Goal: Task Accomplishment & Management: Manage account settings

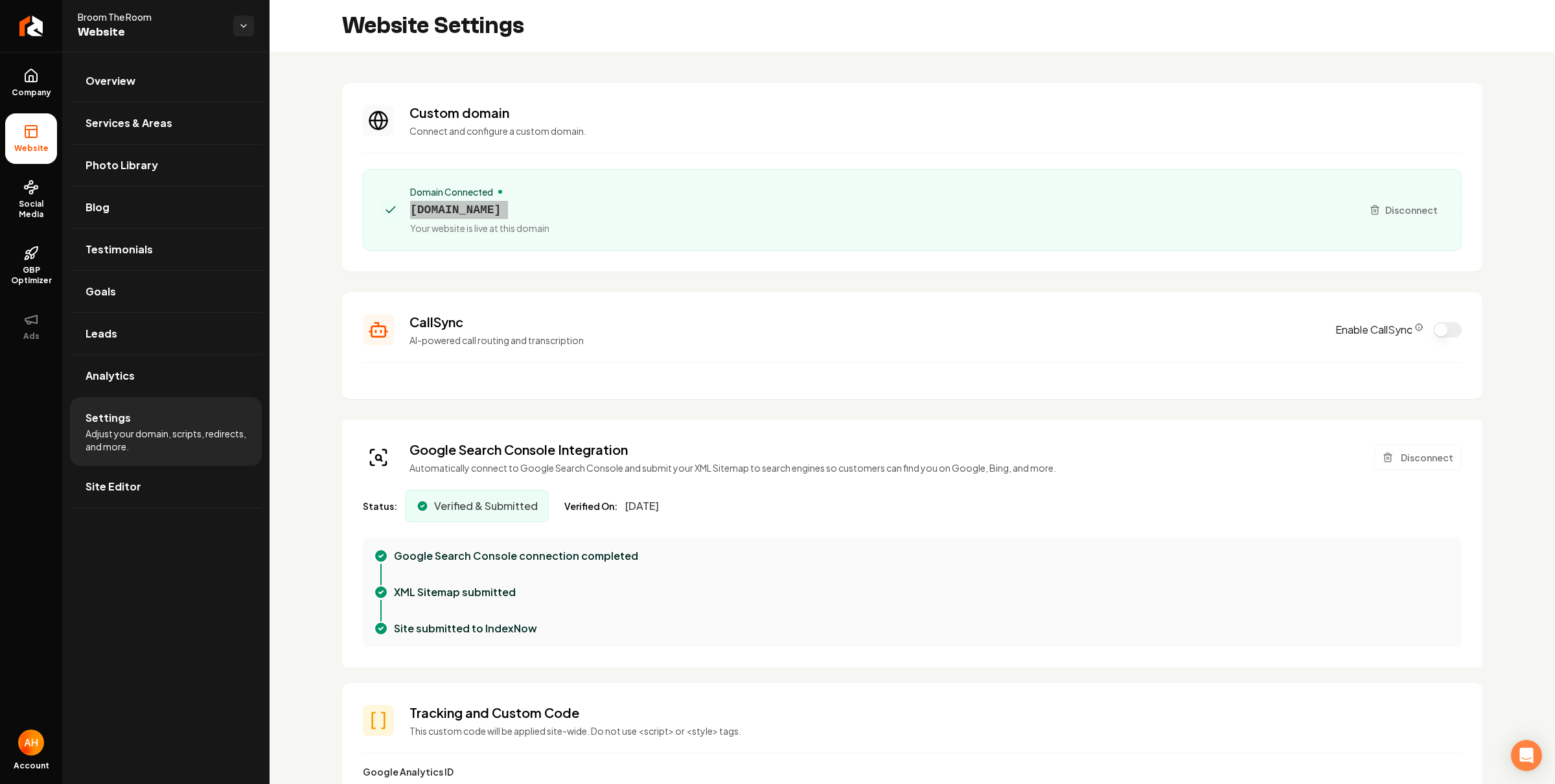
scroll to position [117, 0]
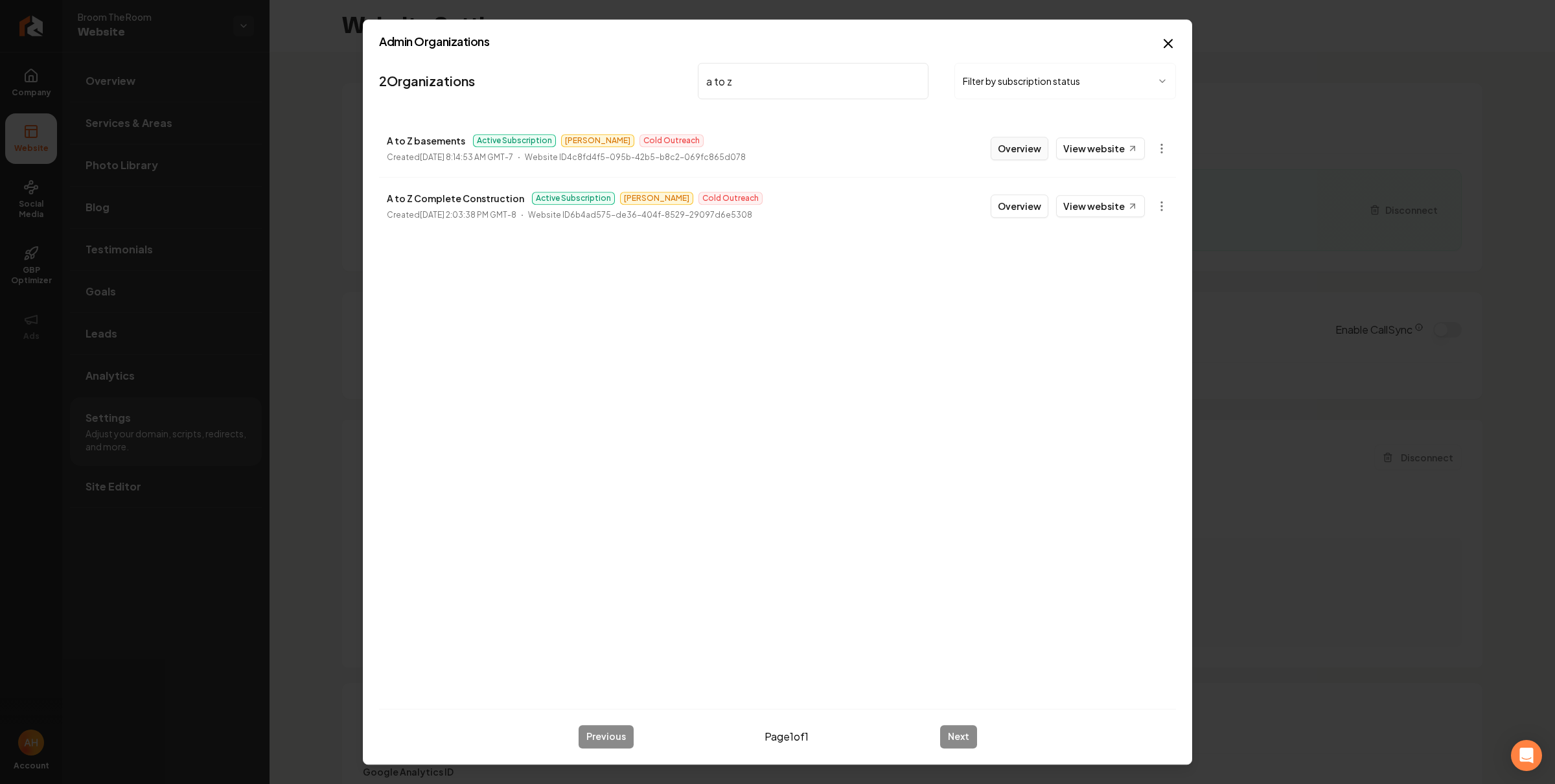
type input "a to z"
click at [1025, 152] on button "Overview" at bounding box center [1019, 148] width 58 height 23
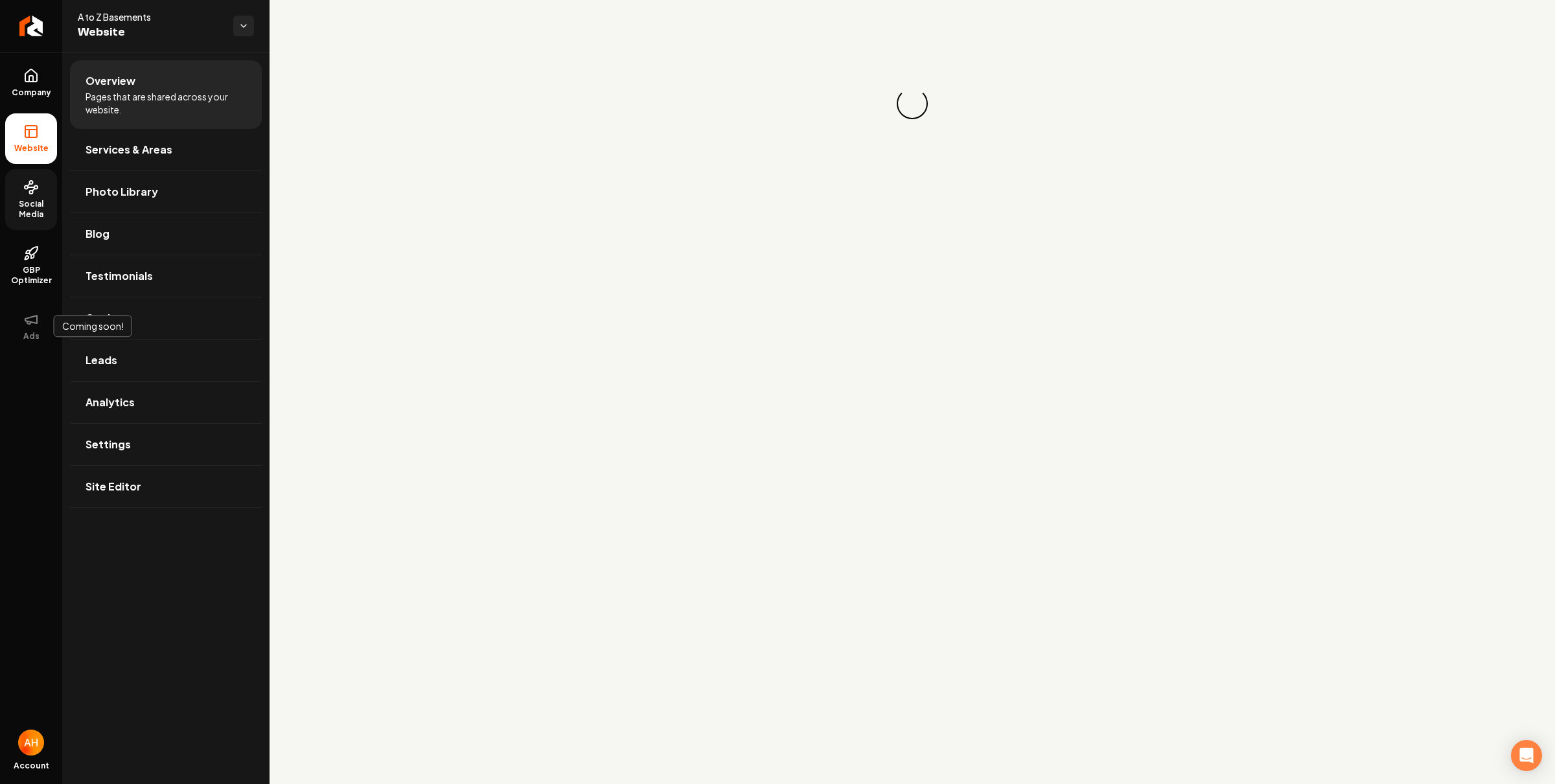
click at [38, 209] on span "Social Media" at bounding box center [31, 209] width 52 height 21
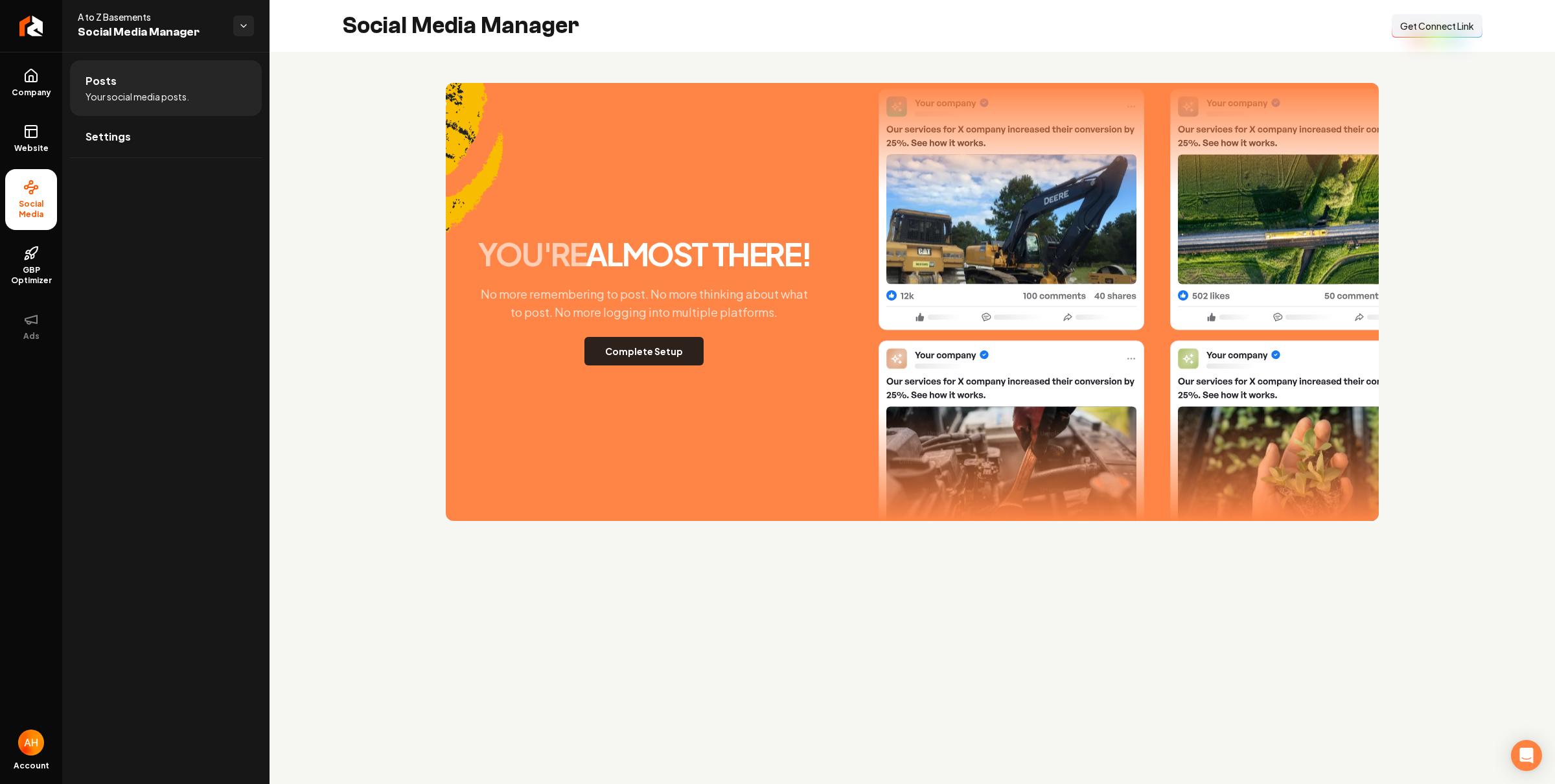
click at [656, 355] on button "Complete Setup" at bounding box center [644, 351] width 119 height 28
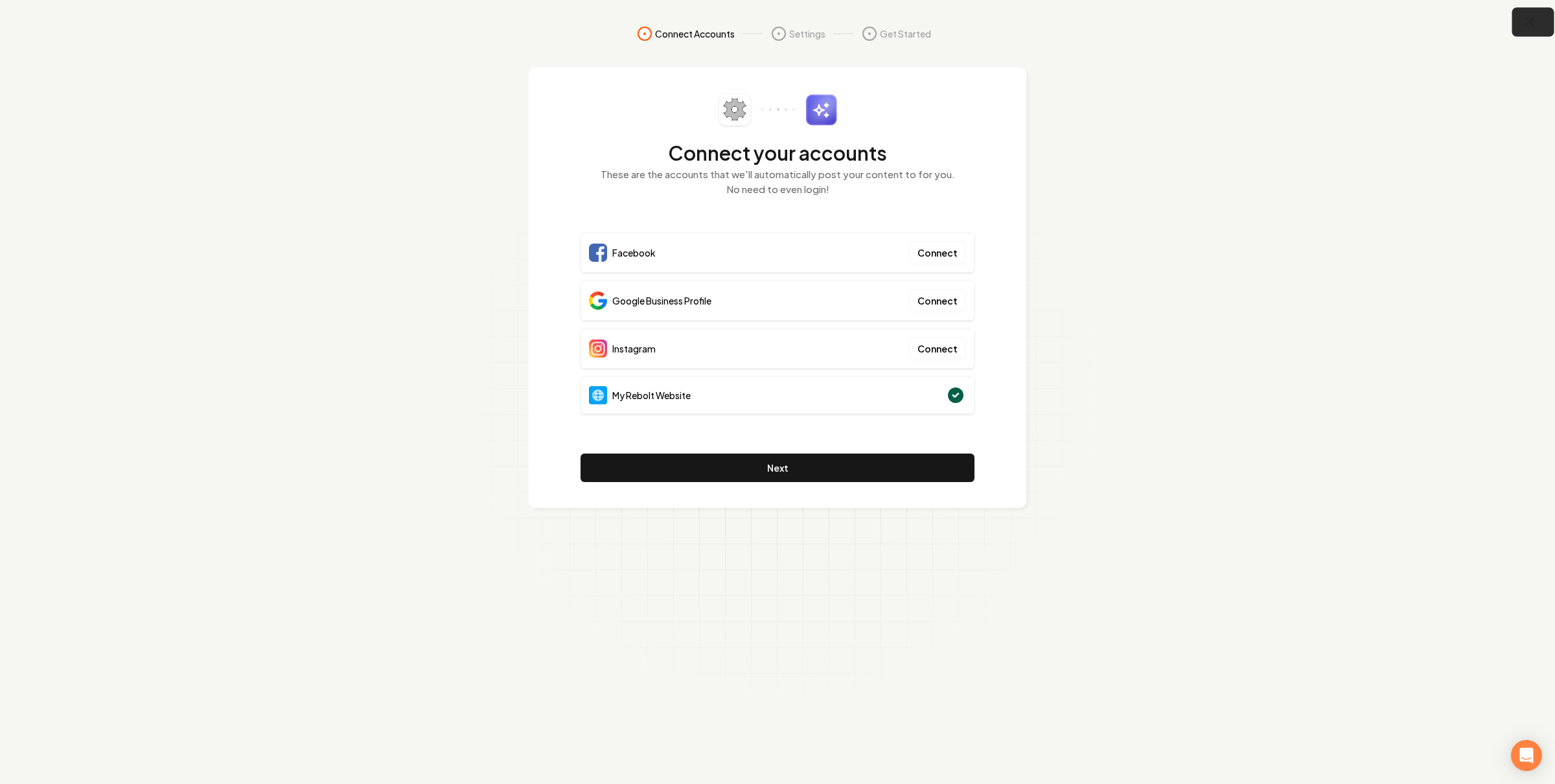
click at [1527, 25] on icon "button" at bounding box center [1530, 22] width 8 height 8
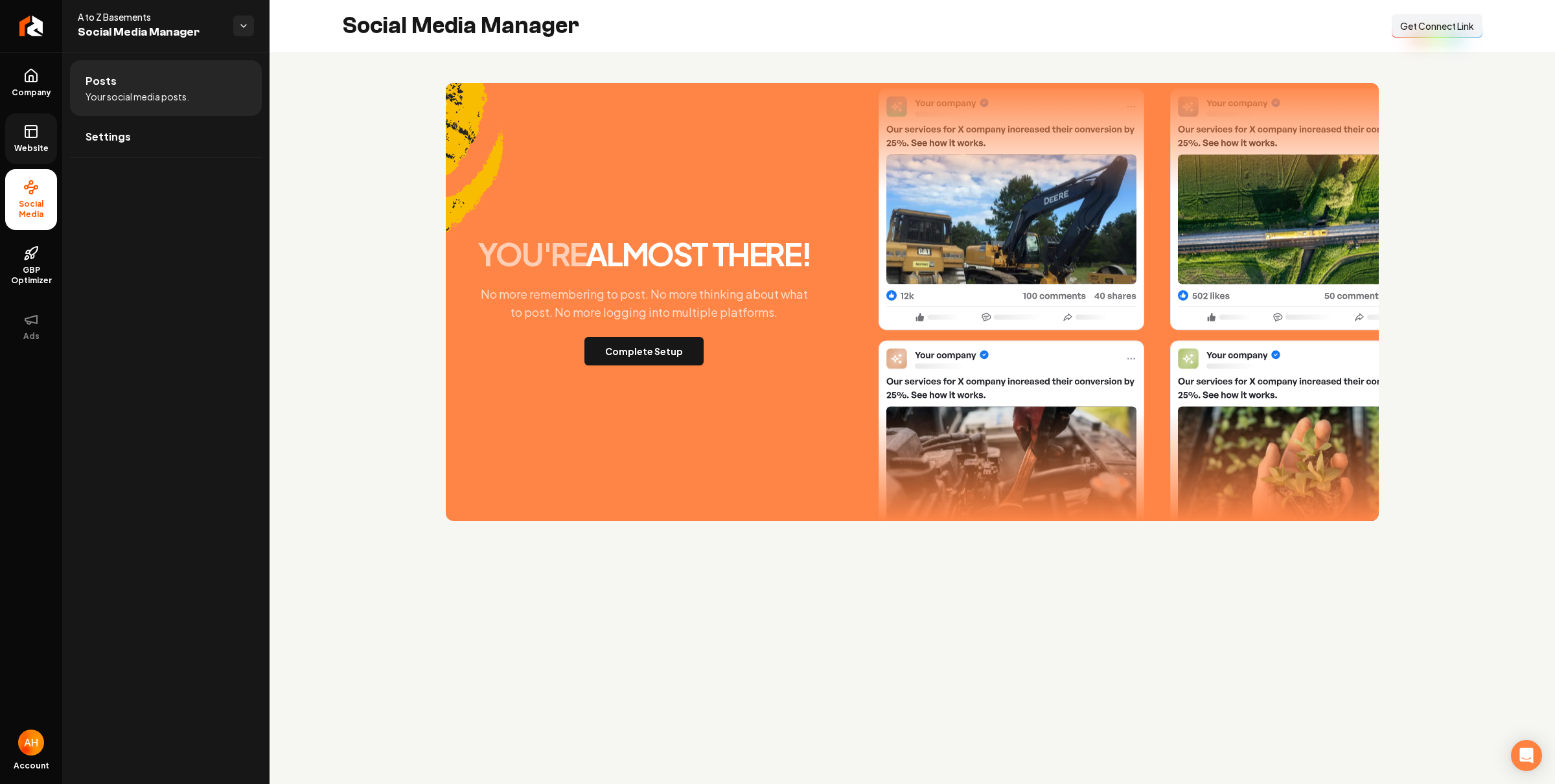
click at [33, 129] on icon at bounding box center [31, 129] width 12 height 0
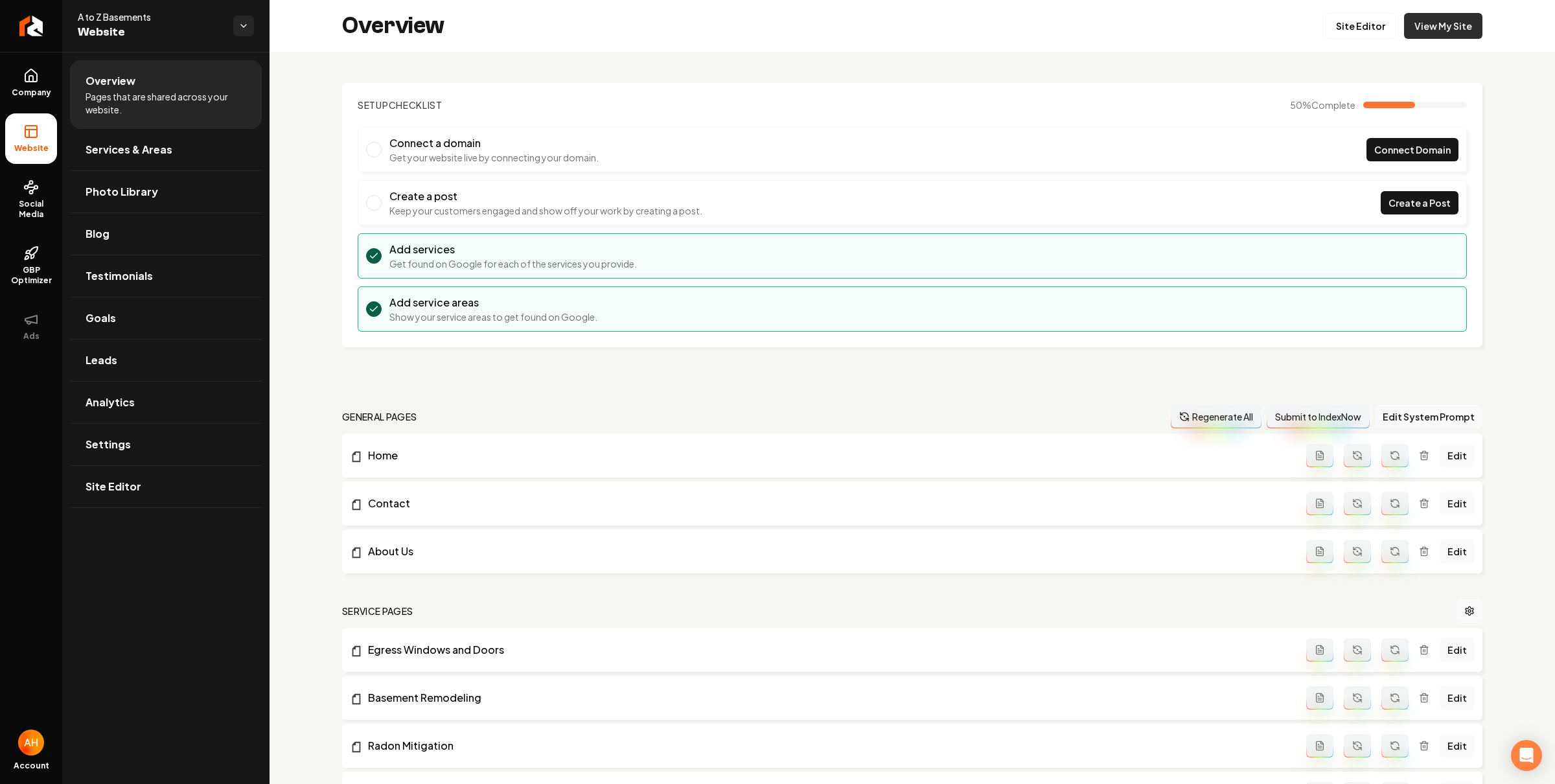
click at [1429, 27] on link "View My Site" at bounding box center [1443, 26] width 78 height 26
click at [1404, 22] on link "View My Site" at bounding box center [1443, 26] width 78 height 26
click at [1330, 24] on link "Site Editor" at bounding box center [1360, 26] width 72 height 26
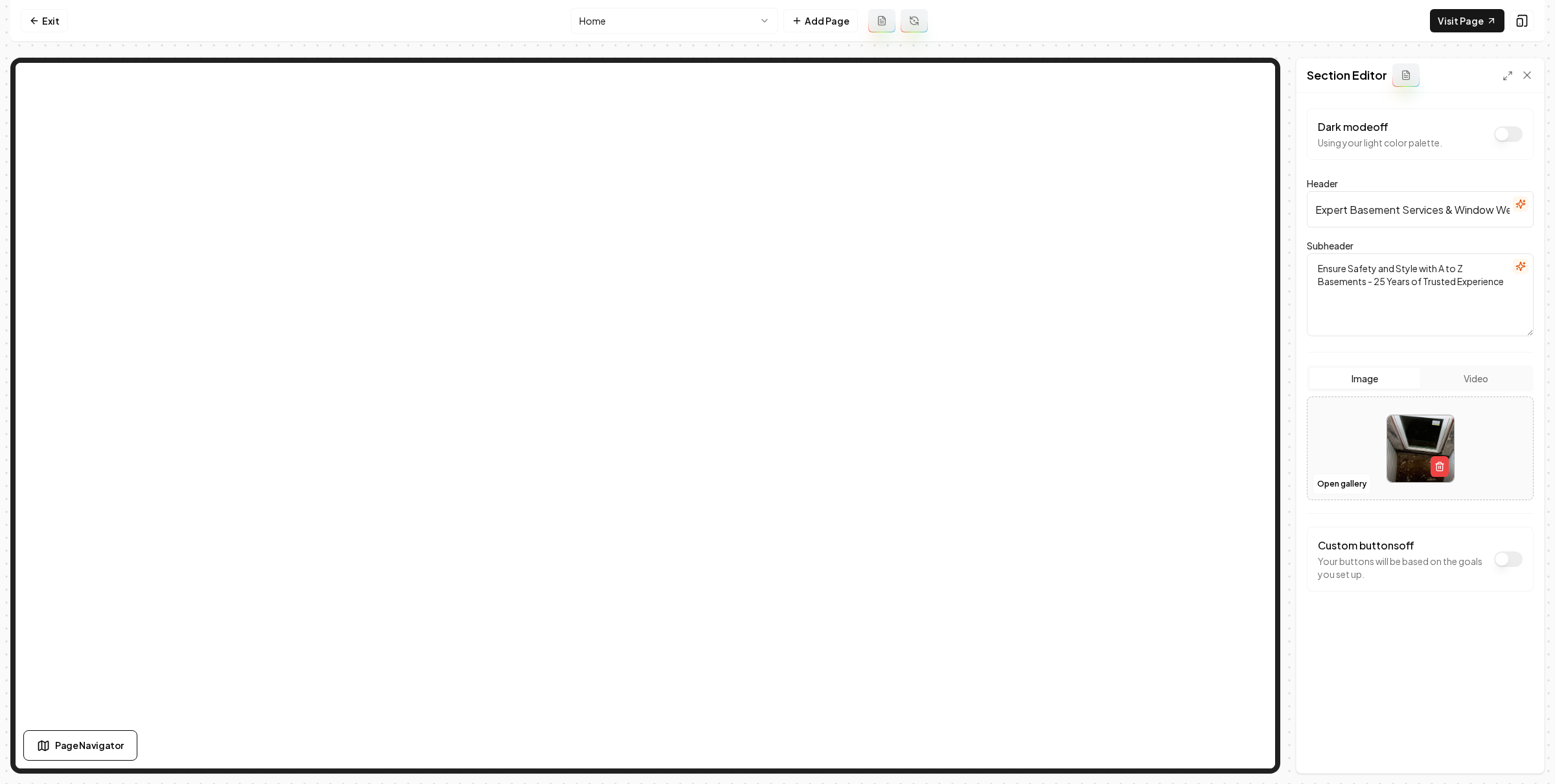
scroll to position [0, 69]
drag, startPoint x: 1352, startPoint y: 208, endPoint x: 1555, endPoint y: 207, distance: 203.0
click at [1555, 207] on div "Computer Required This feature is only available on a computer. Please switch t…" at bounding box center [777, 392] width 1555 height 784
type input "Expert in Egress"
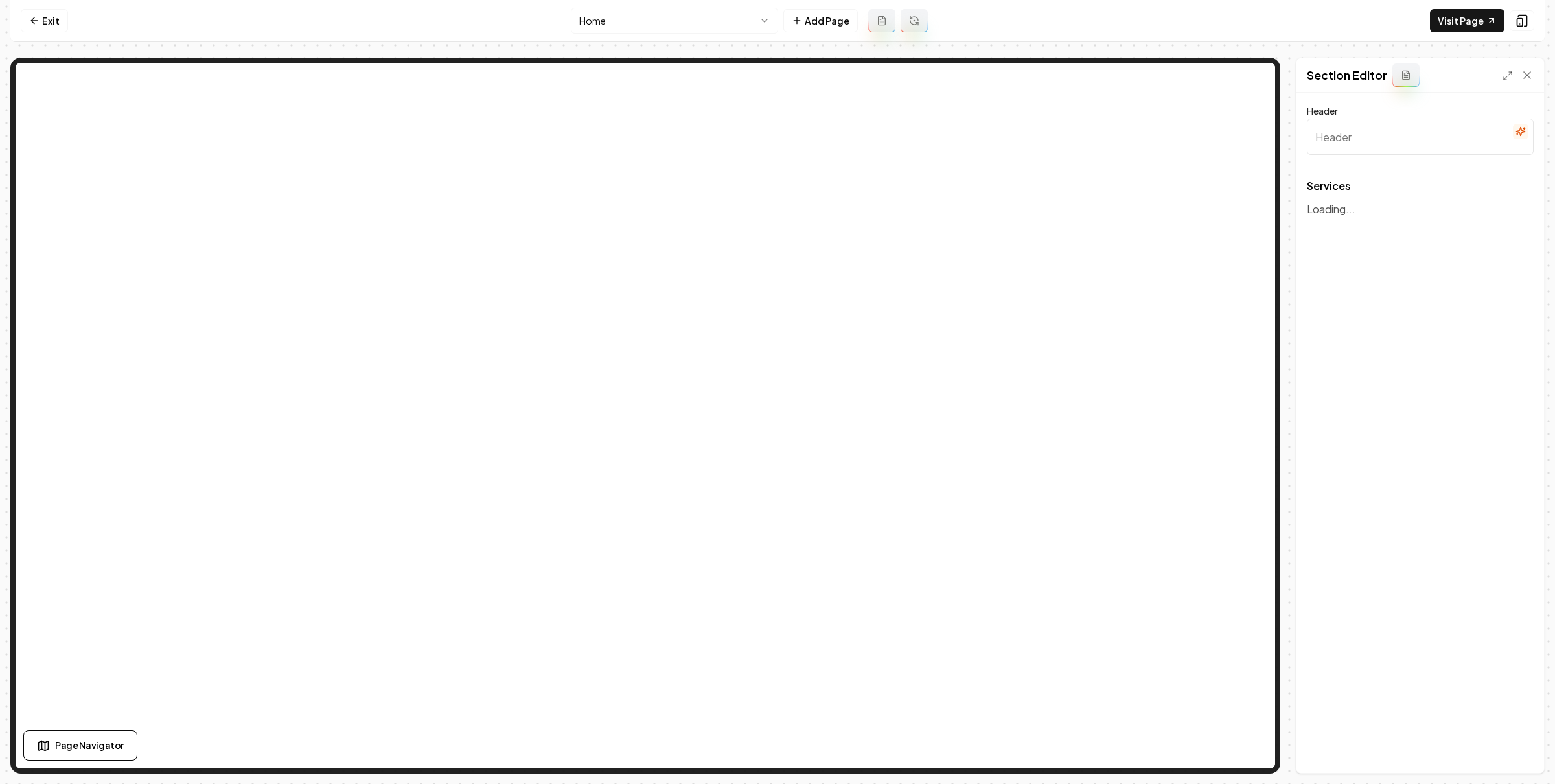
type input "Top Basement Solutions"
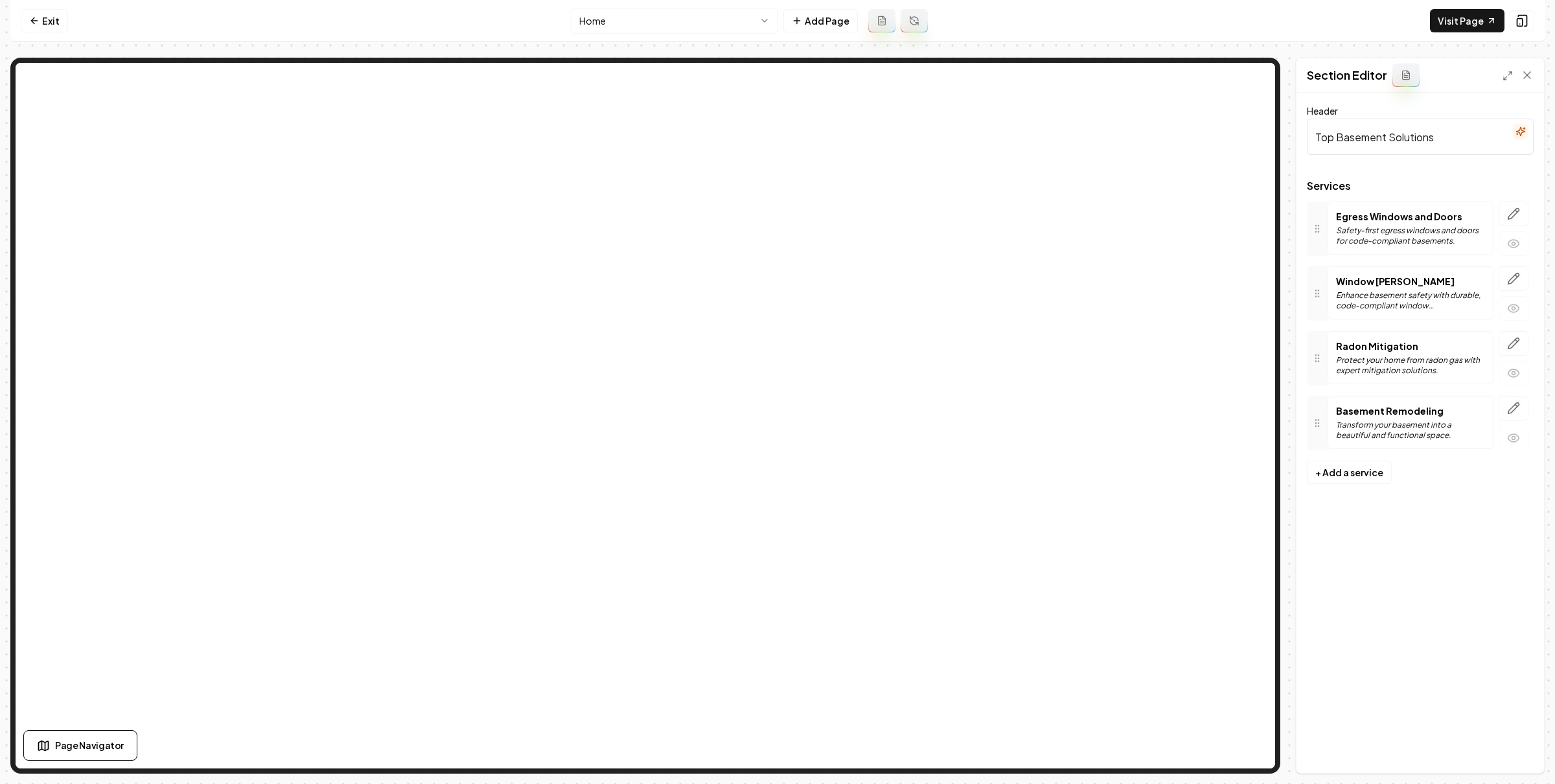
click at [148, 23] on nav "Exit Home Add Page Visit Page" at bounding box center [777, 21] width 1534 height 42
click at [1510, 205] on button "button" at bounding box center [1513, 214] width 30 height 25
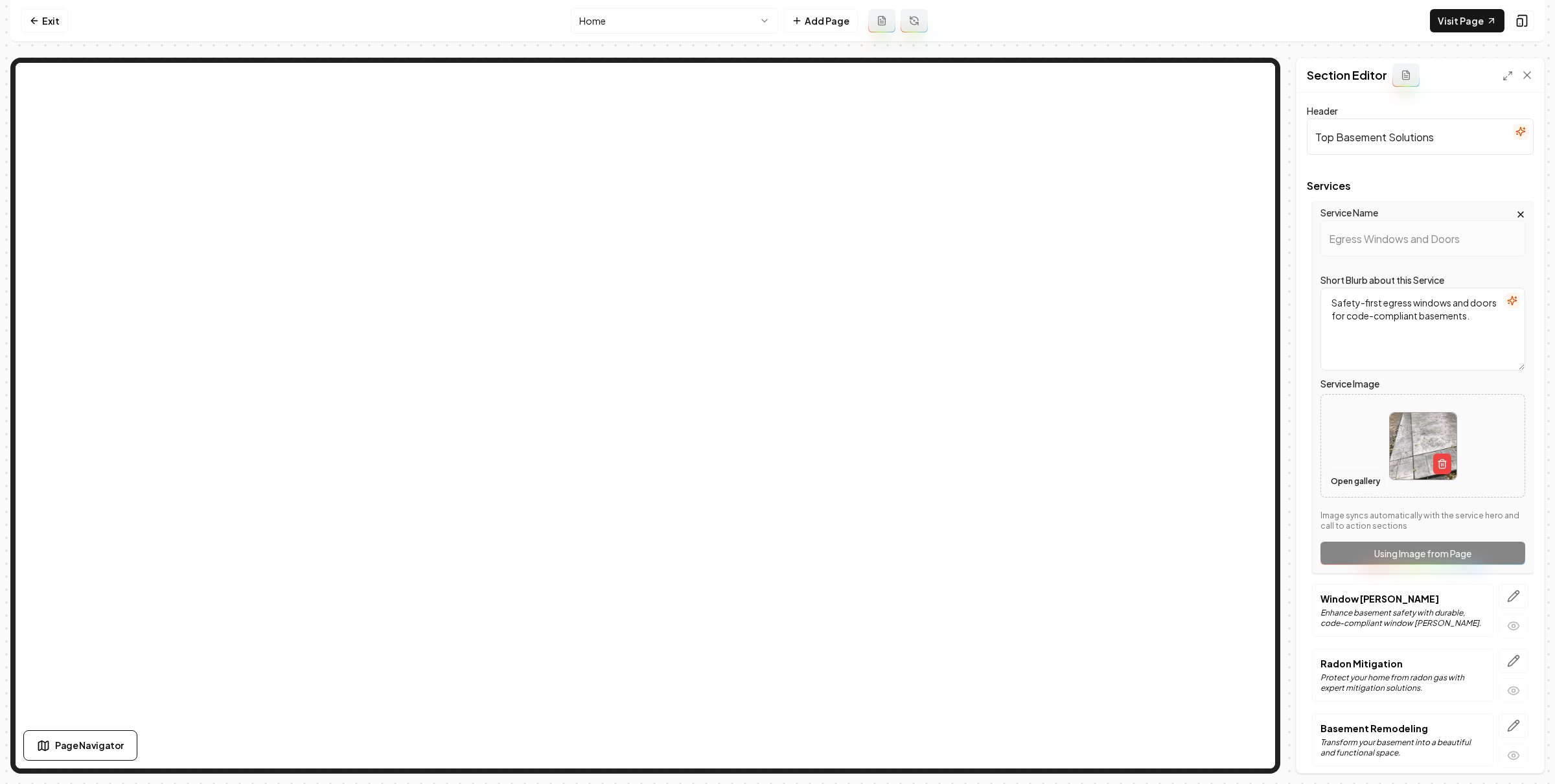
click at [1350, 485] on button "Open gallery" at bounding box center [1356, 481] width 58 height 21
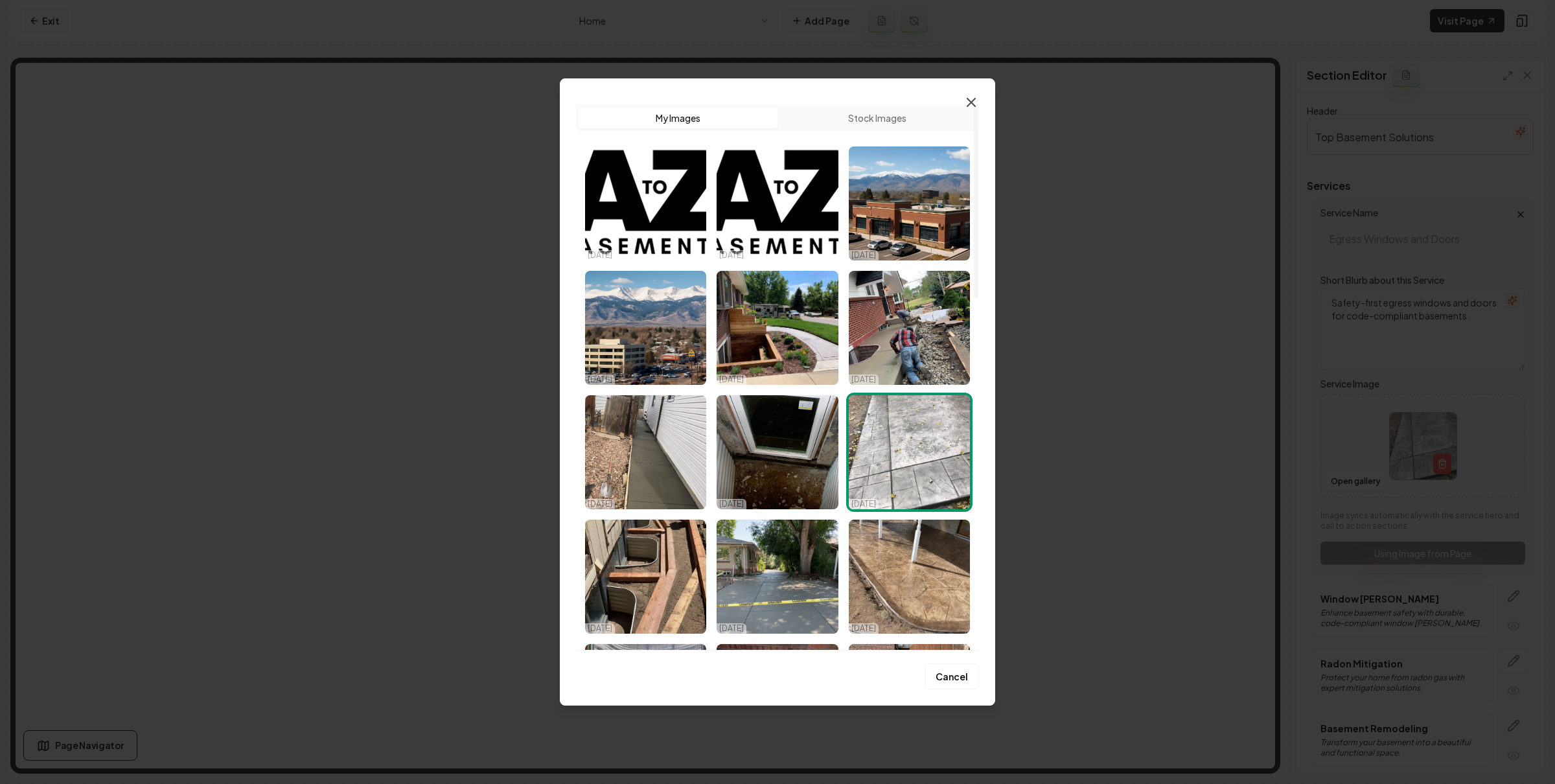
click at [973, 95] on icon "button" at bounding box center [971, 102] width 15 height 15
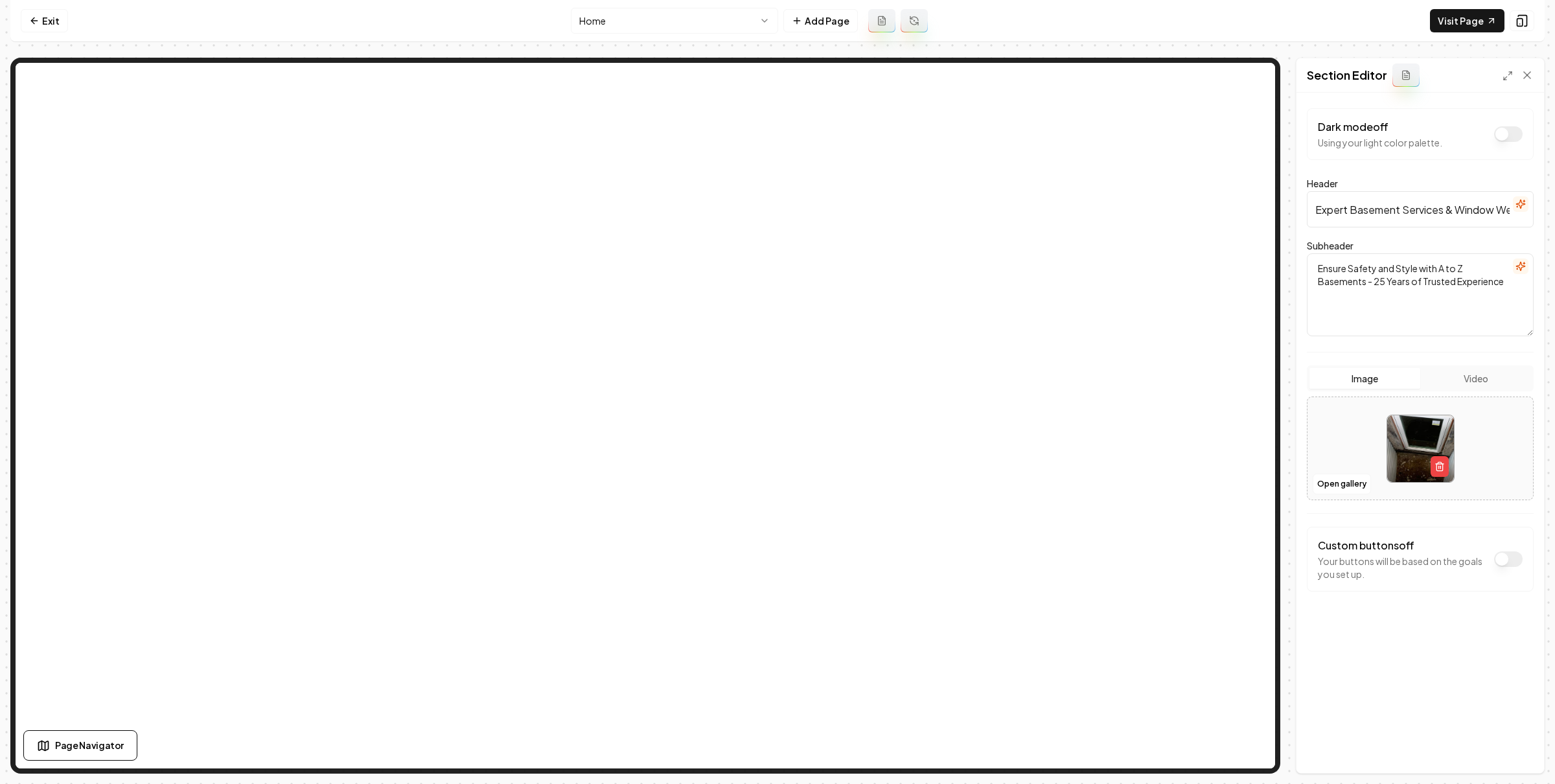
scroll to position [0, 69]
drag, startPoint x: 1348, startPoint y: 214, endPoint x: 1555, endPoint y: 242, distance: 208.9
click at [1555, 242] on div "Computer Required This feature is only available on a computer. Please switch t…" at bounding box center [777, 392] width 1555 height 784
type input "Expert Egress Window and Doors"
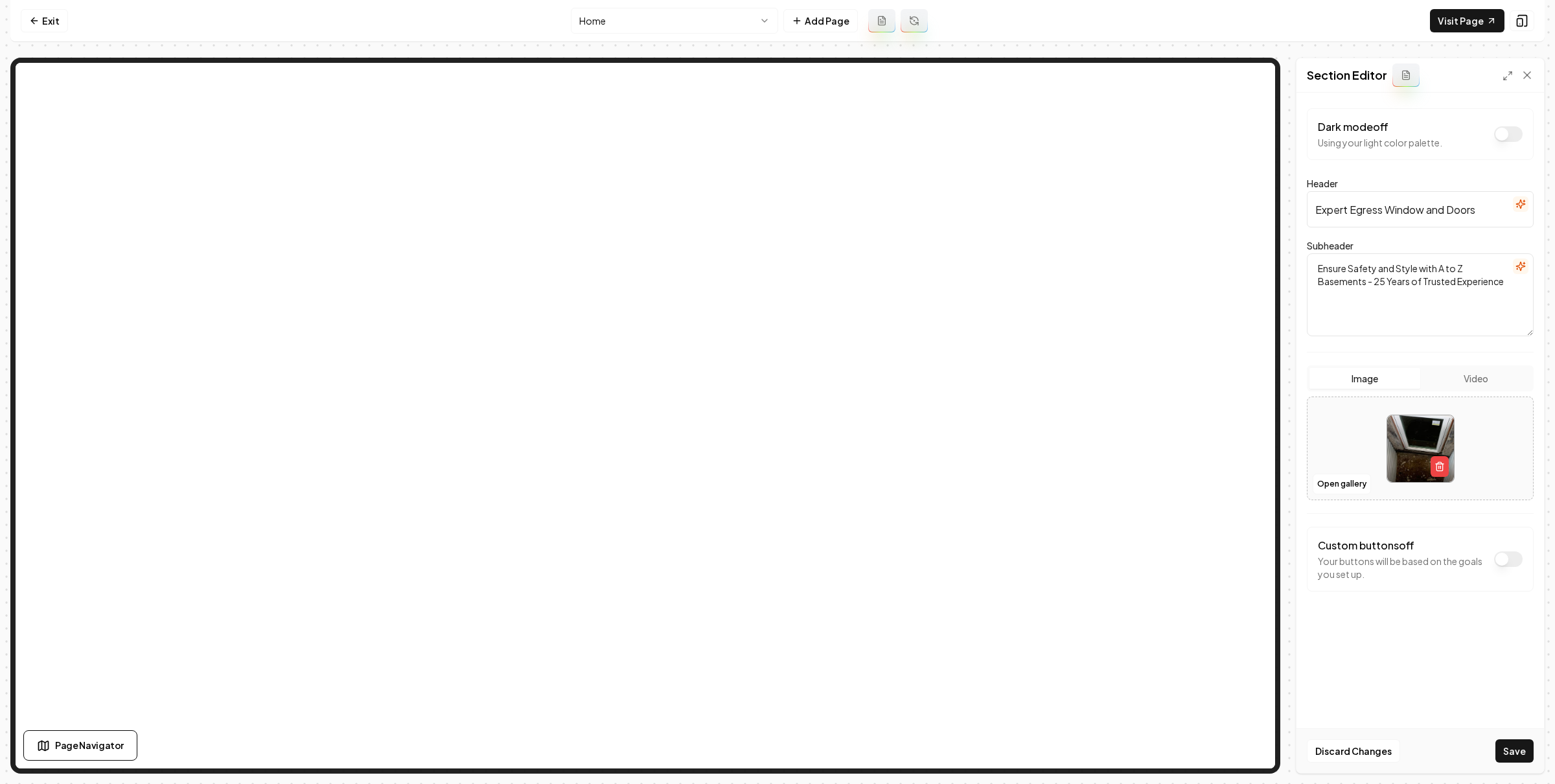
drag, startPoint x: 1518, startPoint y: 742, endPoint x: 1266, endPoint y: 634, distance: 274.2
click at [1518, 742] on button "Save" at bounding box center [1515, 751] width 38 height 23
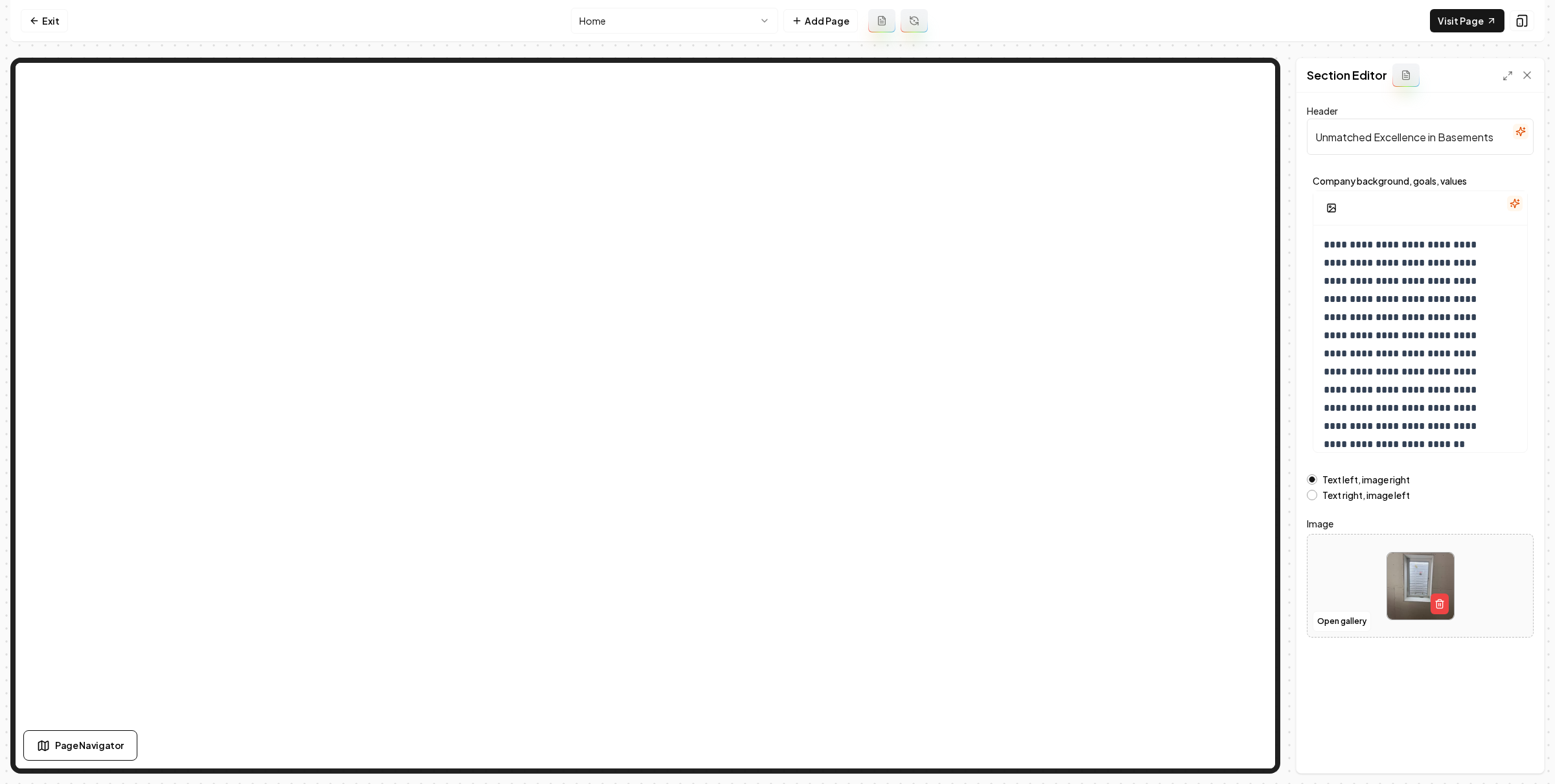
click at [1467, 143] on input "Unmatched Excellence in Basements" at bounding box center [1420, 136] width 227 height 36
type input "Unmatched Excellence in Quality"
click at [1355, 621] on button "Open gallery" at bounding box center [1342, 621] width 58 height 21
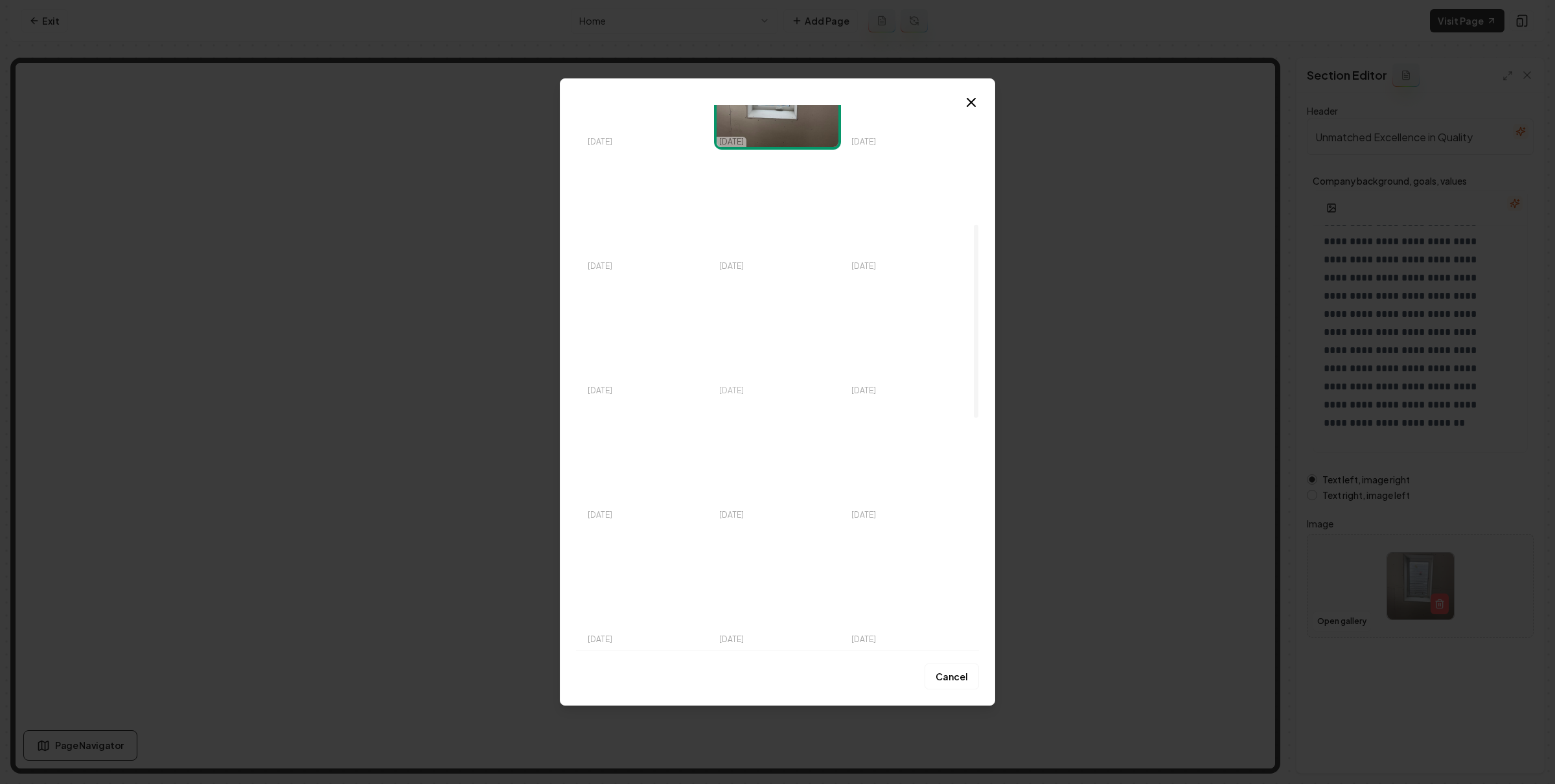
scroll to position [0, 0]
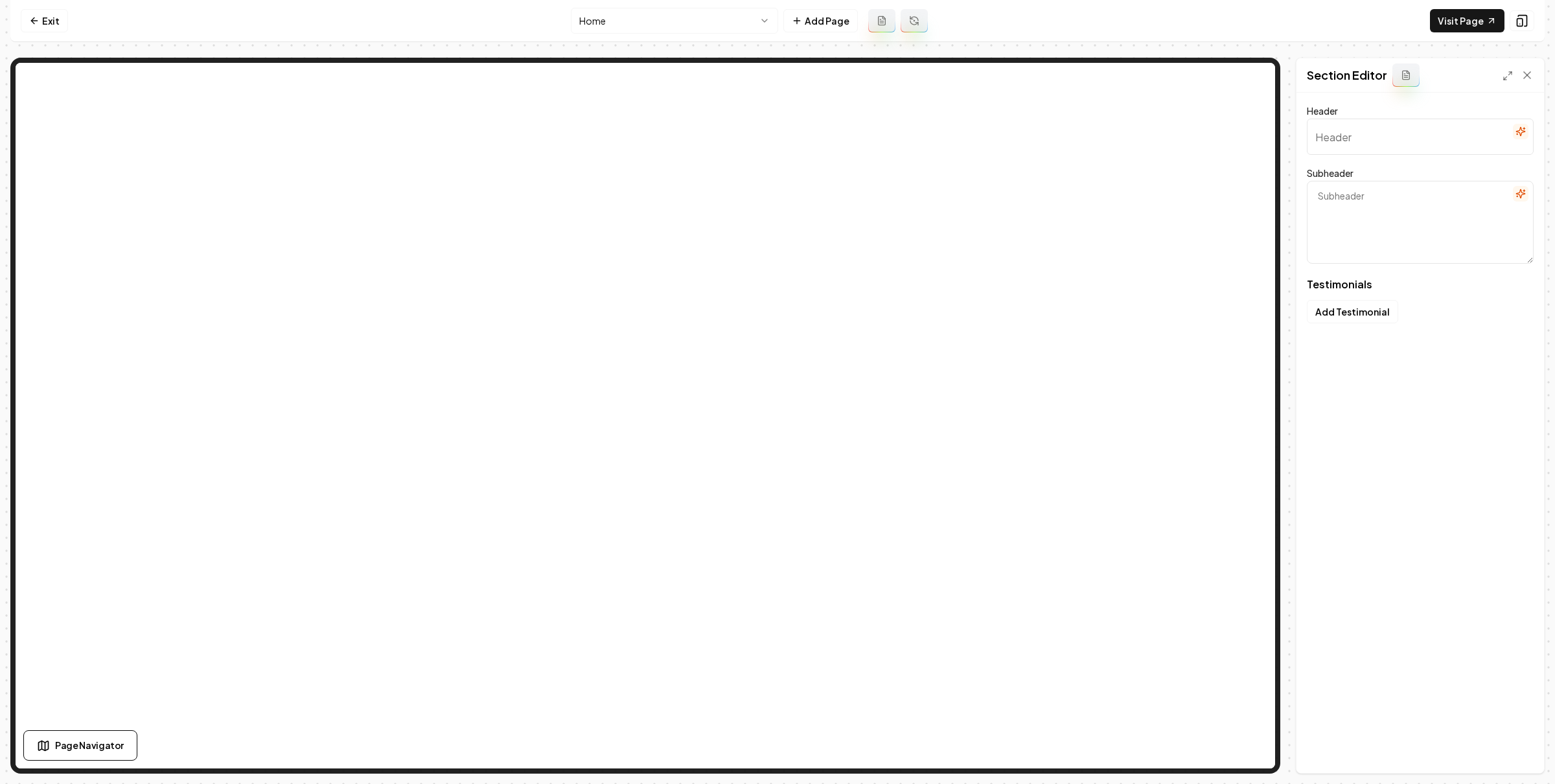
type input "Why Homeowners Trust Us"
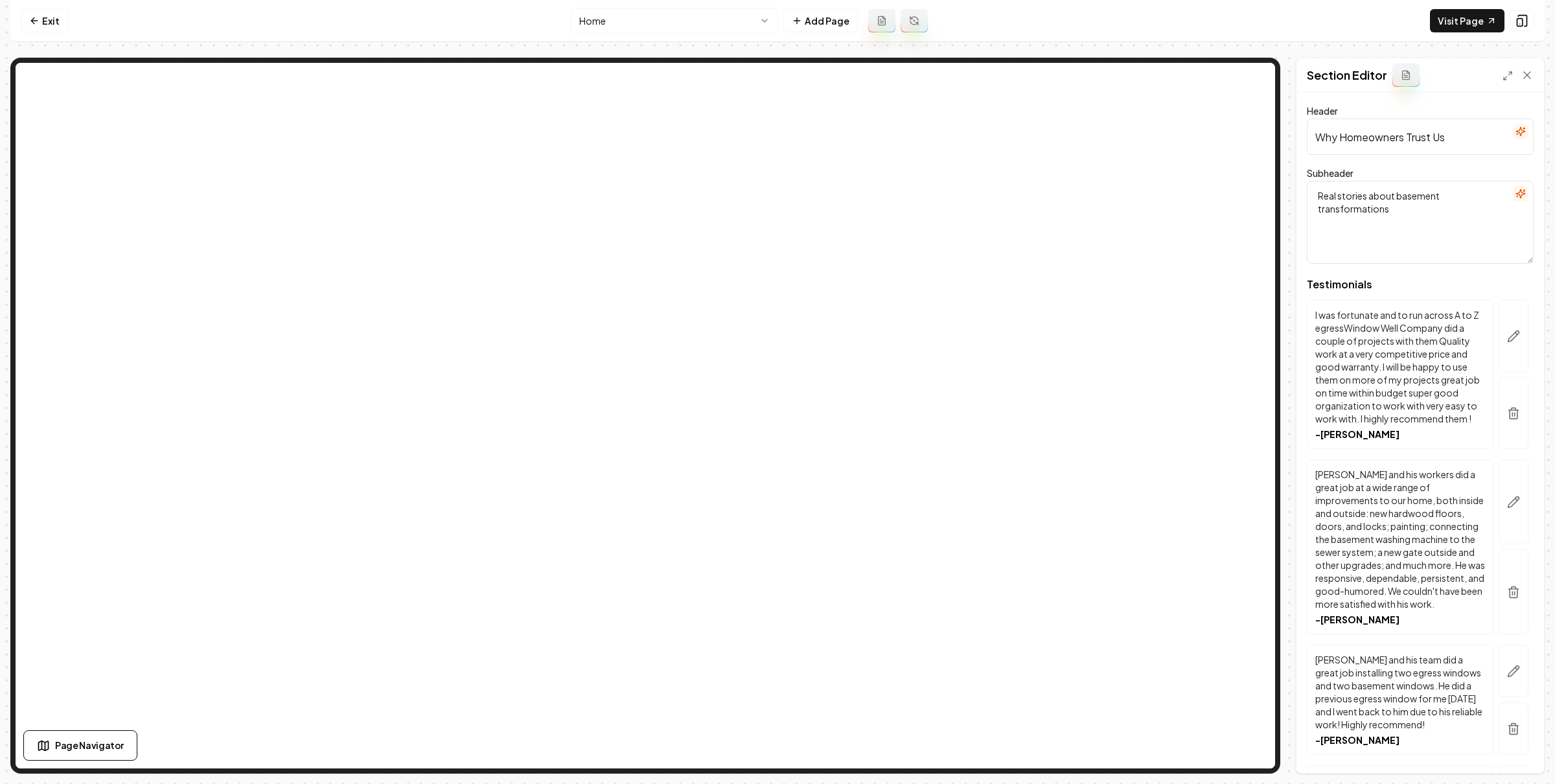
click at [1447, 201] on textarea "Real stories about basement transformations" at bounding box center [1420, 222] width 227 height 83
drag, startPoint x: 1396, startPoint y: 197, endPoint x: 1414, endPoint y: 237, distance: 43.9
click at [1414, 237] on textarea "Real stories about basement transformations" at bounding box center [1420, 222] width 227 height 83
type textarea "Real stories about egress window"
click at [1529, 76] on icon at bounding box center [1527, 75] width 13 height 13
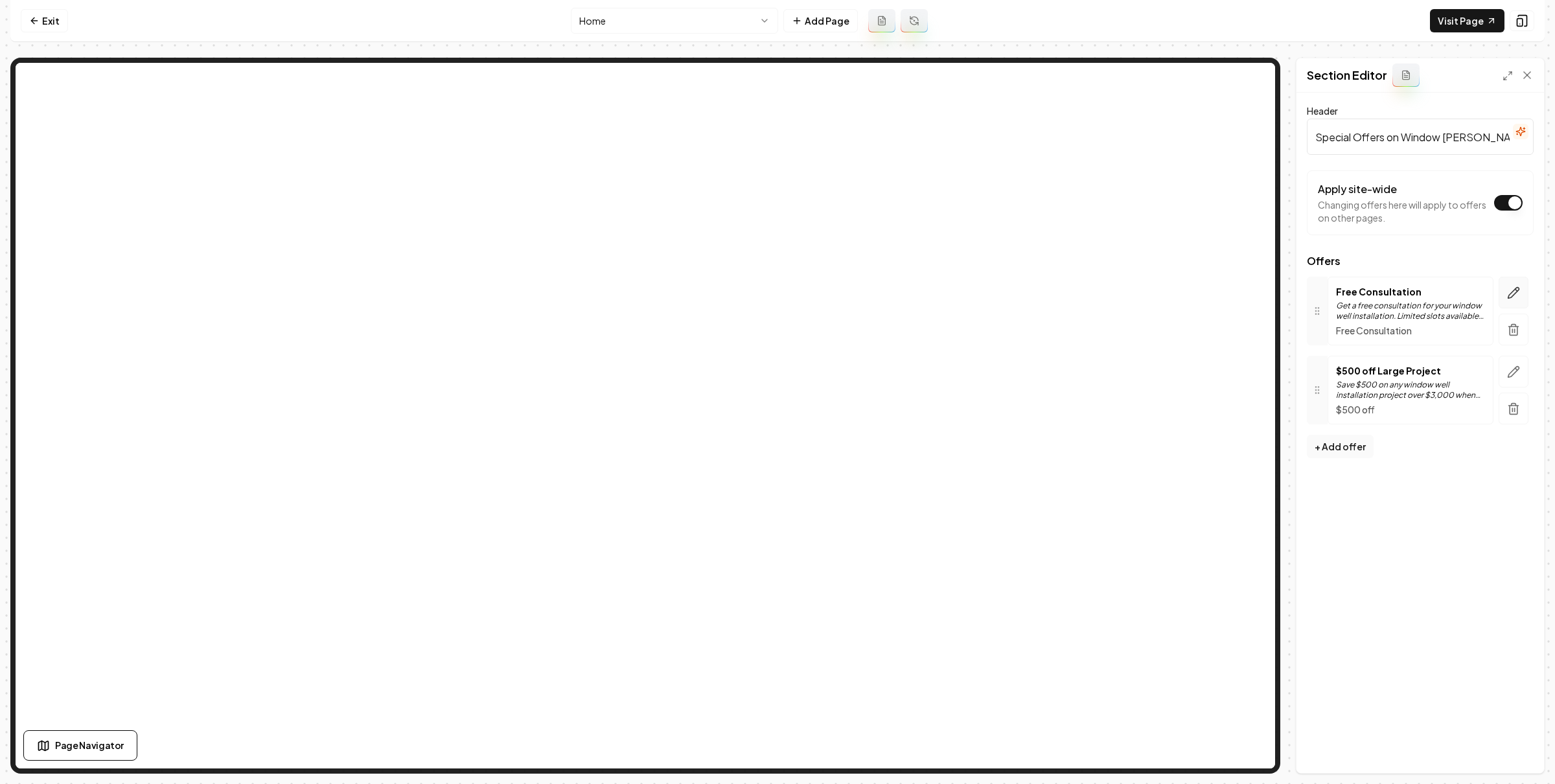
click at [1510, 282] on button "button" at bounding box center [1513, 292] width 30 height 32
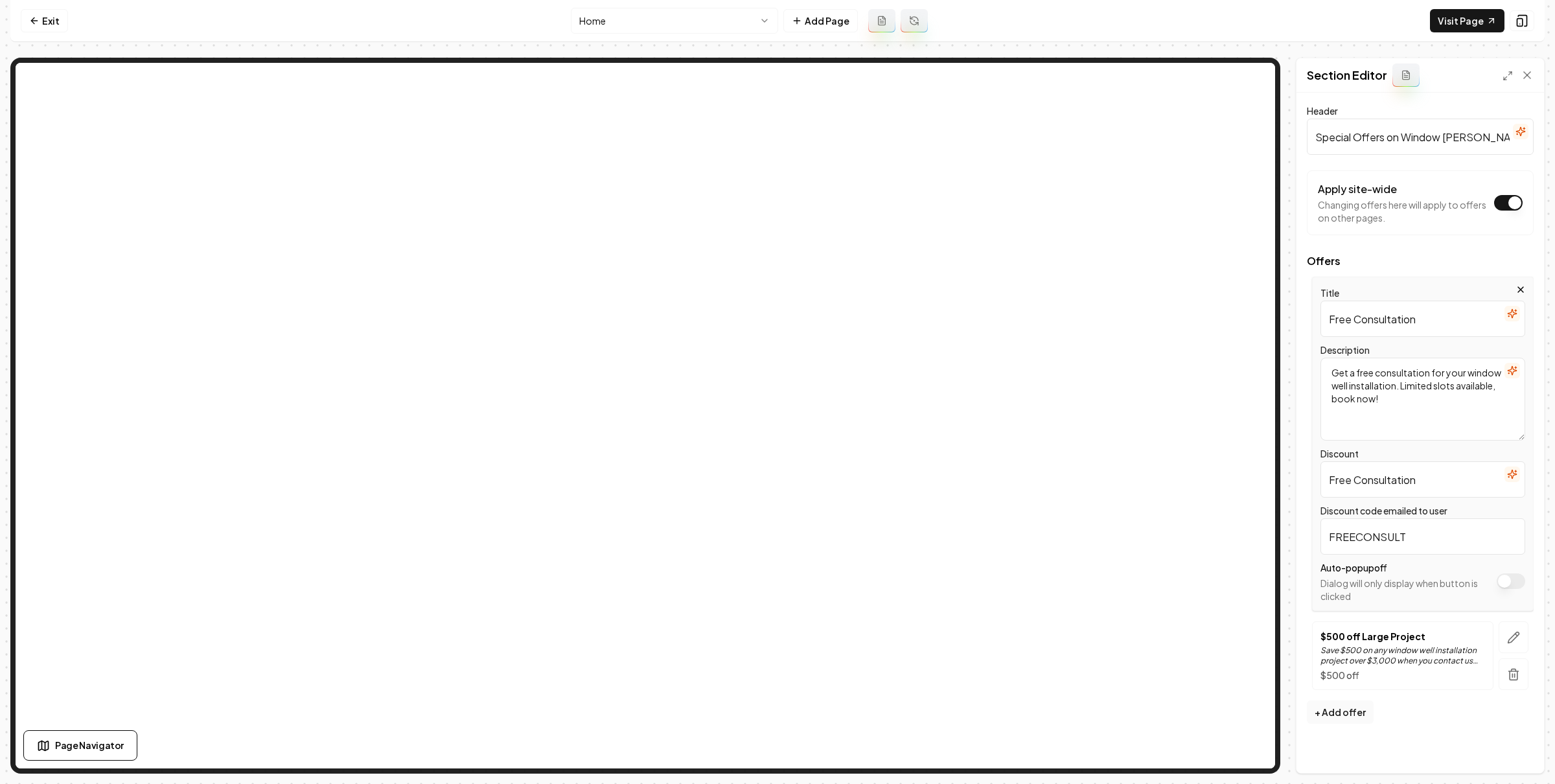
click at [1436, 395] on textarea "Get a free consultation for your window well installation. Limited slots availa…" at bounding box center [1423, 399] width 205 height 83
type textarea "Get a free consultation for your window well installation from the owners, [PER…"
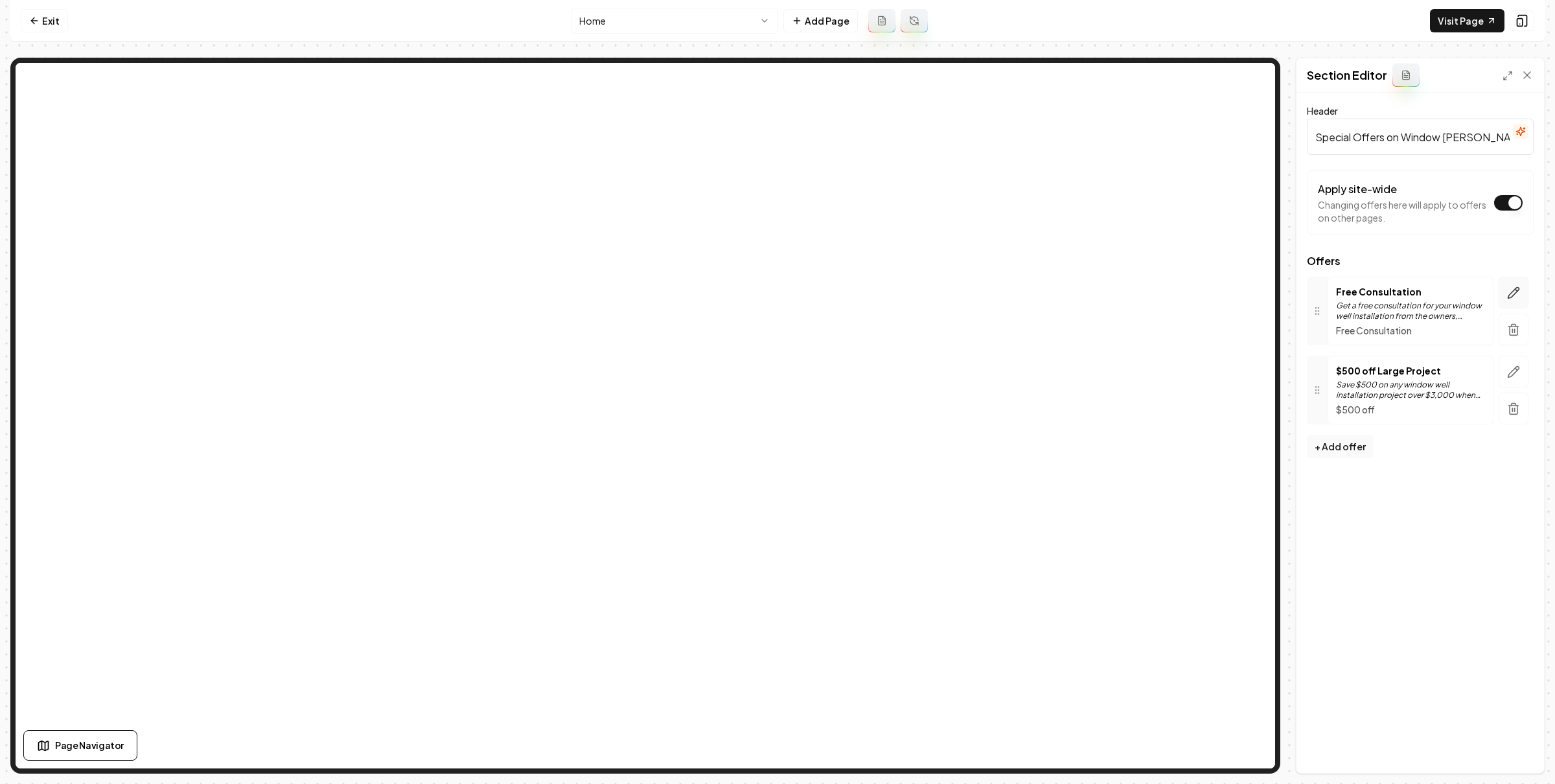
click at [1511, 288] on icon "button" at bounding box center [1513, 292] width 13 height 13
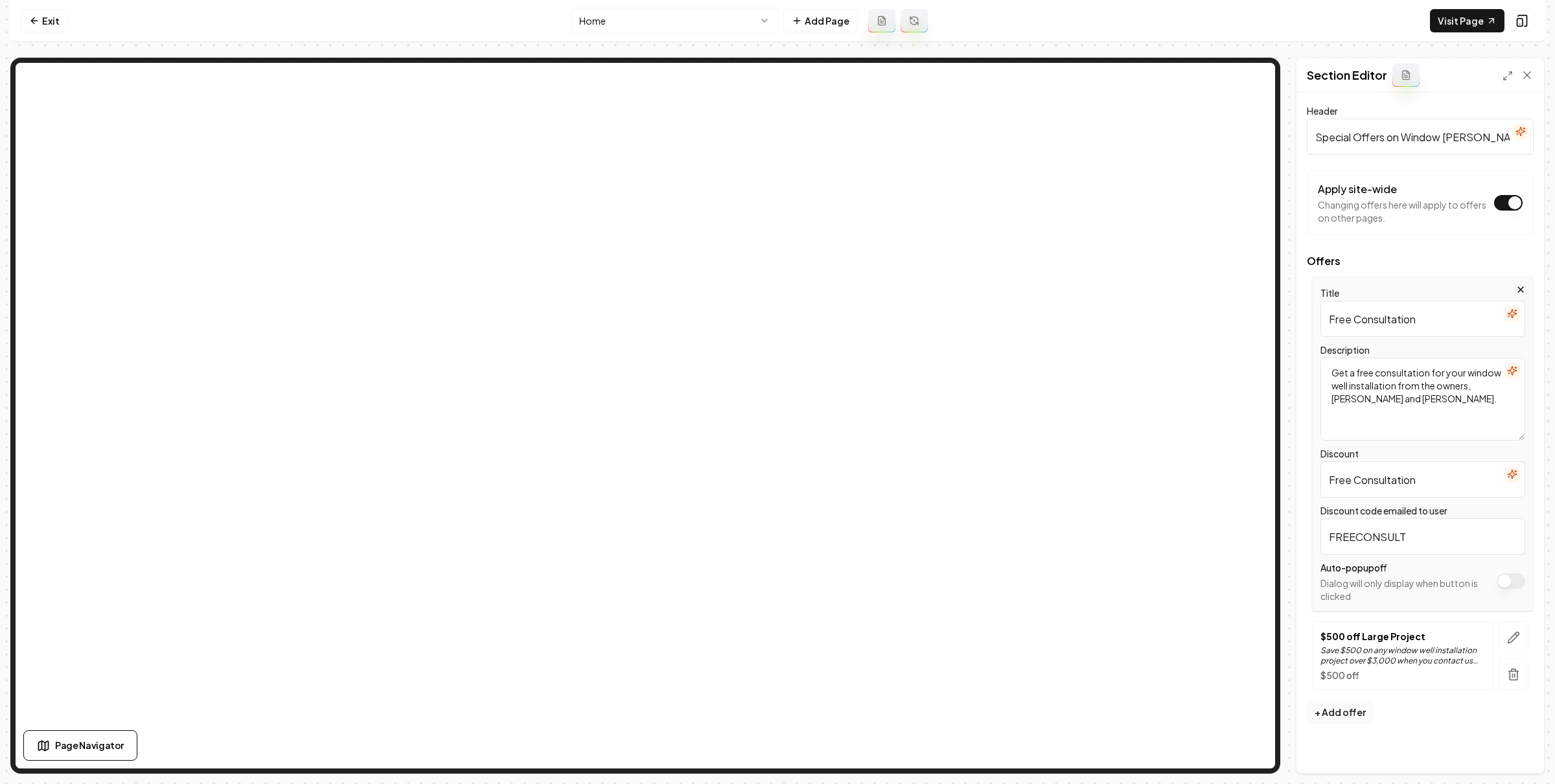
drag, startPoint x: 1469, startPoint y: 372, endPoint x: 1422, endPoint y: 382, distance: 48.1
click at [1399, 386] on textarea "Get a free consultation for your window well installation from the owners, [PER…" at bounding box center [1423, 399] width 205 height 83
type textarea "Get a free consultation for your project from the owners, [PERSON_NAME] and [PE…"
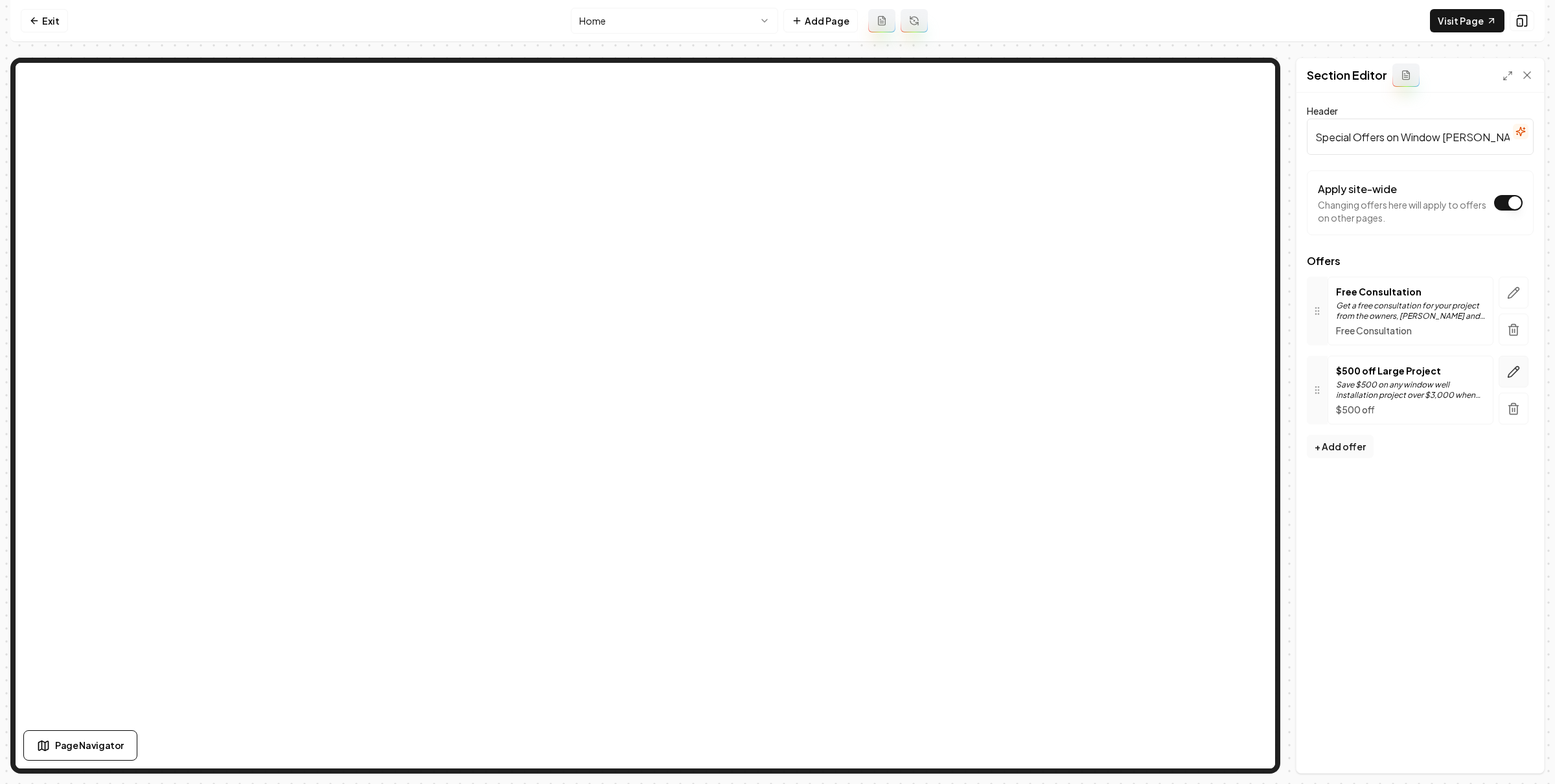
click at [1506, 364] on button "button" at bounding box center [1513, 371] width 30 height 32
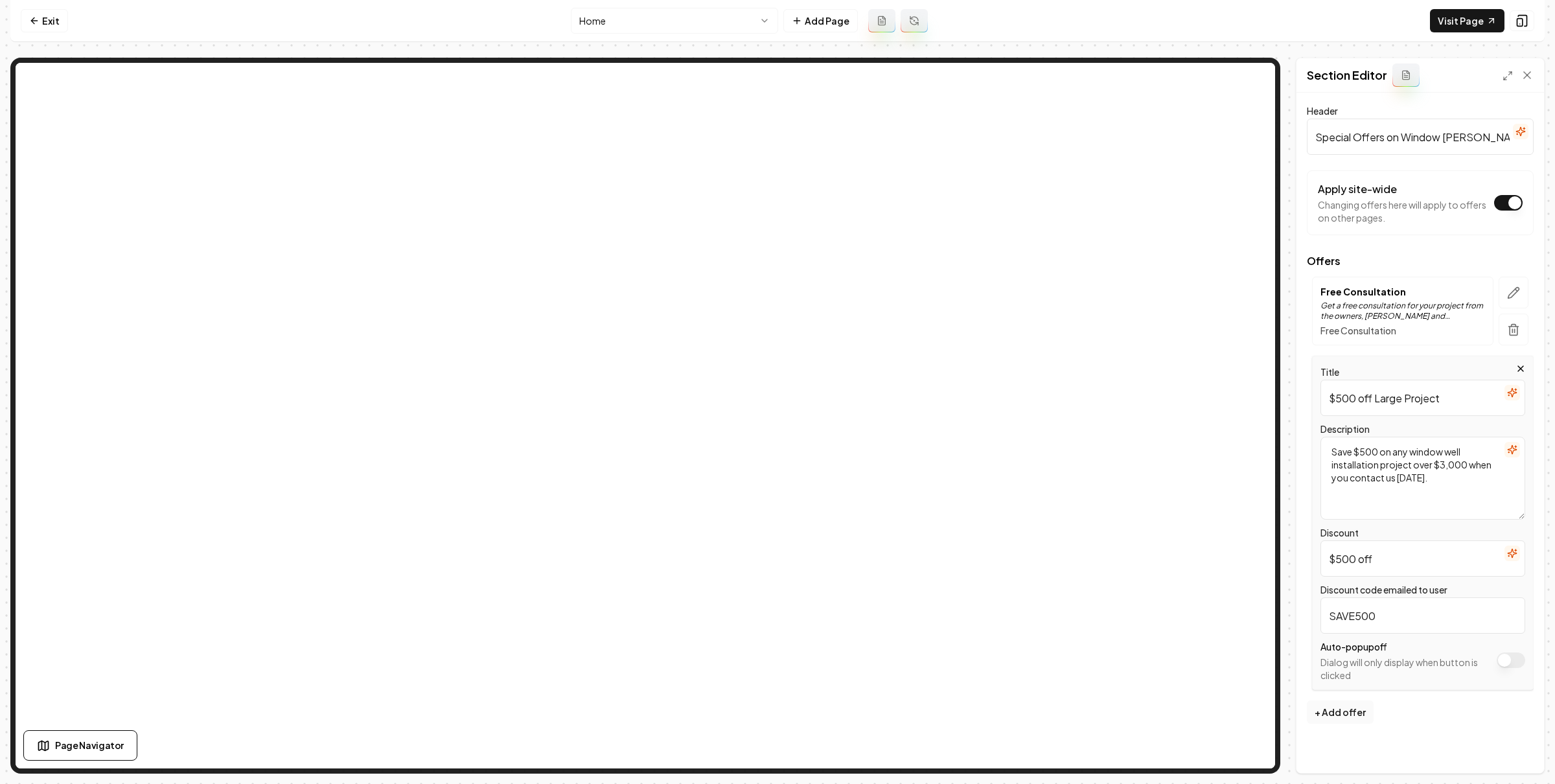
drag, startPoint x: 1444, startPoint y: 470, endPoint x: 1452, endPoint y: 465, distance: 9.4
click at [1444, 470] on textarea "Save $500 on any window well installation project over $3,000 when you contact …" at bounding box center [1423, 479] width 205 height 83
type textarea "Save $500 on any window well installation project over $10,000 when you contact…"
click at [1507, 446] on icon "button" at bounding box center [1512, 449] width 10 height 10
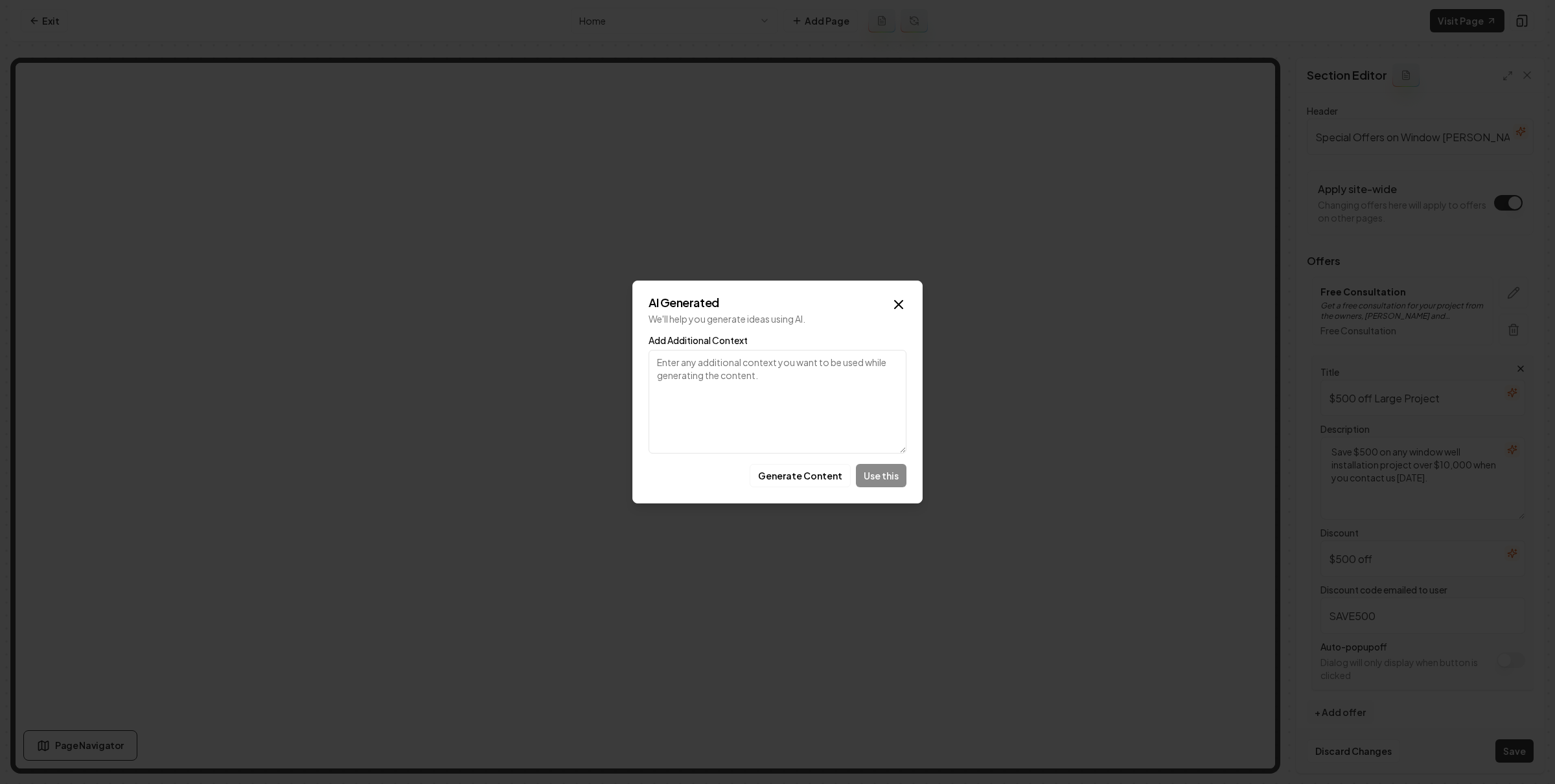
click at [843, 383] on textarea "Add Additional Context" at bounding box center [777, 402] width 258 height 104
type textarea "save $500 when you mention the website and if the project is over $7,200"
click at [811, 470] on button "Generate Content" at bounding box center [799, 475] width 101 height 23
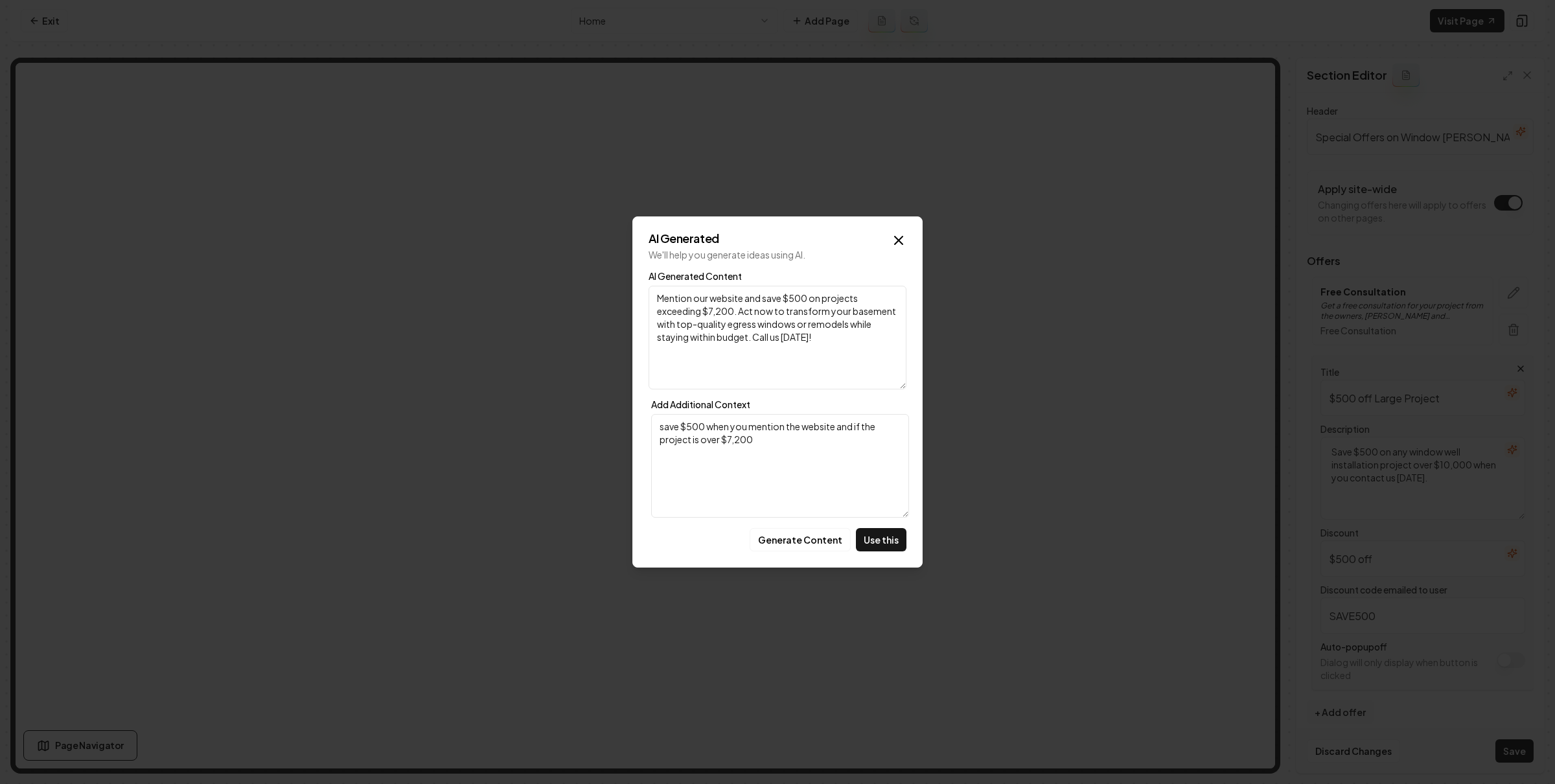
drag, startPoint x: 851, startPoint y: 310, endPoint x: 837, endPoint y: 318, distance: 16.1
click at [837, 318] on textarea "Mention our website and save $500 on projects exceeding $7,200. Act now to tran…" at bounding box center [777, 337] width 258 height 104
click at [835, 339] on textarea "Mention our website and save $500 on projects exceeding $7,200. Act now to tran…" at bounding box center [777, 337] width 258 height 104
click at [880, 533] on button "Use this" at bounding box center [882, 539] width 51 height 23
type textarea "Mention our website and save $500 on projects exceeding $7,200. Act now to tran…"
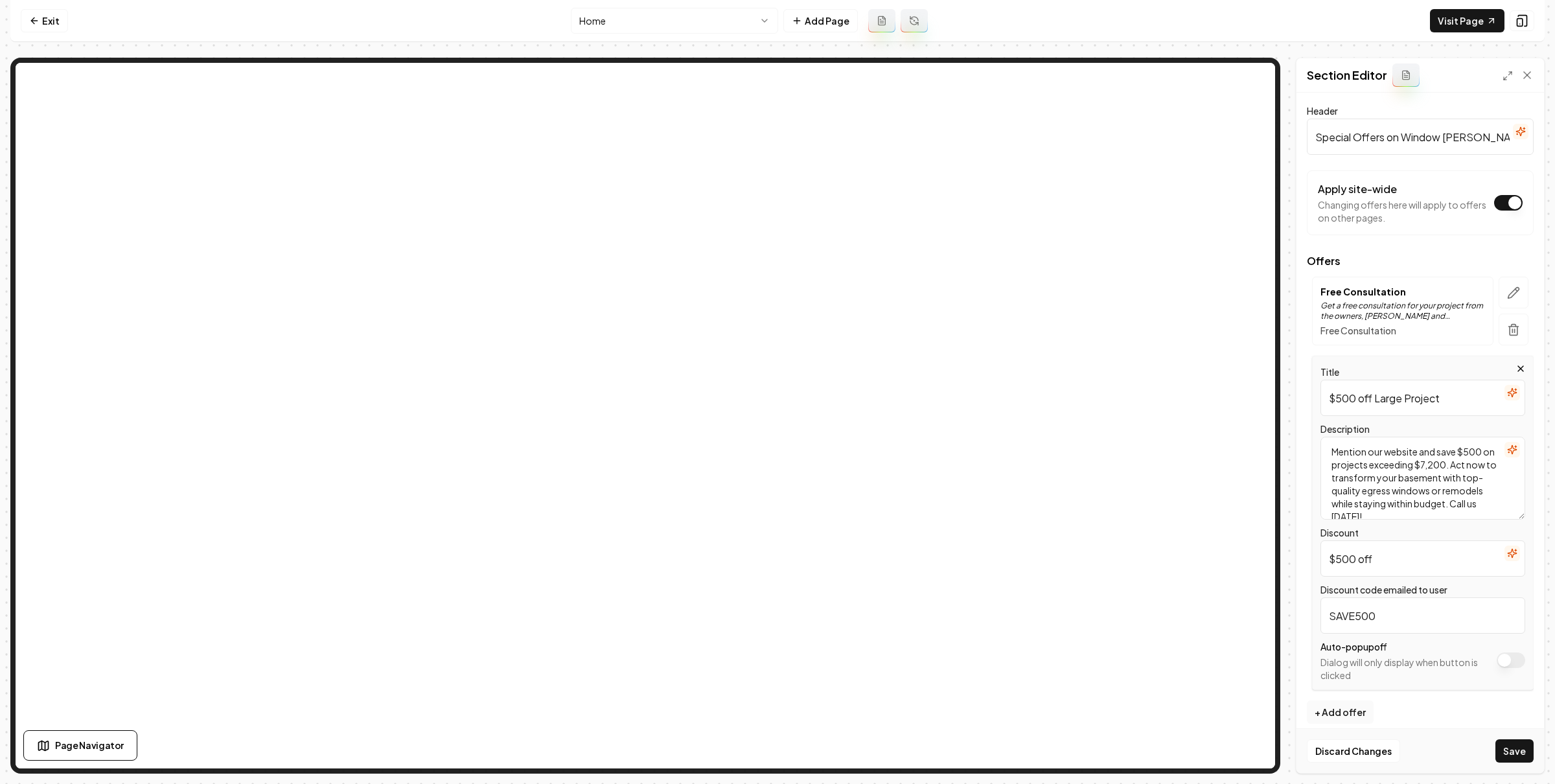
click at [1444, 389] on input "$500 off Large Project" at bounding box center [1423, 398] width 205 height 36
click at [1511, 760] on button "Save" at bounding box center [1515, 751] width 38 height 23
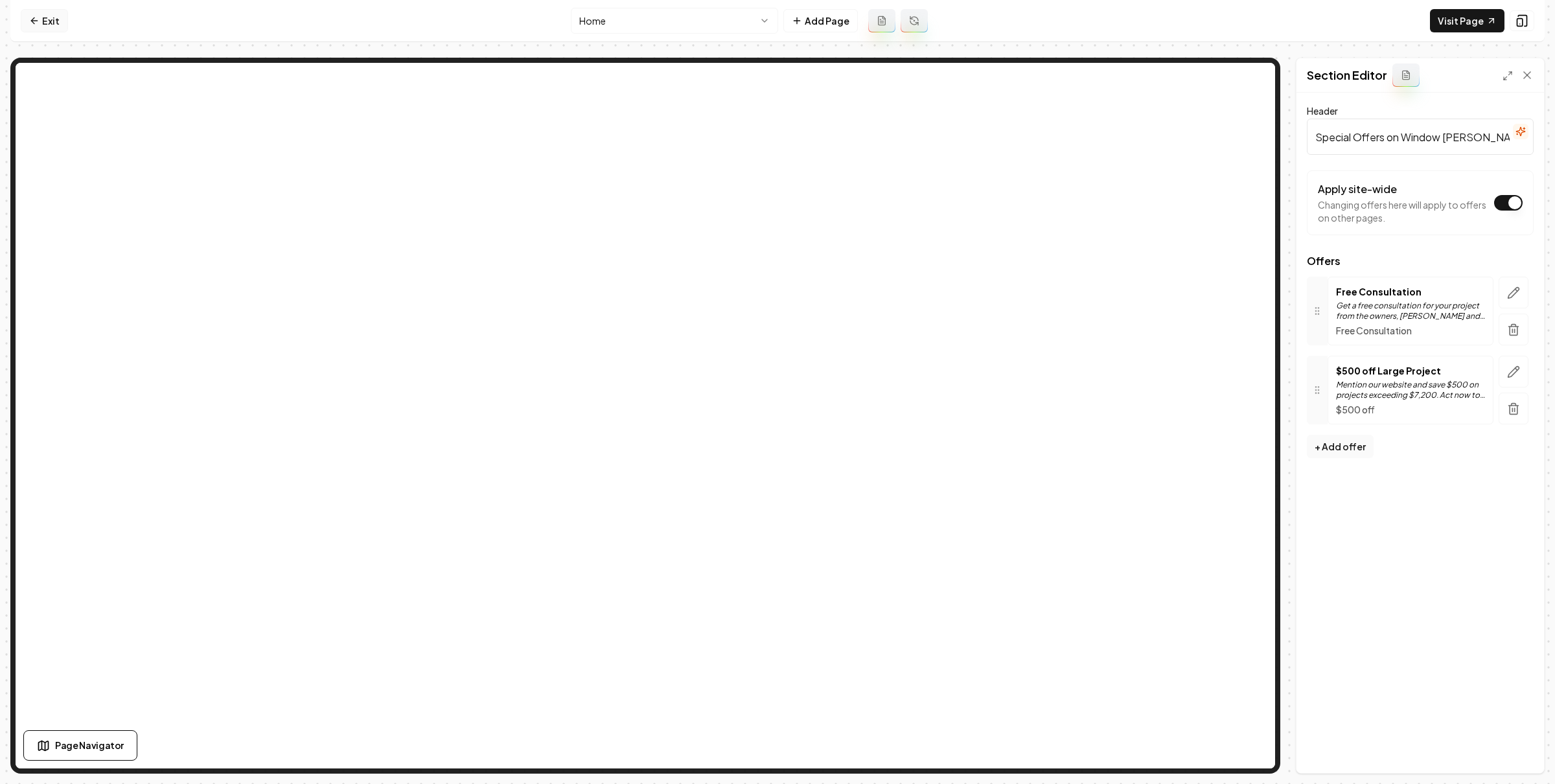
drag, startPoint x: 70, startPoint y: 16, endPoint x: 55, endPoint y: 23, distance: 16.6
click at [68, 16] on nav "Exit Home Add Page Visit Page" at bounding box center [777, 21] width 1534 height 42
click at [48, 26] on link "Exit" at bounding box center [44, 21] width 47 height 23
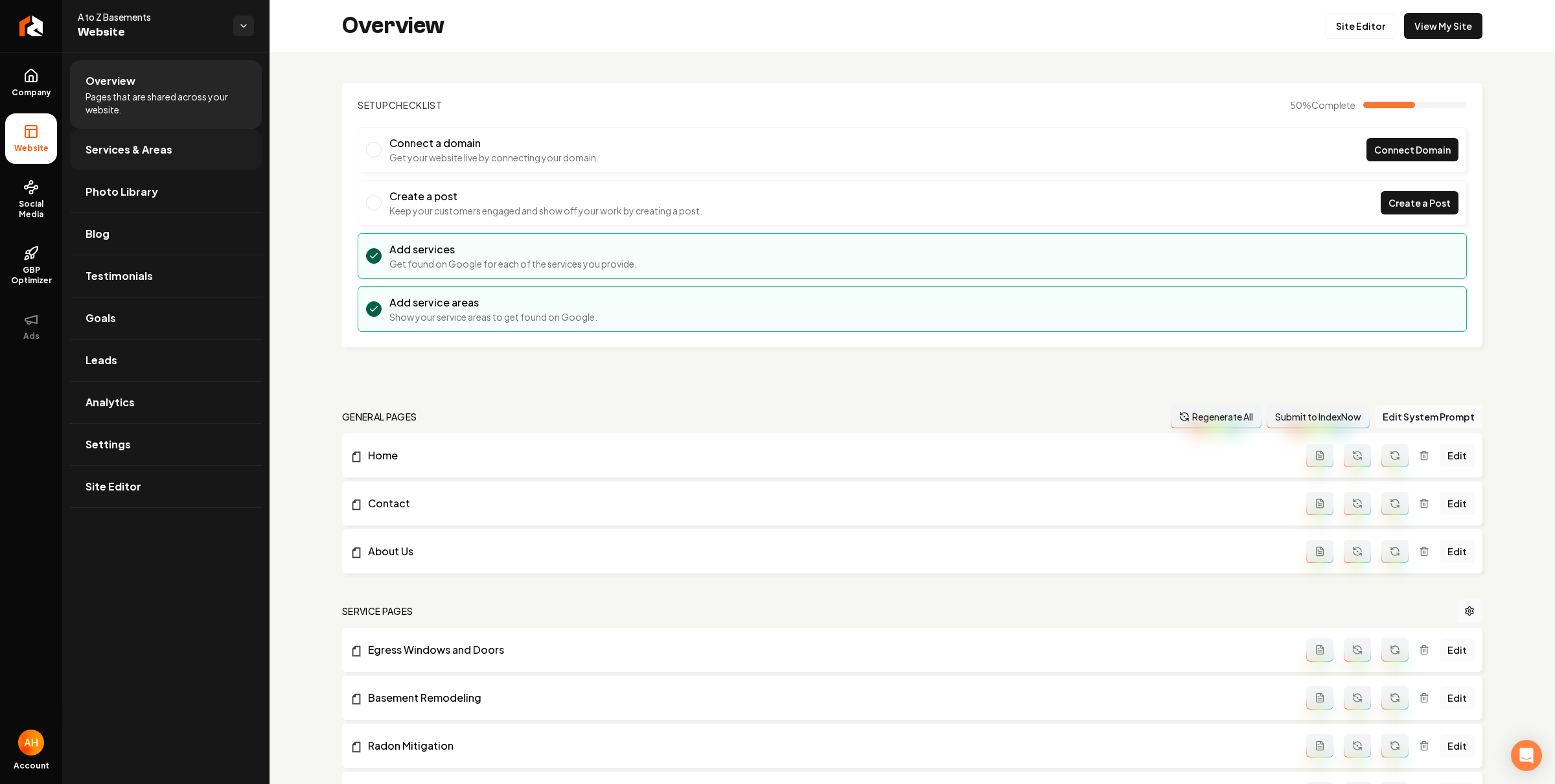
click at [155, 161] on link "Services & Areas" at bounding box center [165, 150] width 192 height 42
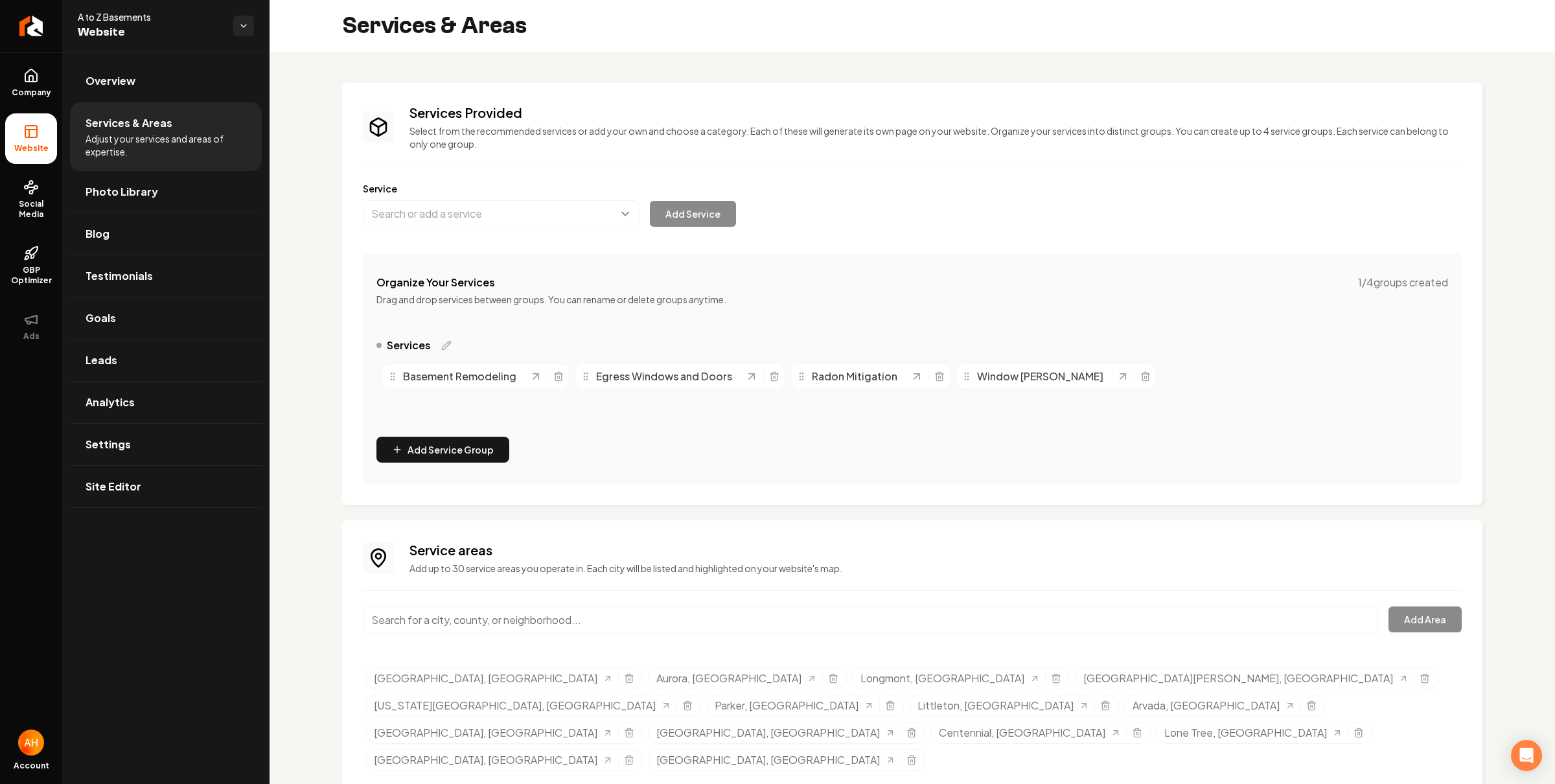
click at [610, 622] on input "Main content area" at bounding box center [871, 619] width 1016 height 27
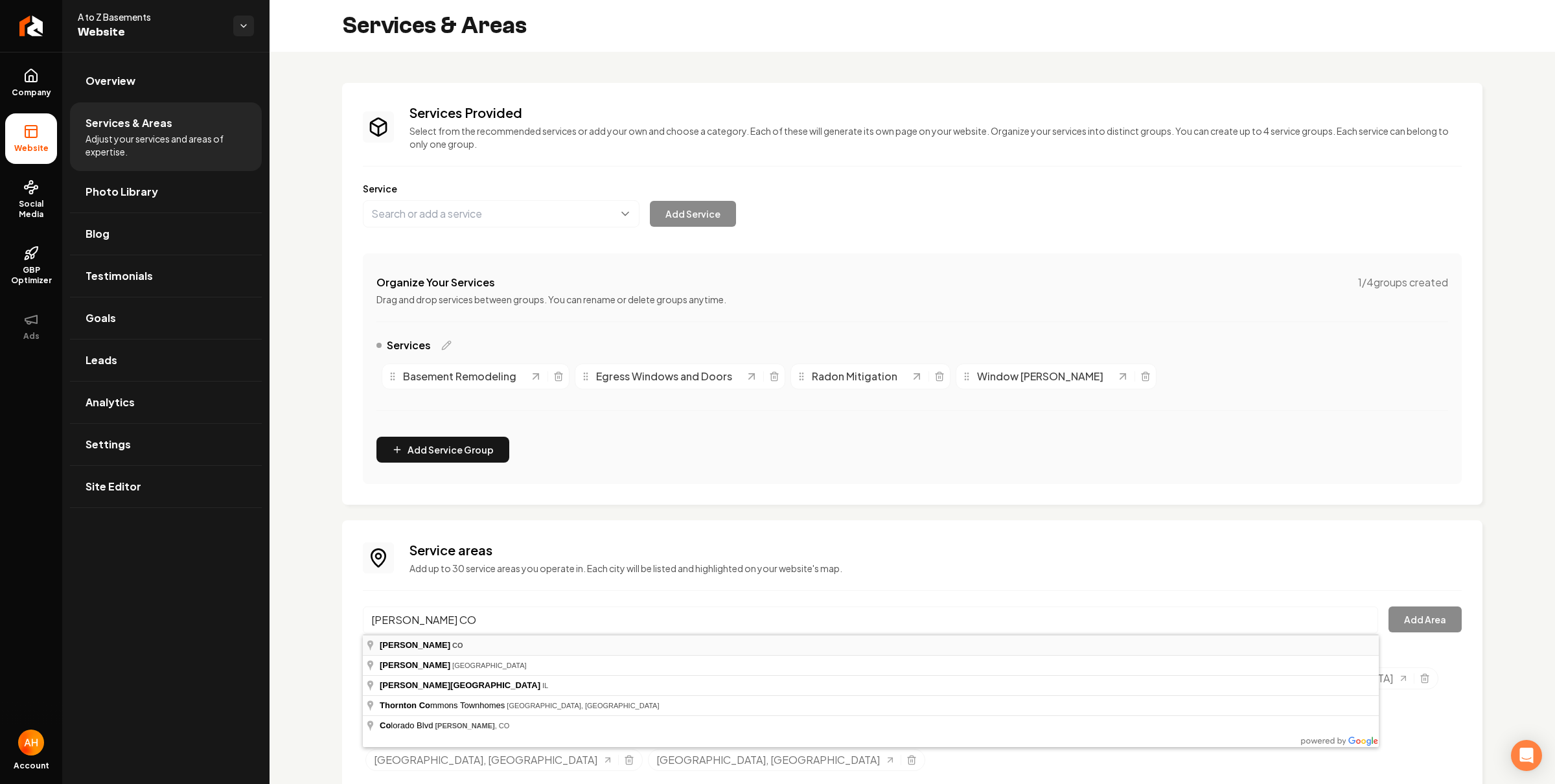
type input "Thornton, [GEOGRAPHIC_DATA]"
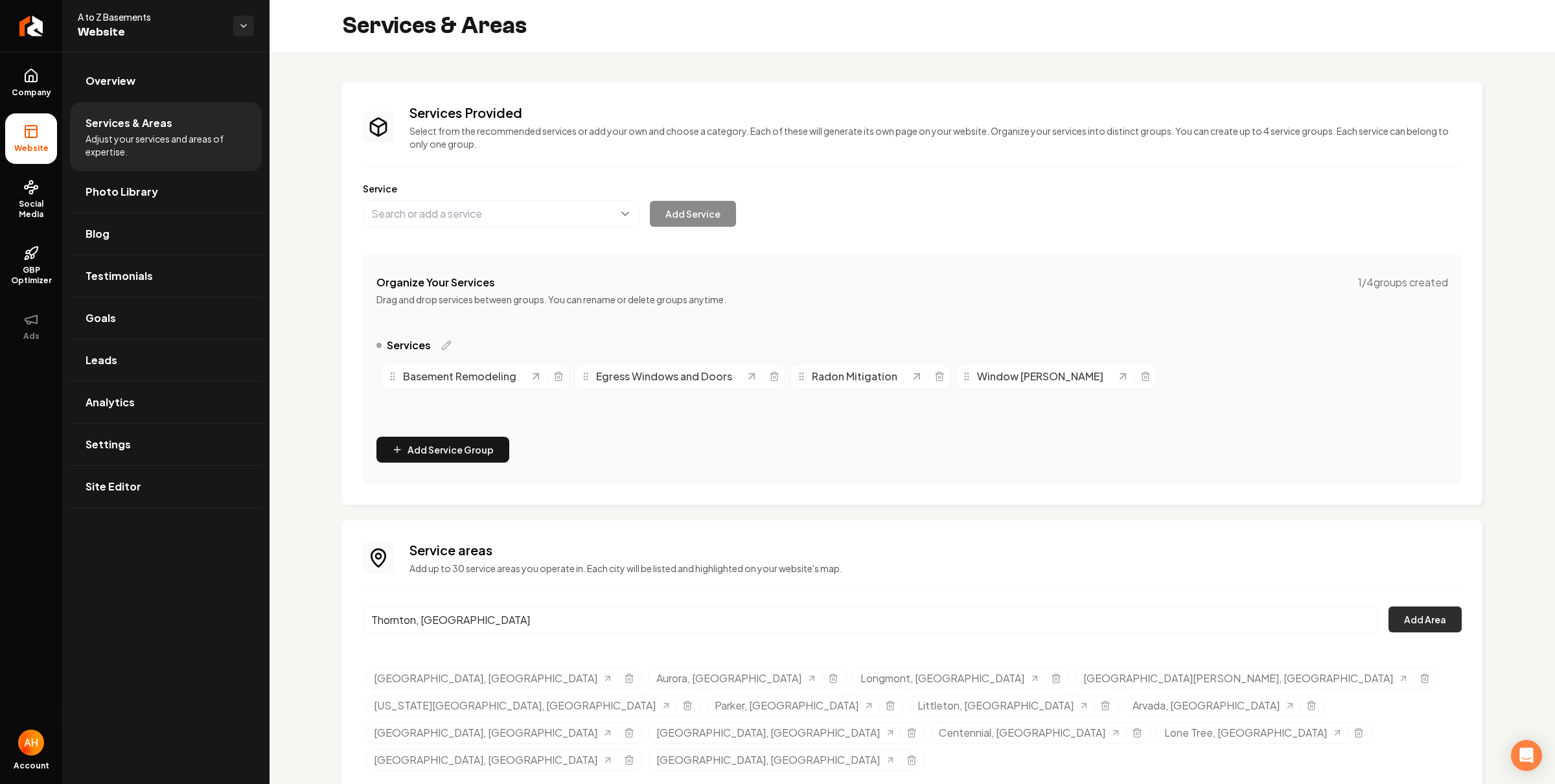
click at [1415, 625] on button "Add Area" at bounding box center [1425, 619] width 73 height 26
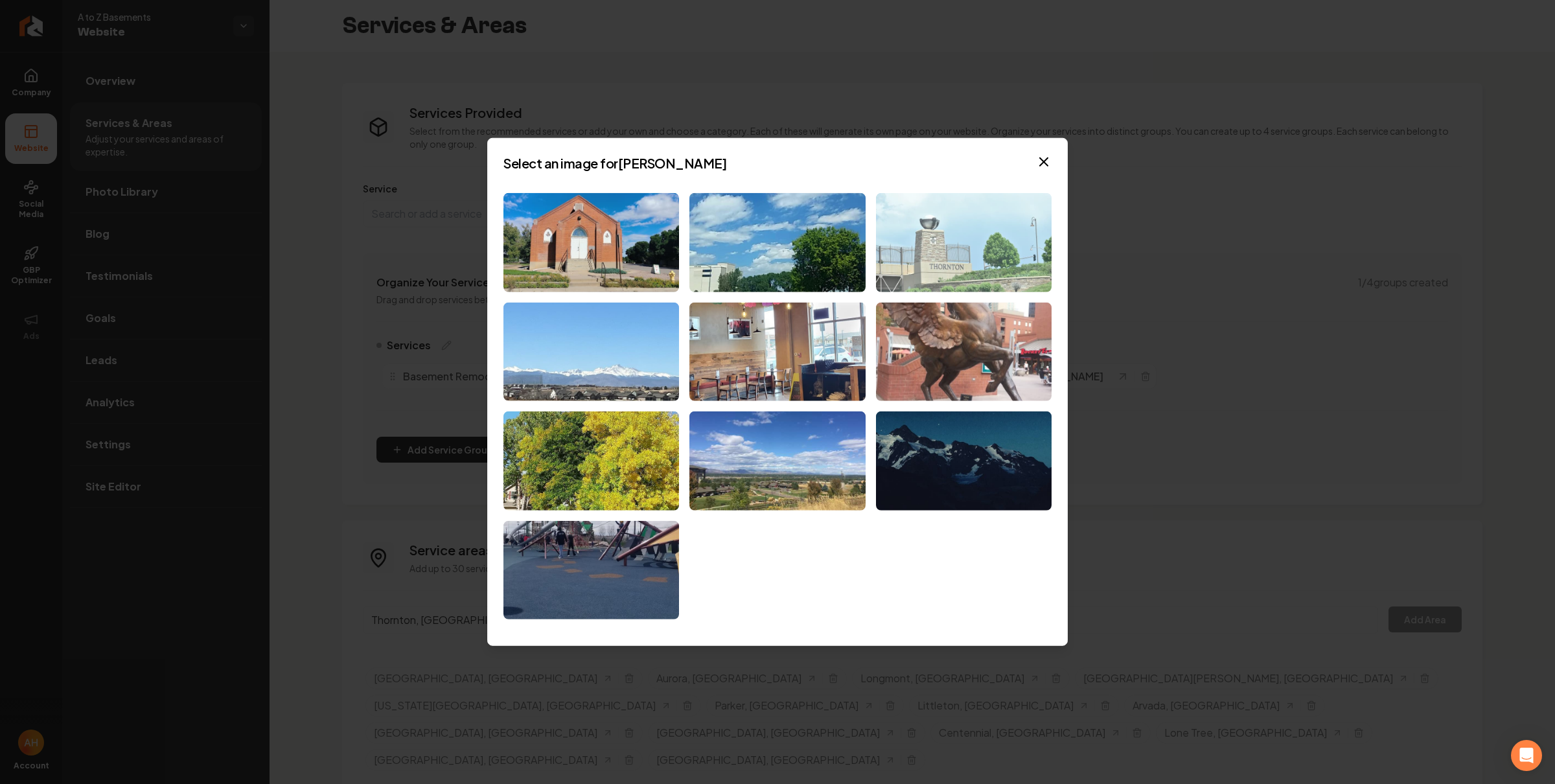
click at [966, 245] on img at bounding box center [964, 242] width 175 height 99
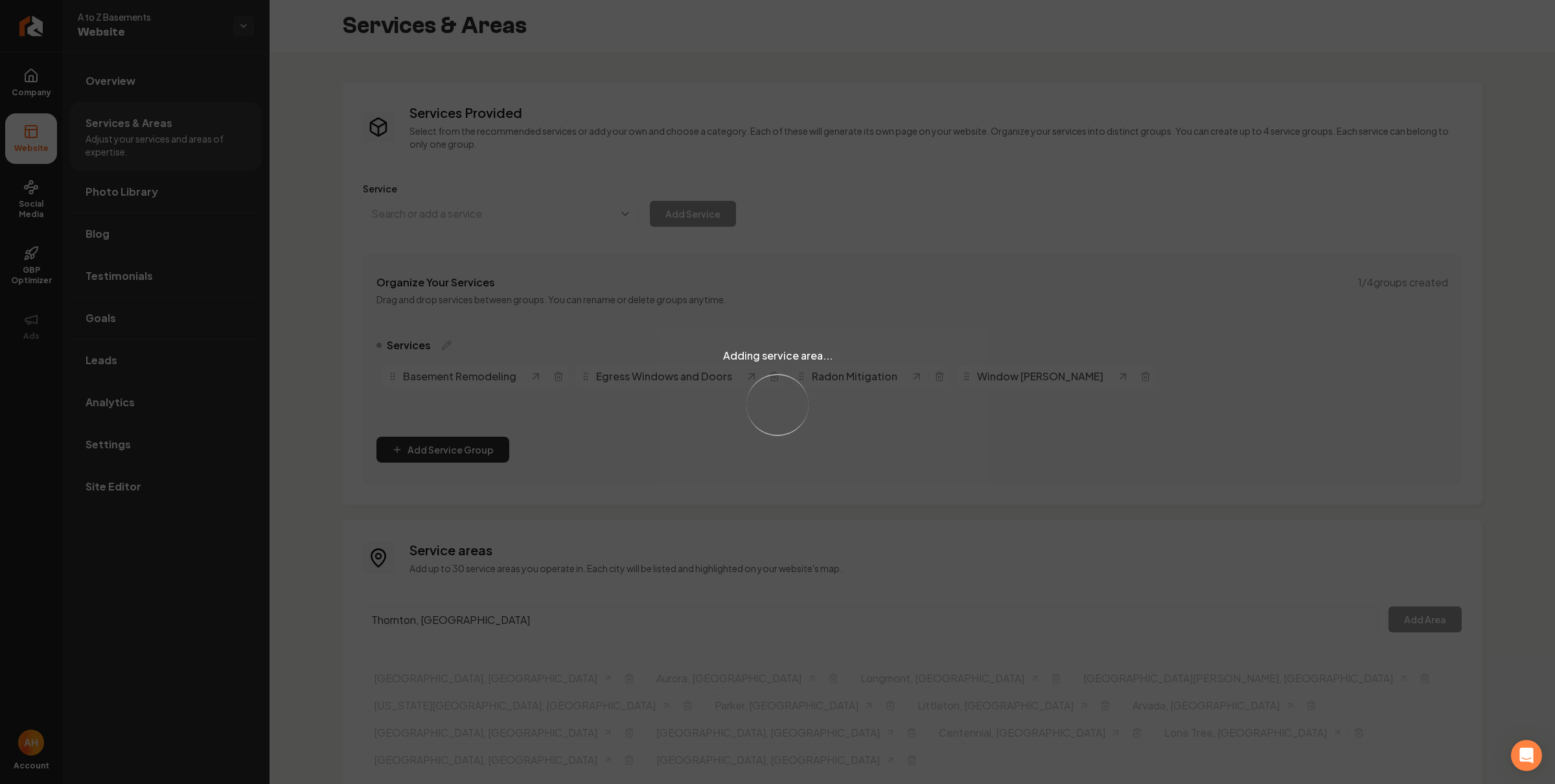
click at [572, 626] on div "Adding service area... Loading..." at bounding box center [777, 392] width 1555 height 784
click at [552, 623] on div "Adding service area... Loading..." at bounding box center [777, 392] width 1555 height 784
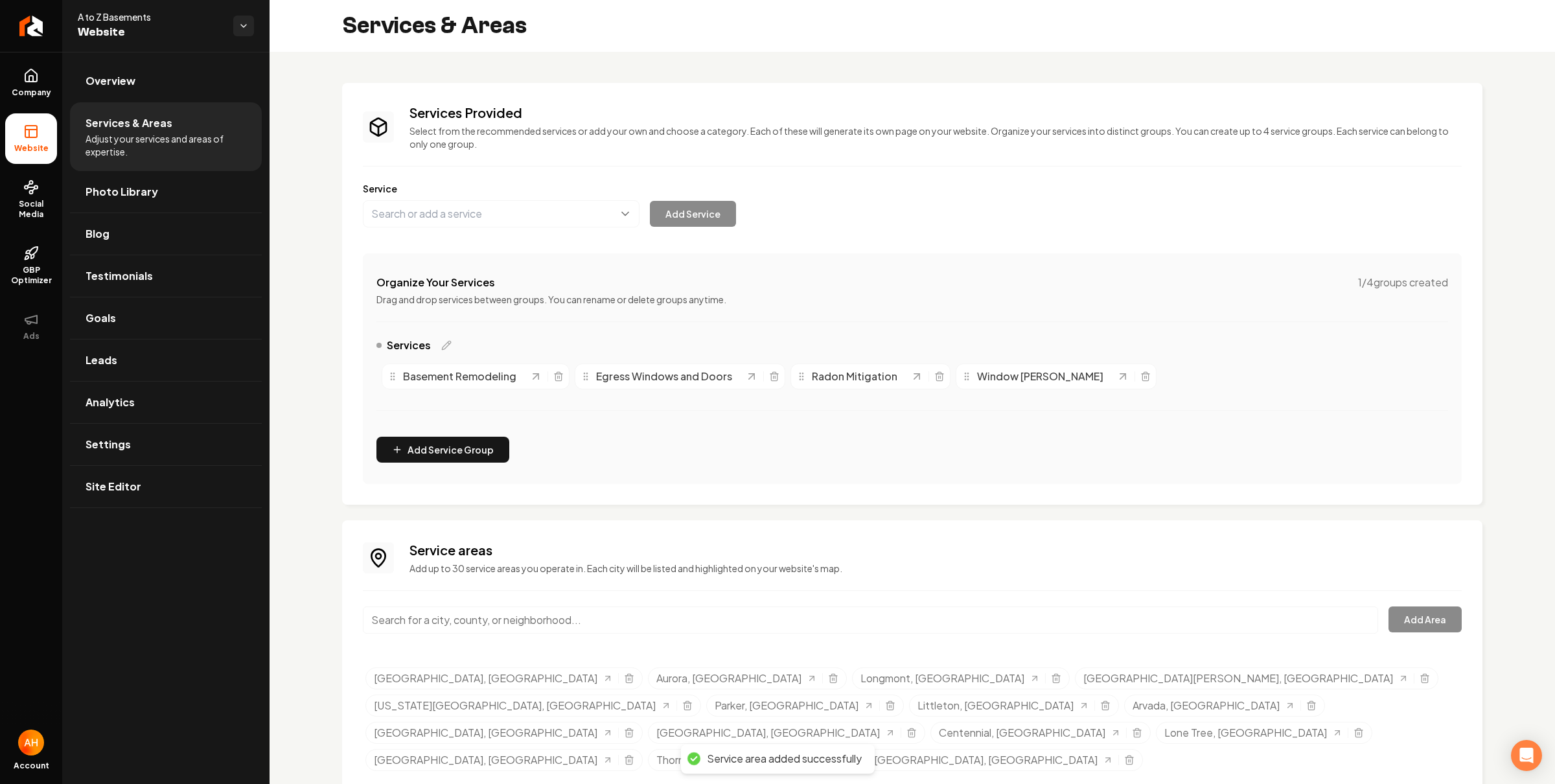
click at [552, 623] on input "Main content area" at bounding box center [871, 619] width 1016 height 27
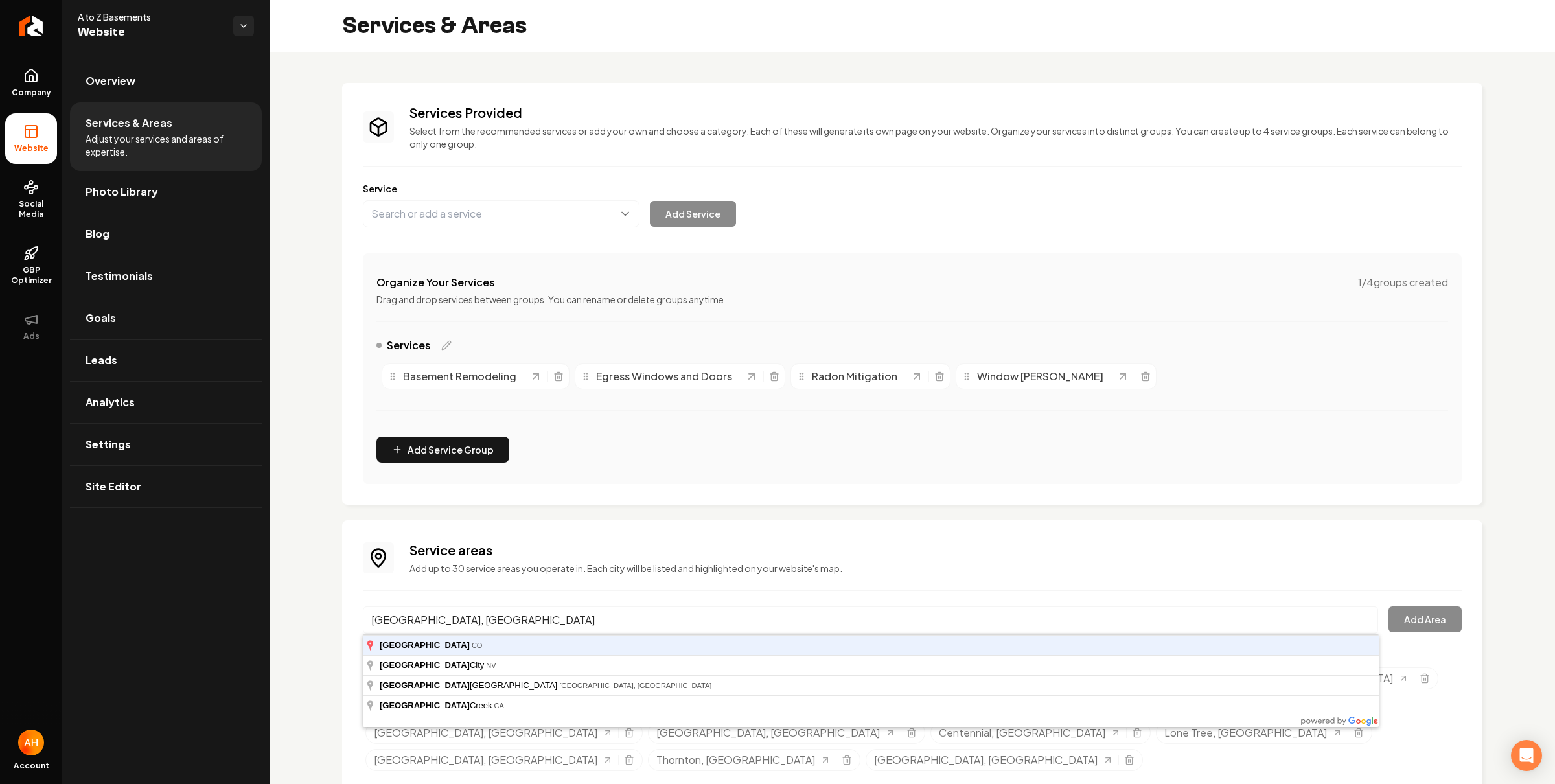
type input "[GEOGRAPHIC_DATA], [GEOGRAPHIC_DATA]"
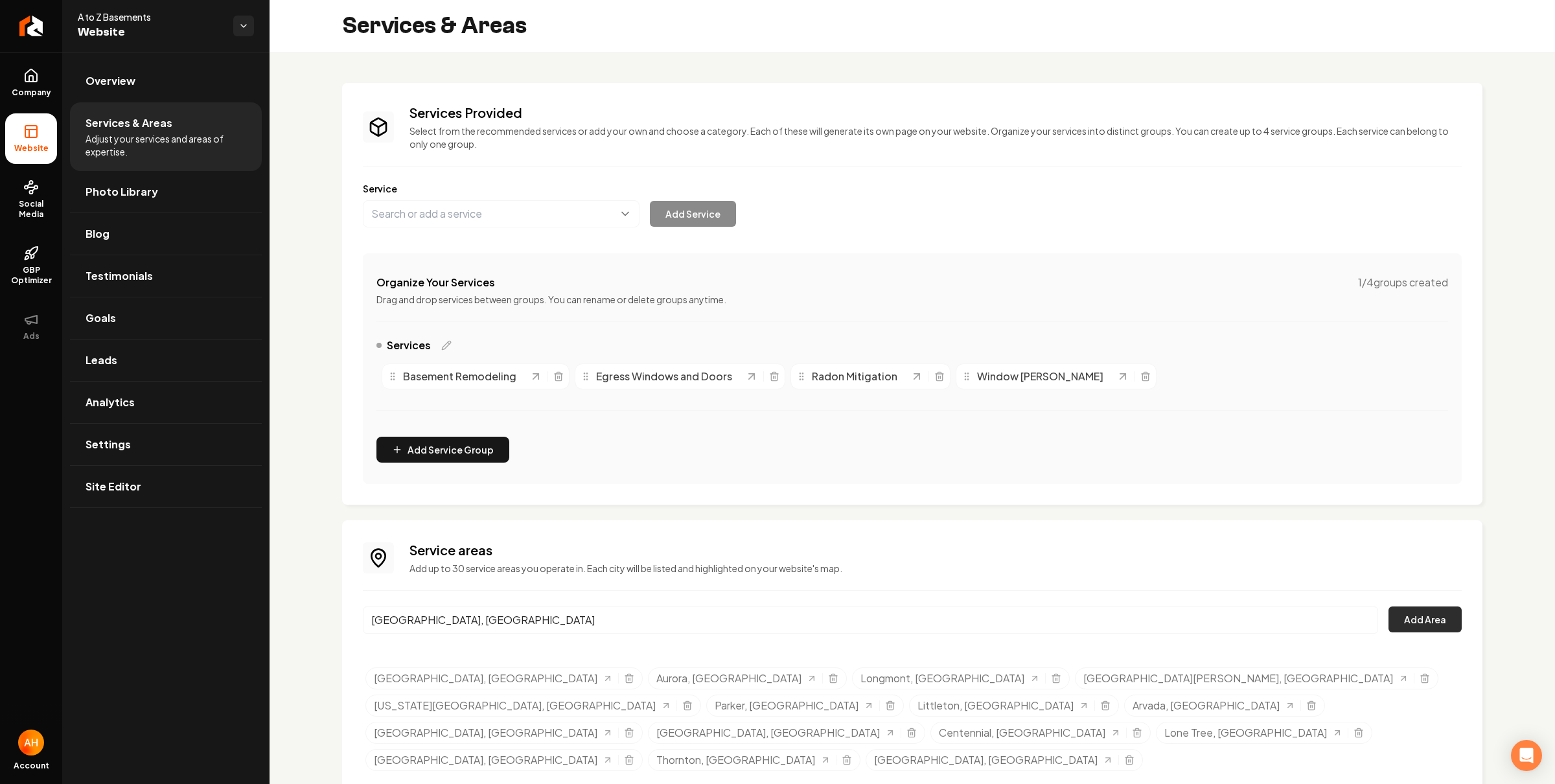
click at [1403, 629] on button "Add Area" at bounding box center [1425, 619] width 73 height 26
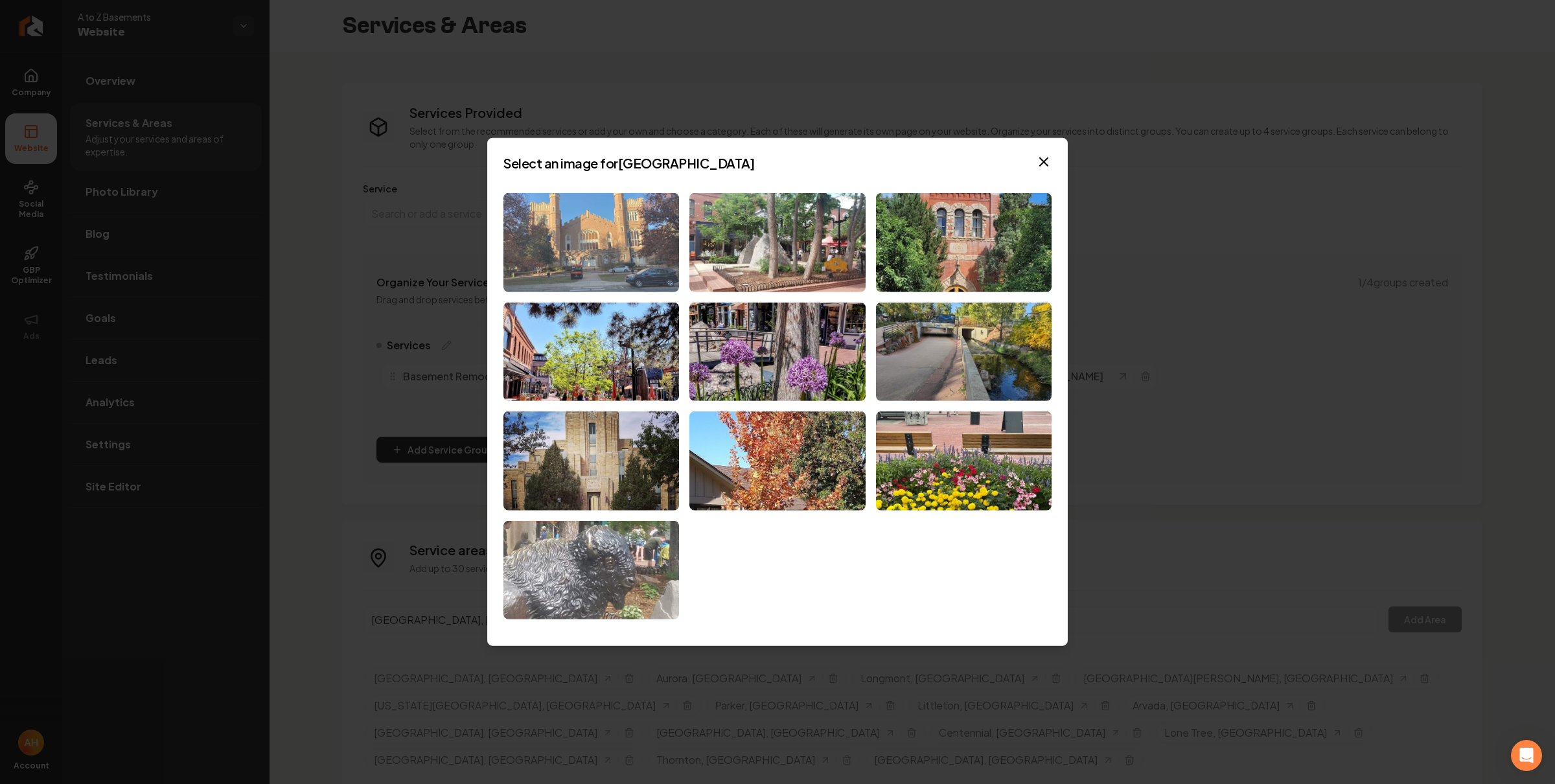
click at [602, 236] on img at bounding box center [591, 242] width 175 height 99
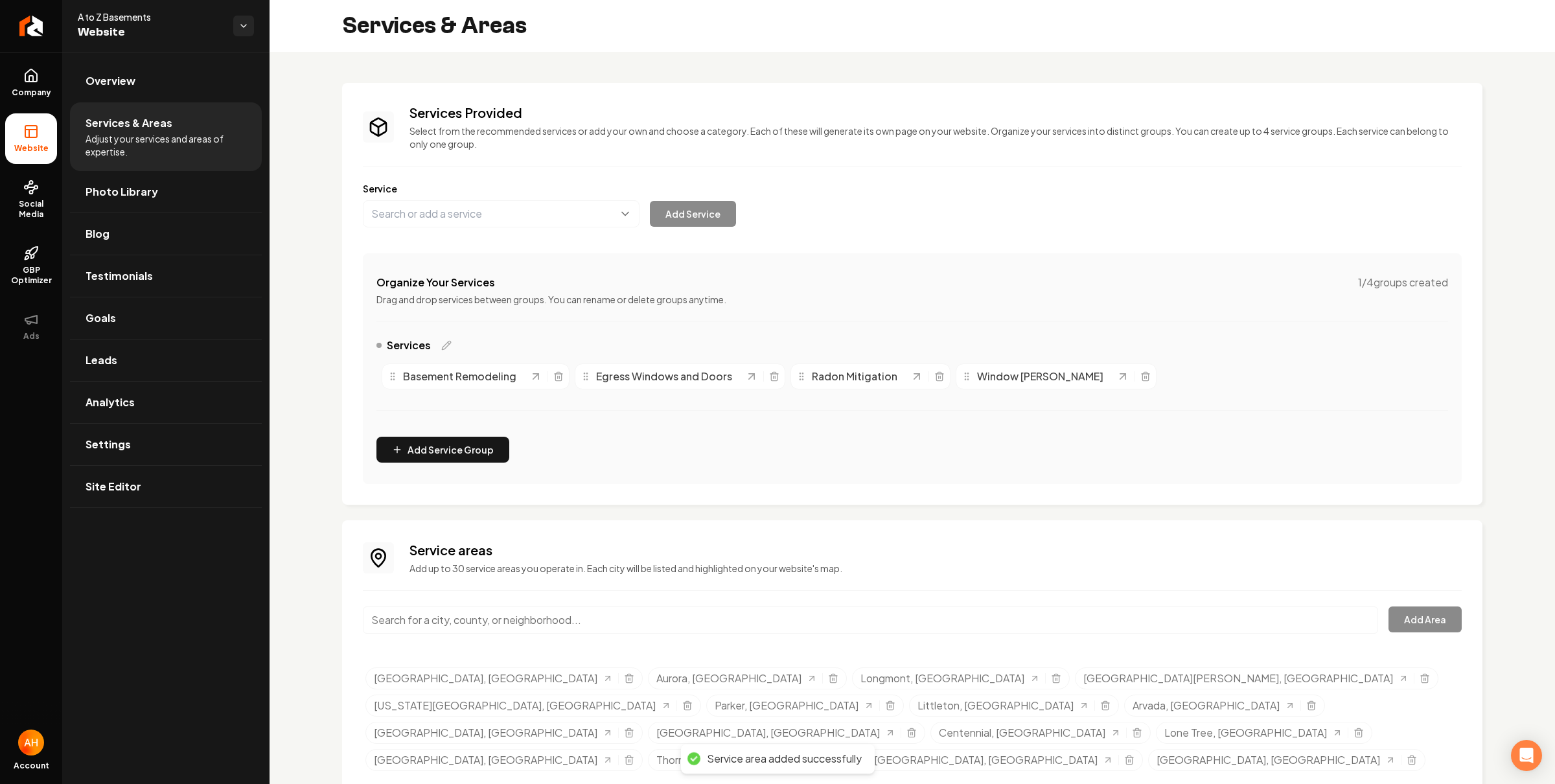
click at [672, 620] on input "Main content area" at bounding box center [871, 619] width 1016 height 27
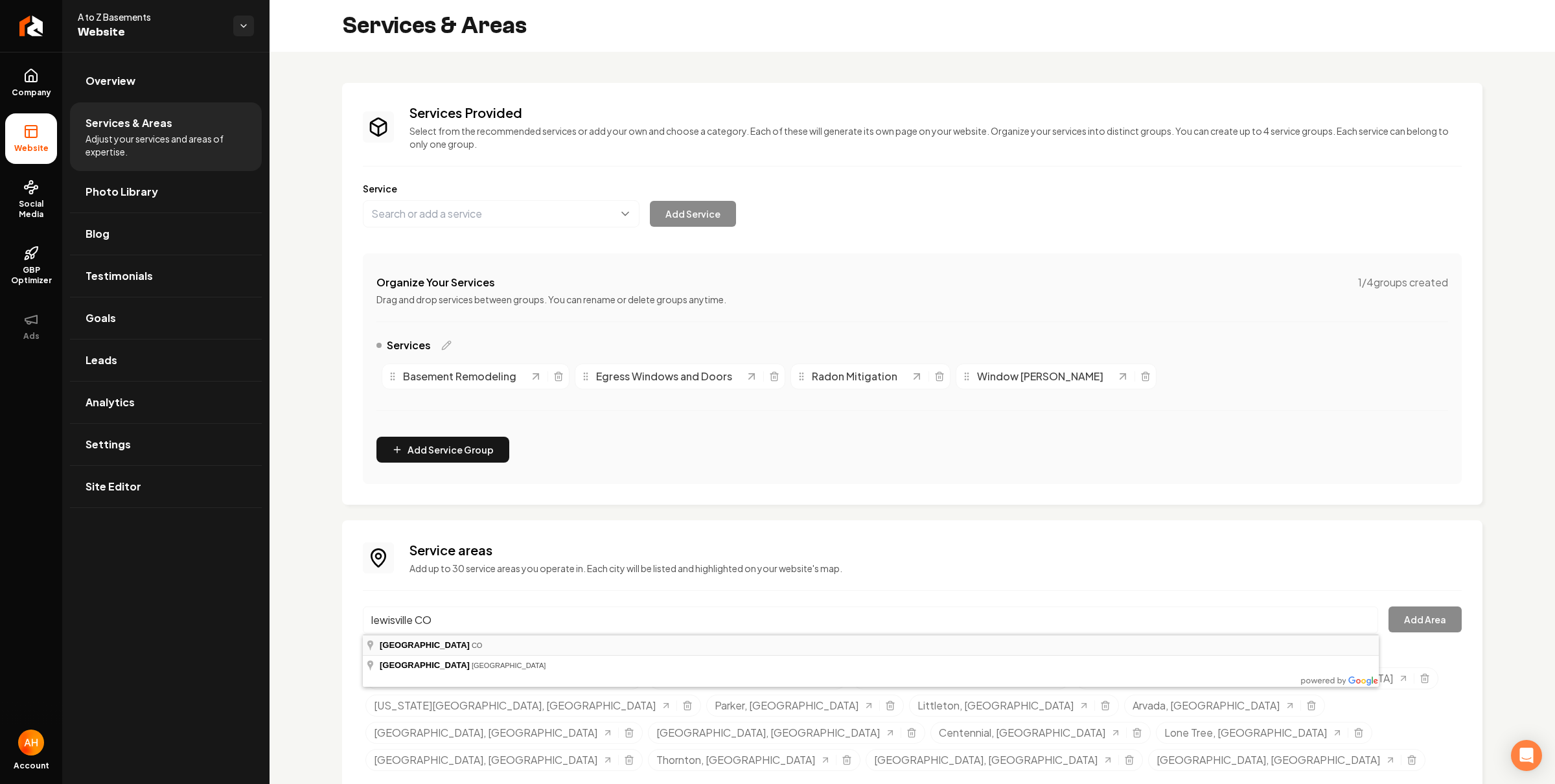
type input "[GEOGRAPHIC_DATA], [GEOGRAPHIC_DATA]"
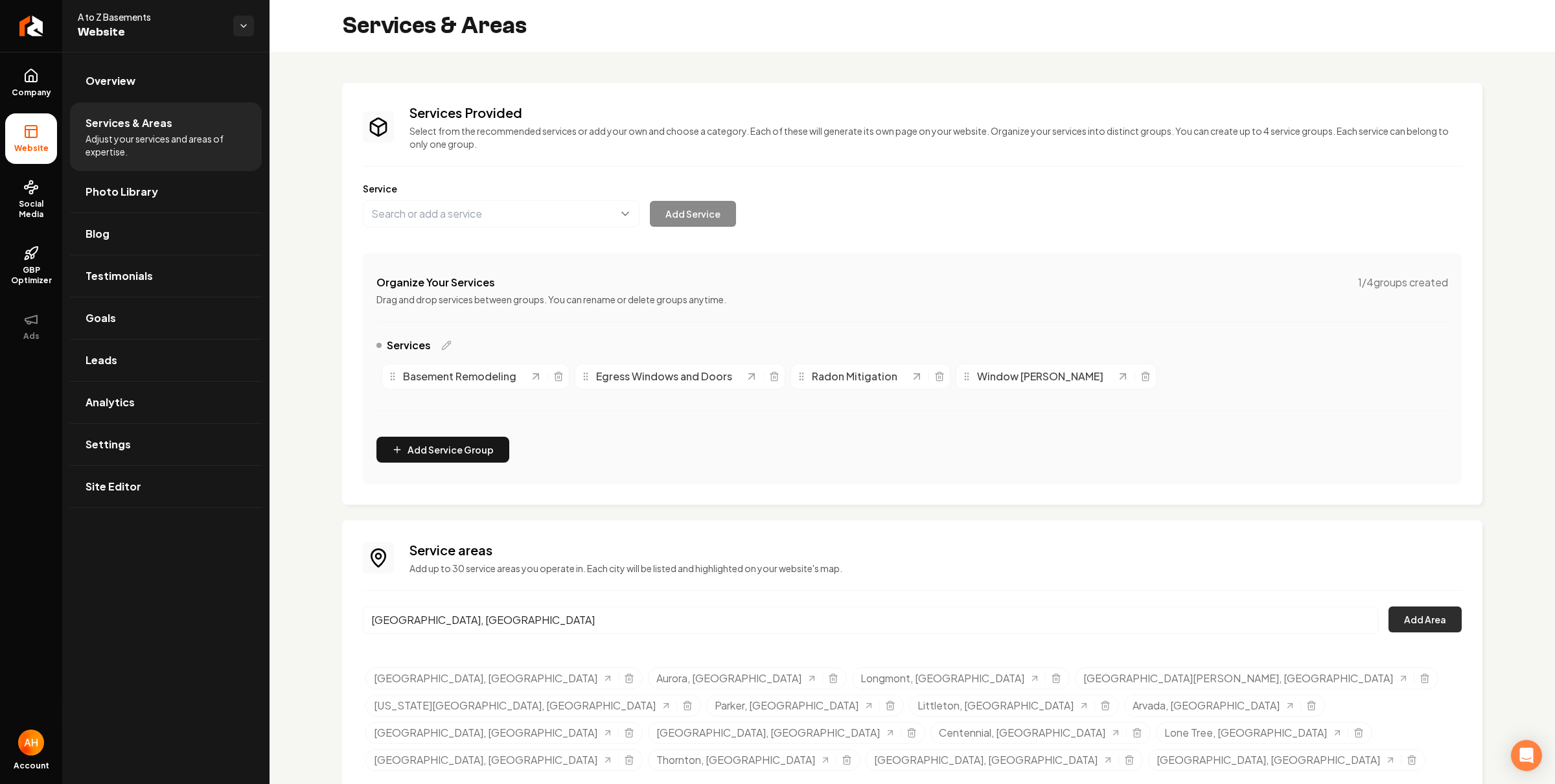
click at [1410, 623] on button "Add Area" at bounding box center [1425, 619] width 73 height 26
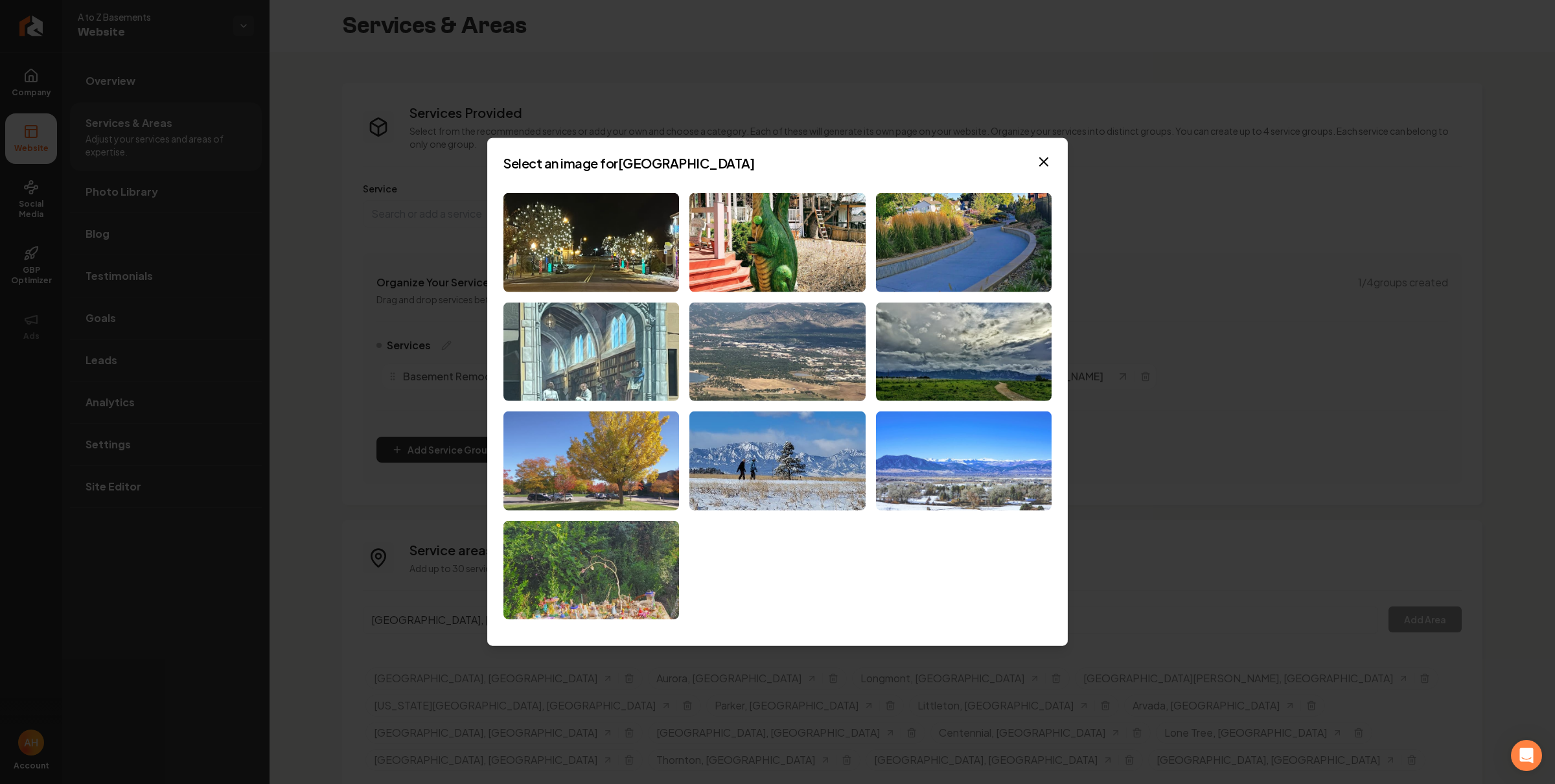
click at [919, 469] on img at bounding box center [964, 461] width 175 height 99
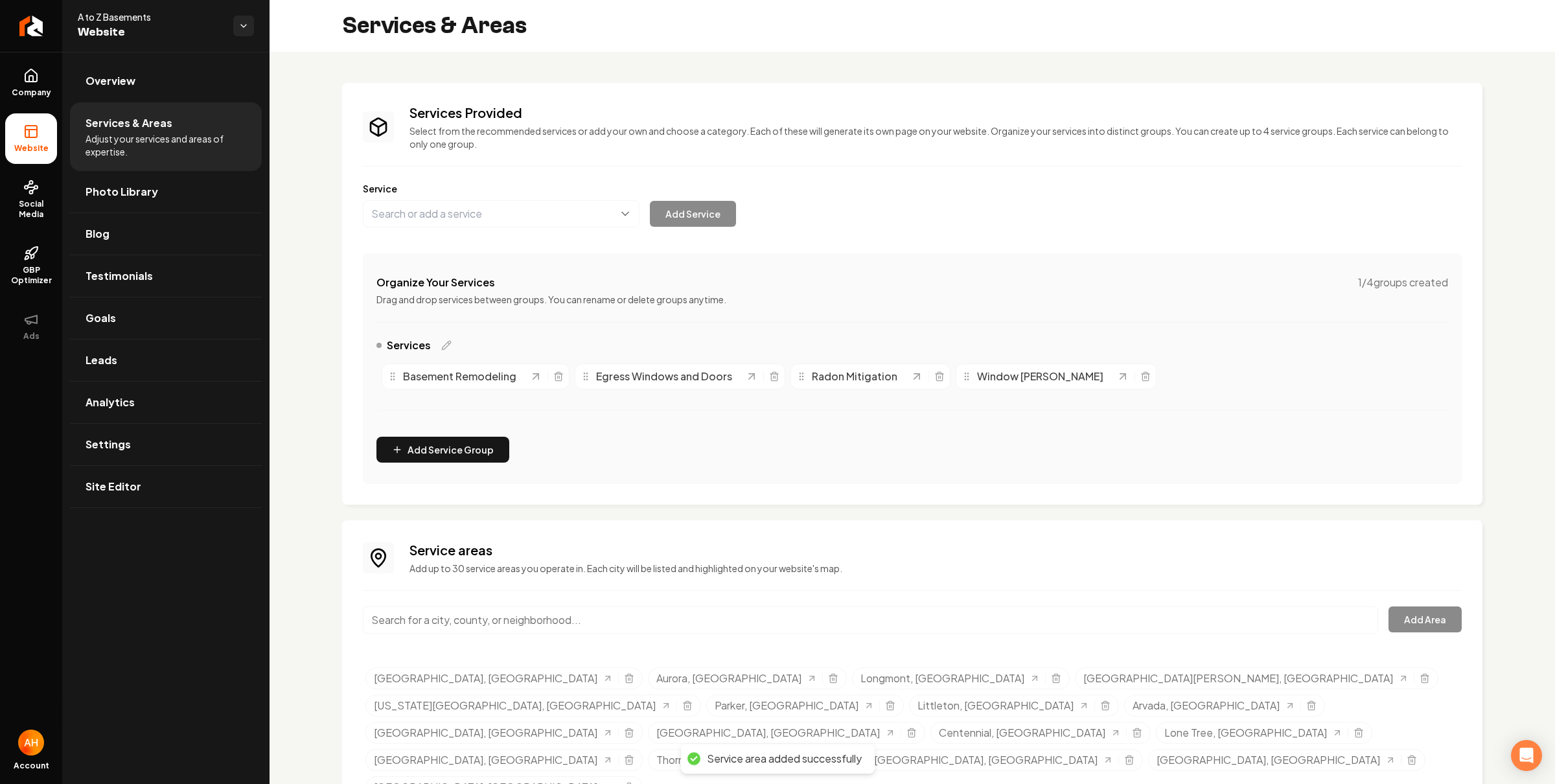
click at [691, 626] on input "Main content area" at bounding box center [871, 619] width 1016 height 27
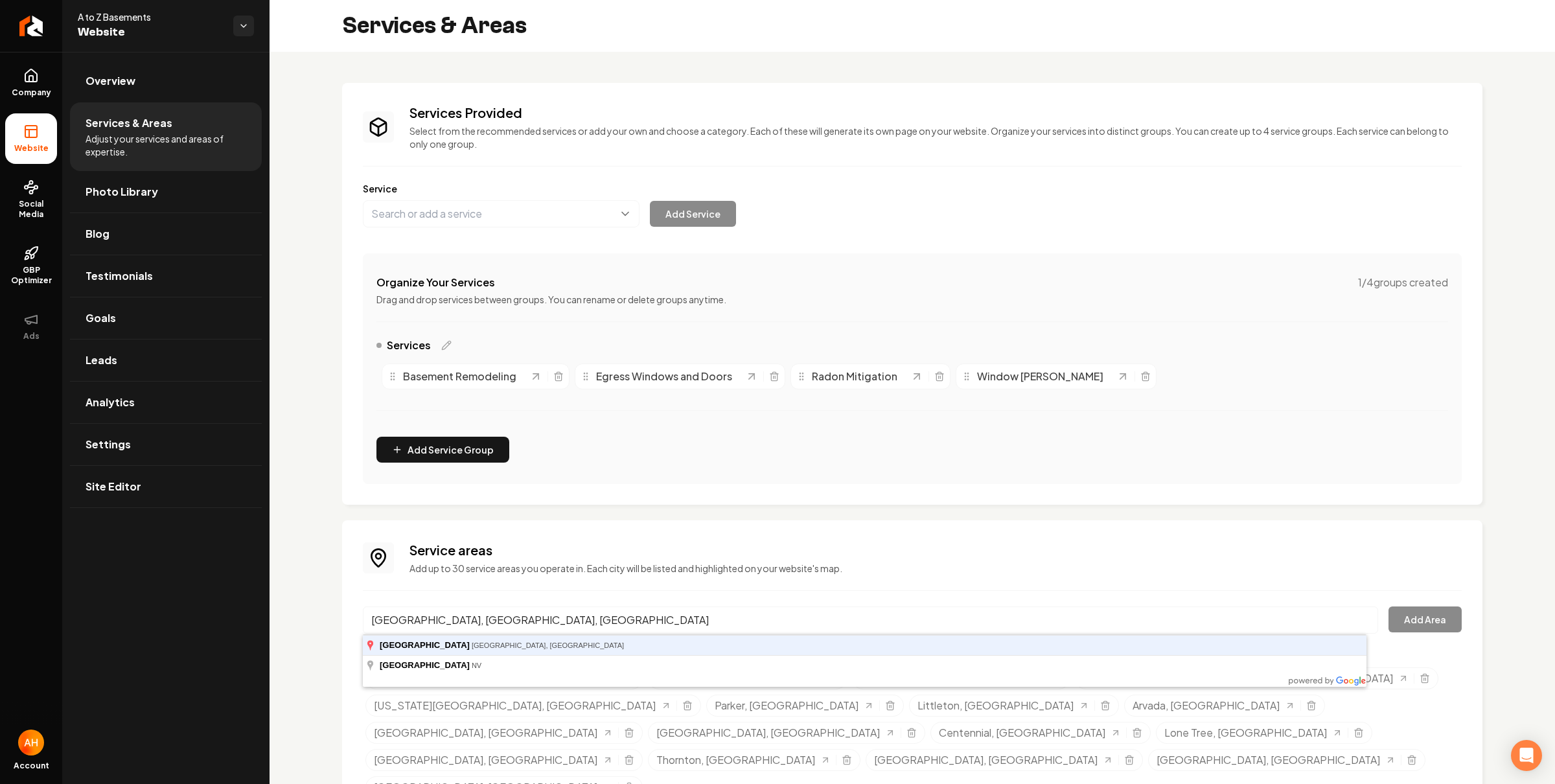
type input "[GEOGRAPHIC_DATA], [GEOGRAPHIC_DATA], [GEOGRAPHIC_DATA]"
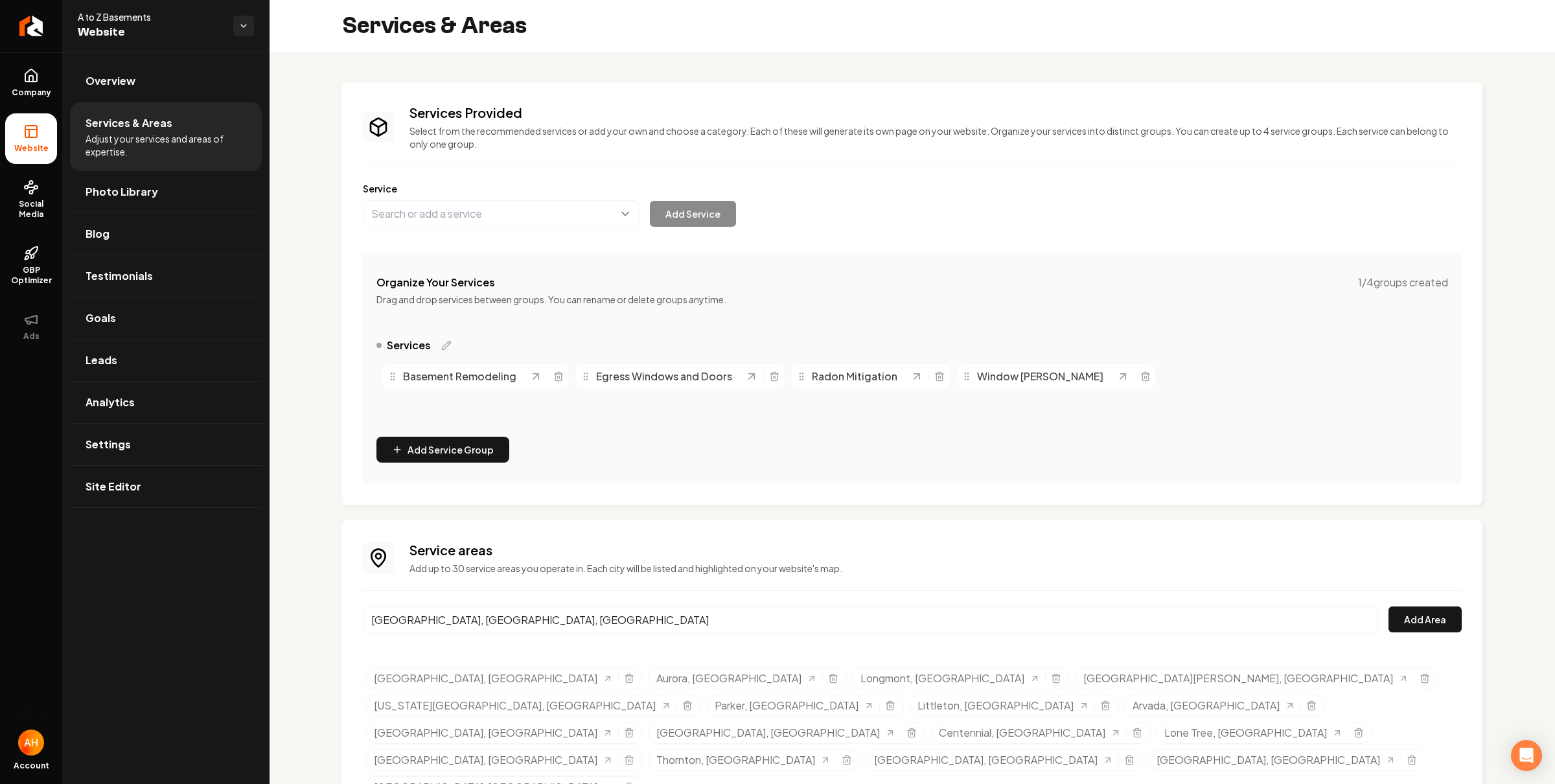
click at [1389, 606] on button "Add Area" at bounding box center [1425, 619] width 73 height 26
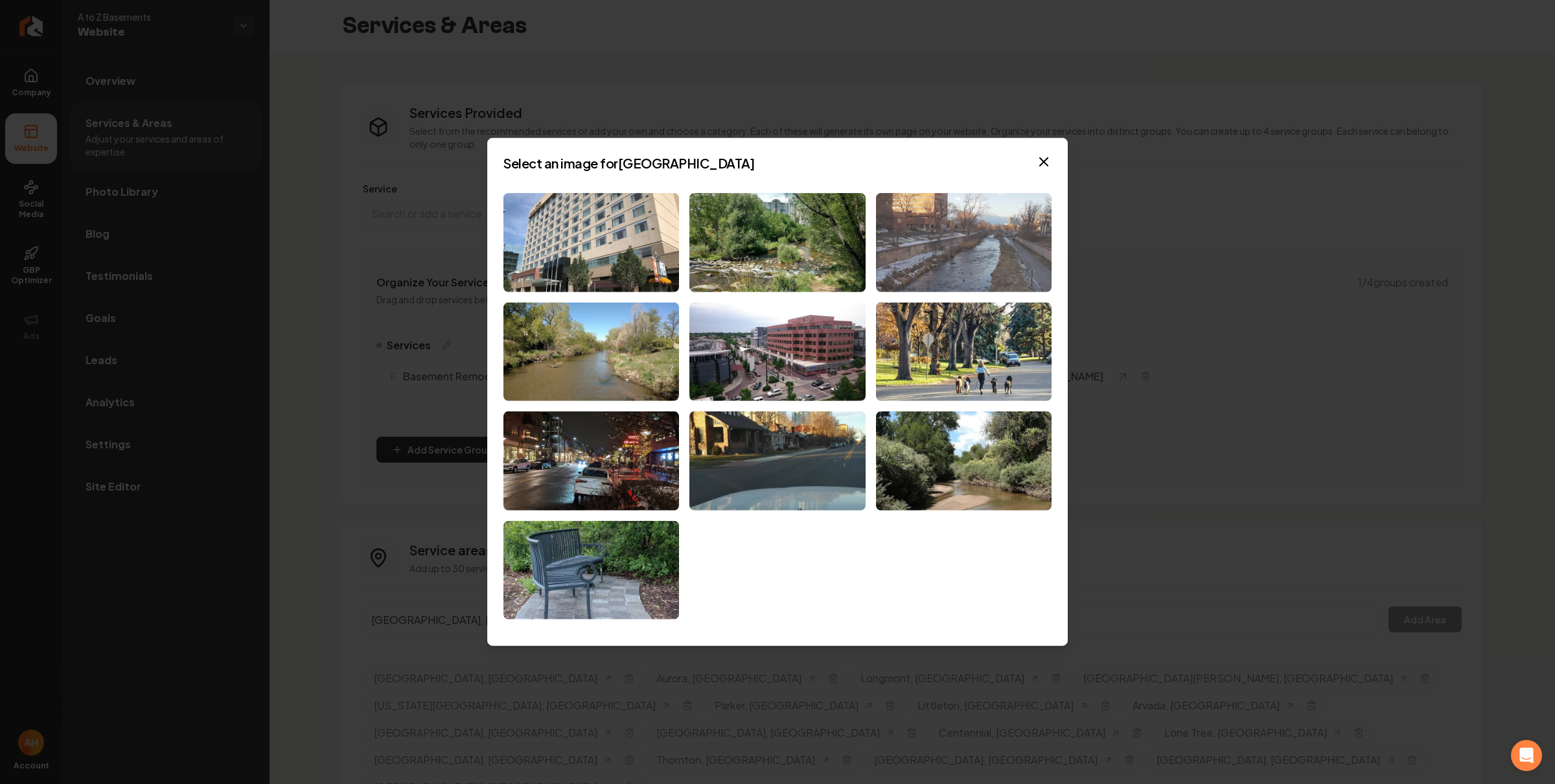
click at [962, 249] on img at bounding box center [964, 242] width 175 height 99
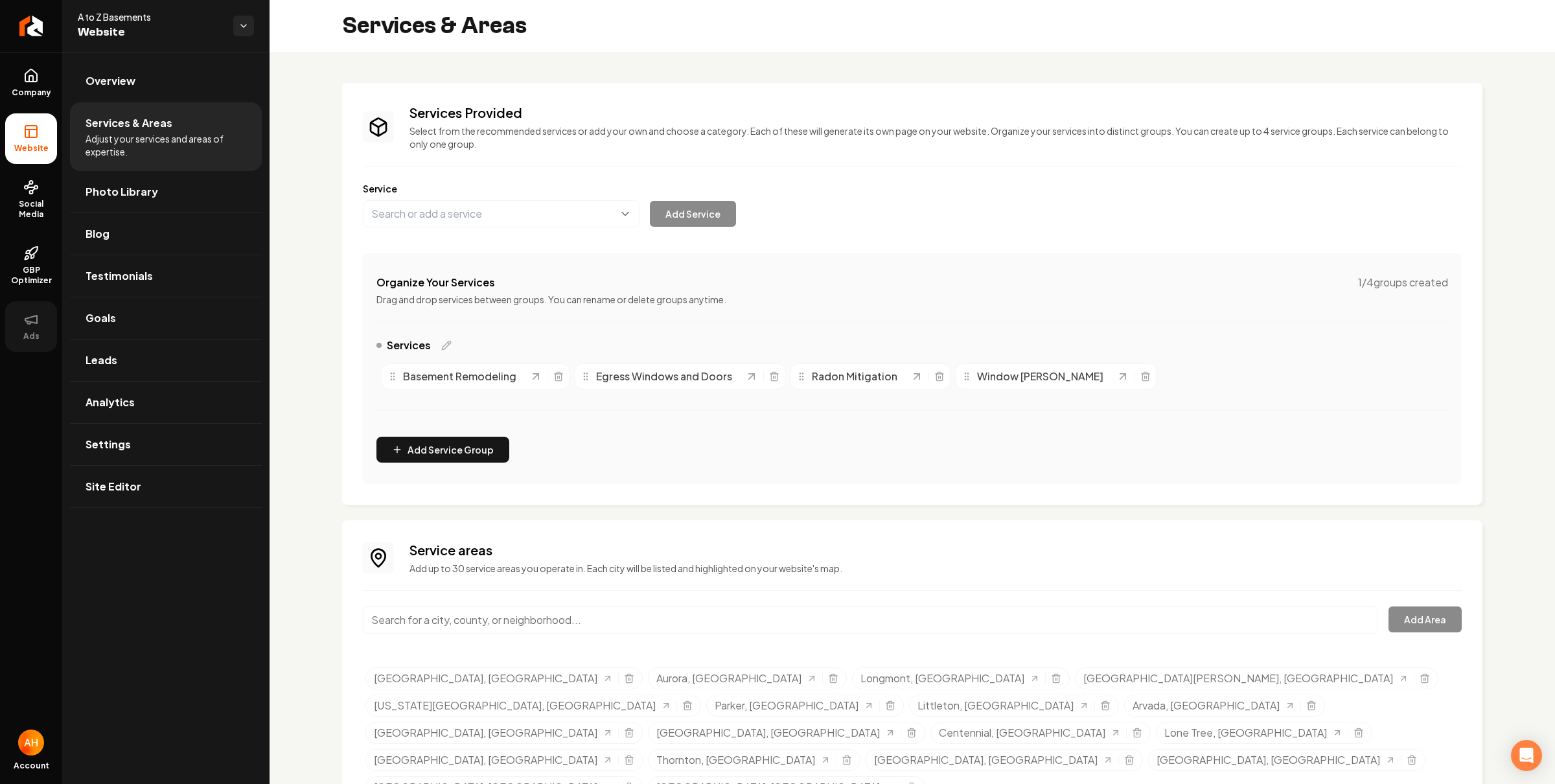
scroll to position [18, 0]
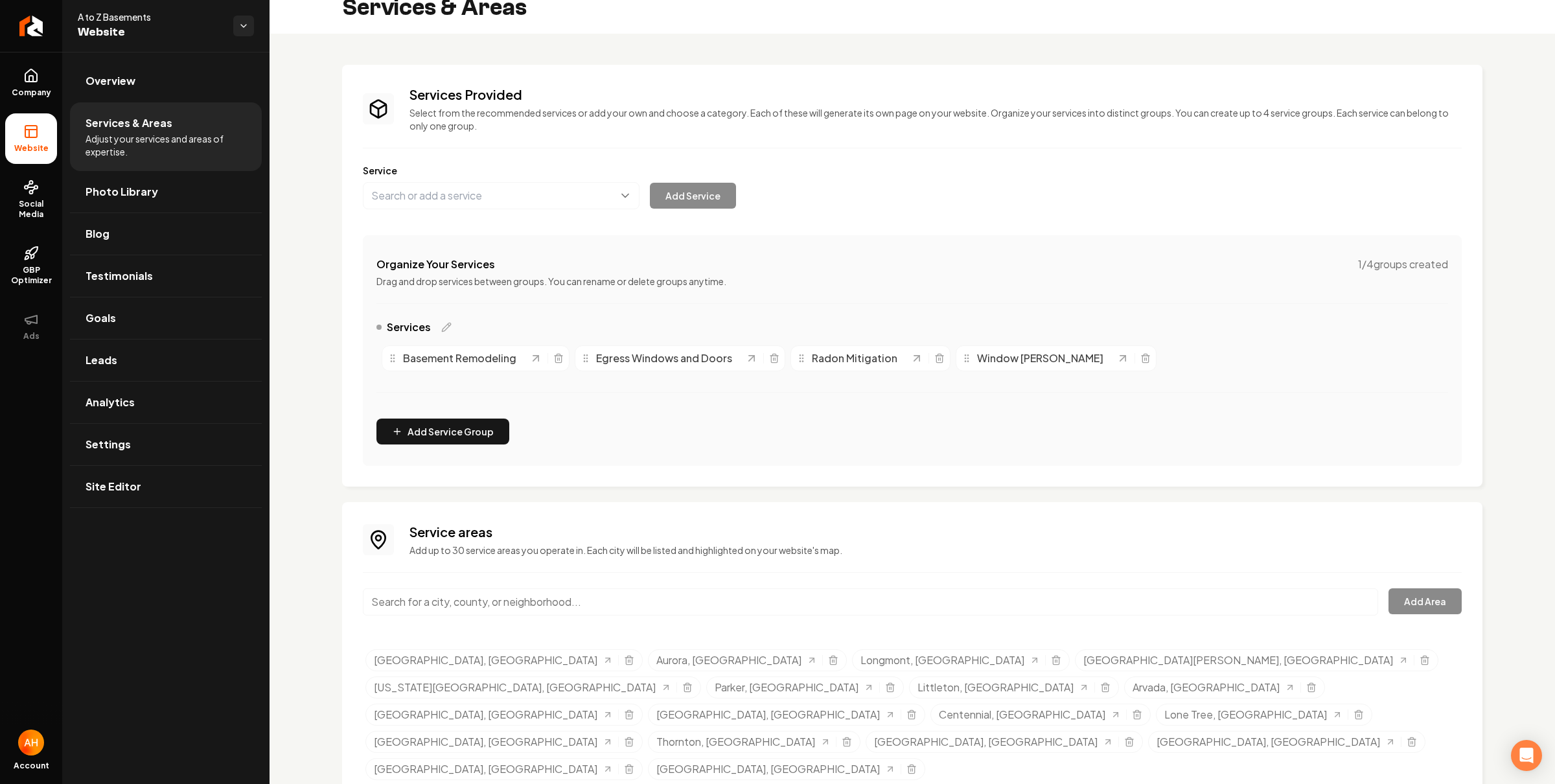
click at [696, 27] on div "Services & Areas" at bounding box center [912, 7] width 1286 height 52
click at [656, 55] on div "Services Provided Select from the recommended services or add your own and choo…" at bounding box center [912, 435] width 1286 height 803
click at [167, 199] on link "Photo Library" at bounding box center [165, 192] width 192 height 42
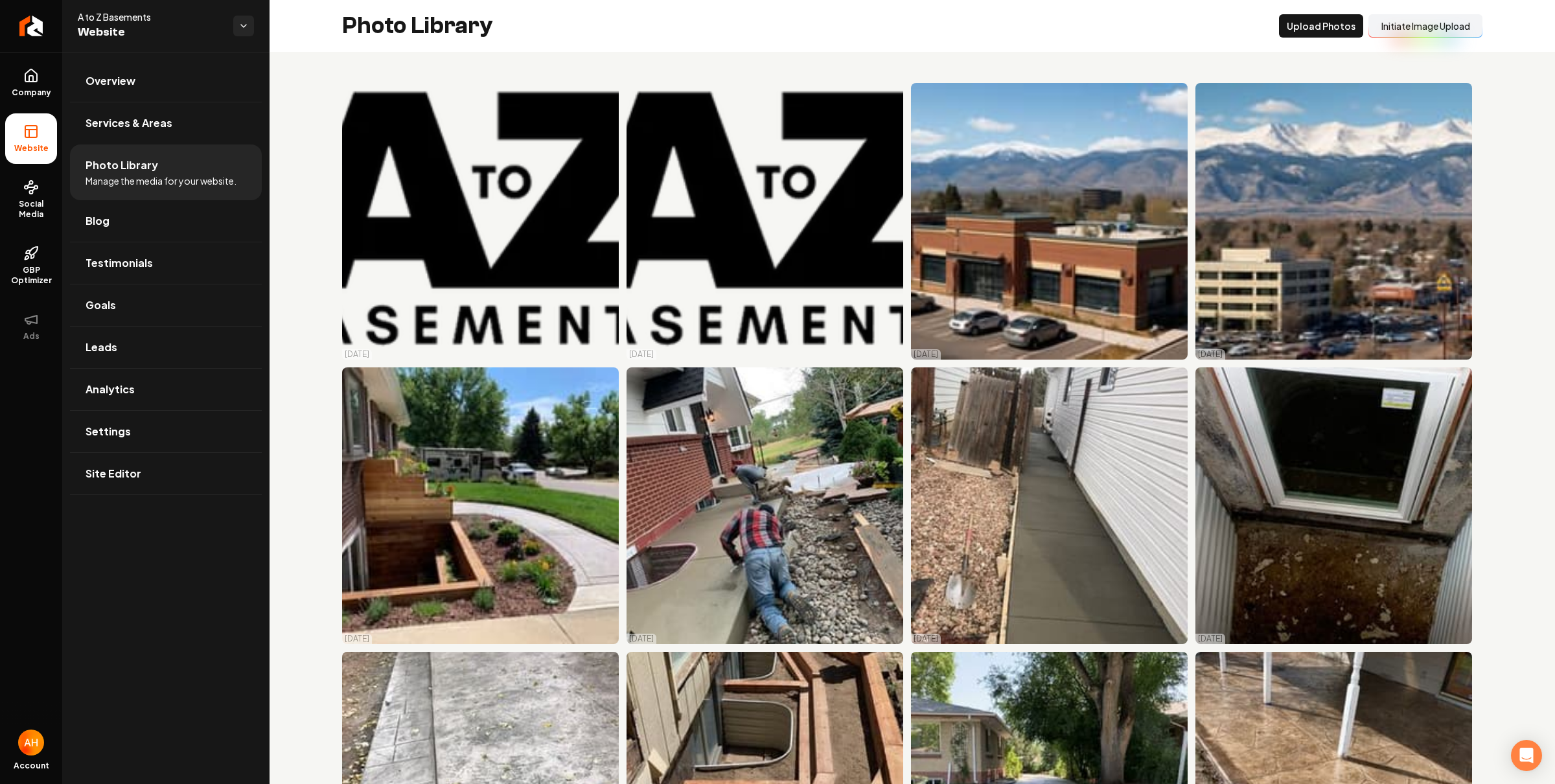
click at [1443, 24] on button "Initiate Image Upload" at bounding box center [1426, 26] width 114 height 23
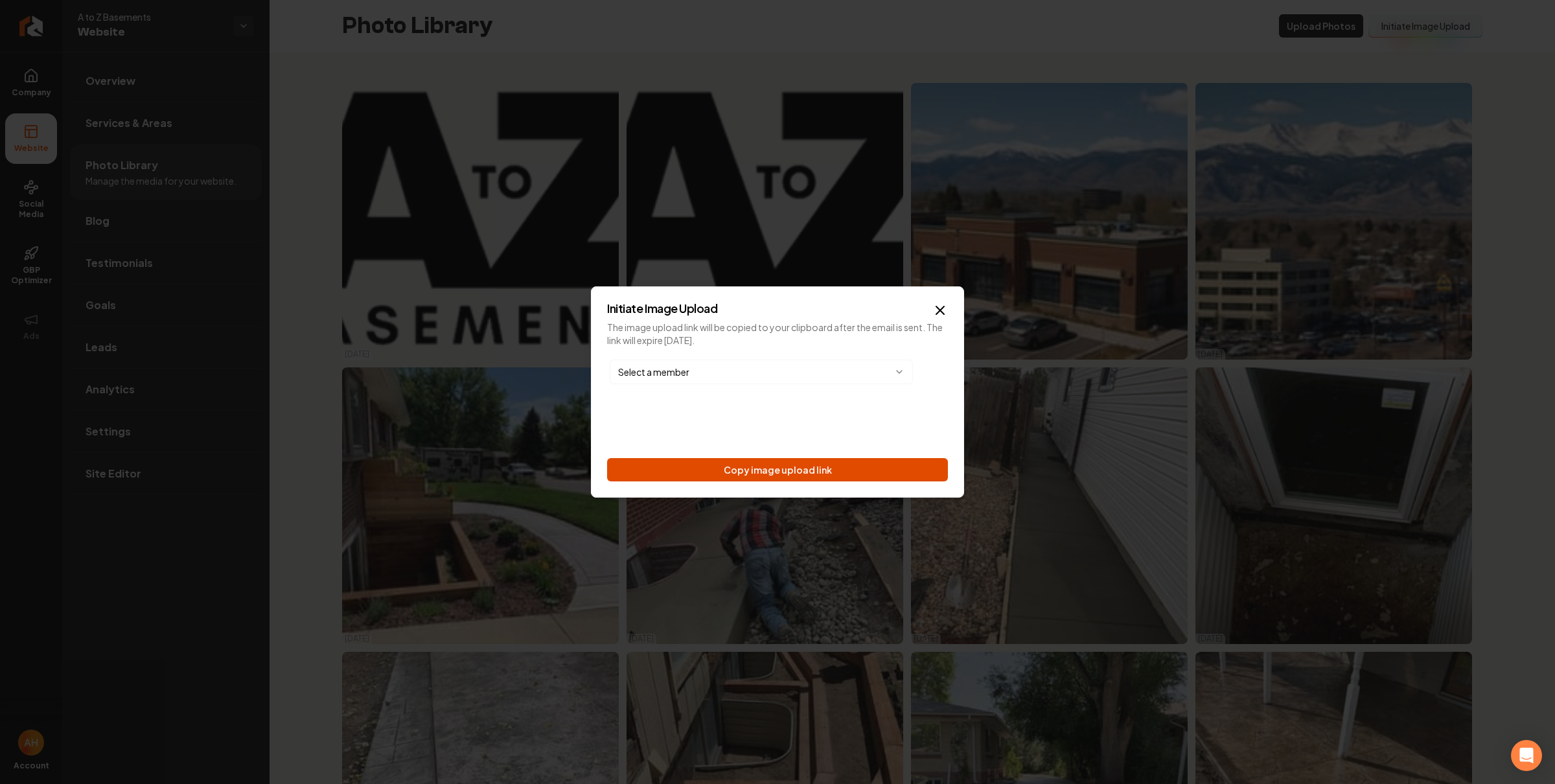
click at [825, 462] on button "Copy image upload link" at bounding box center [777, 469] width 341 height 23
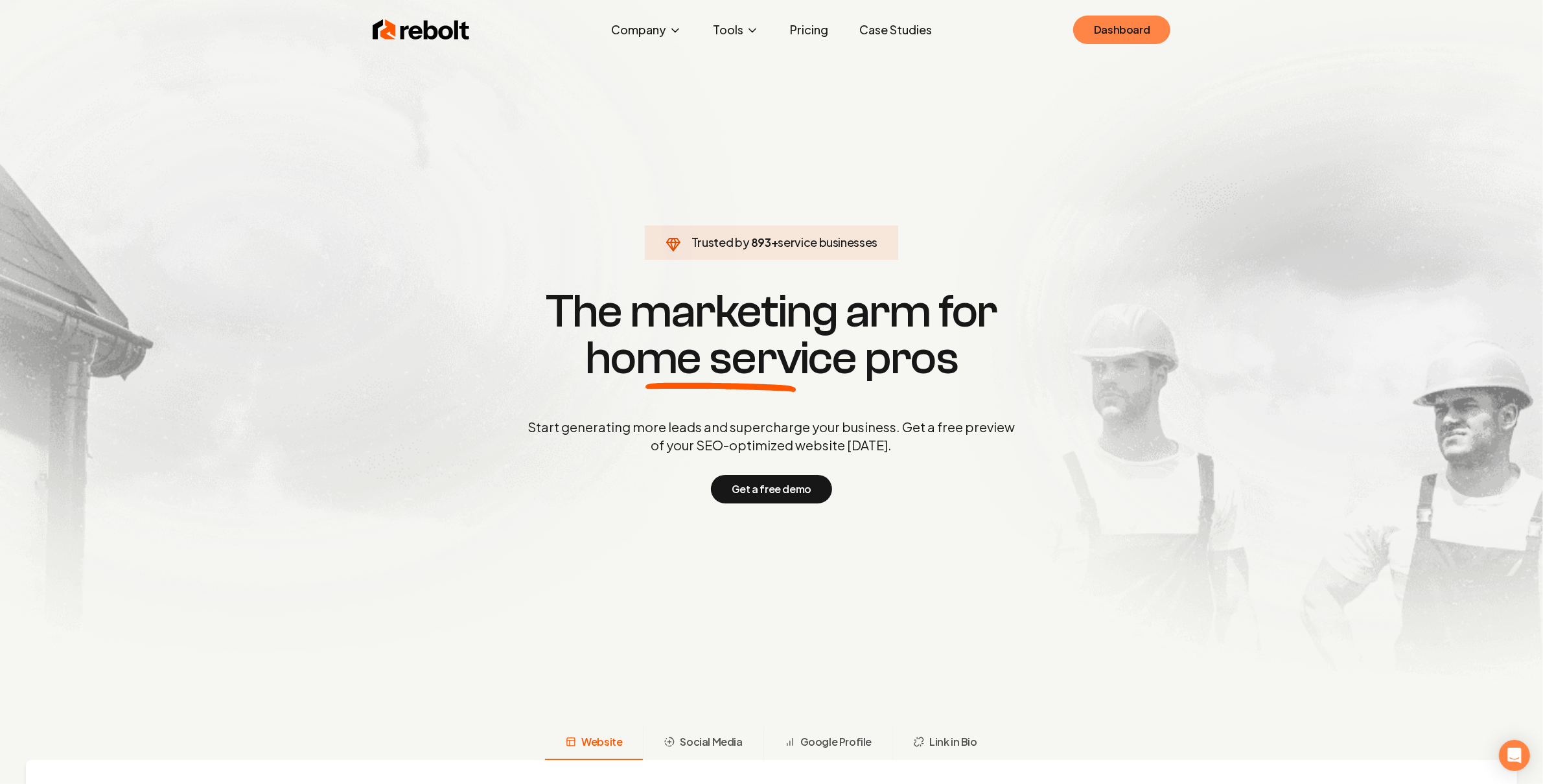
click at [1158, 26] on link "Dashboard" at bounding box center [1122, 29] width 97 height 28
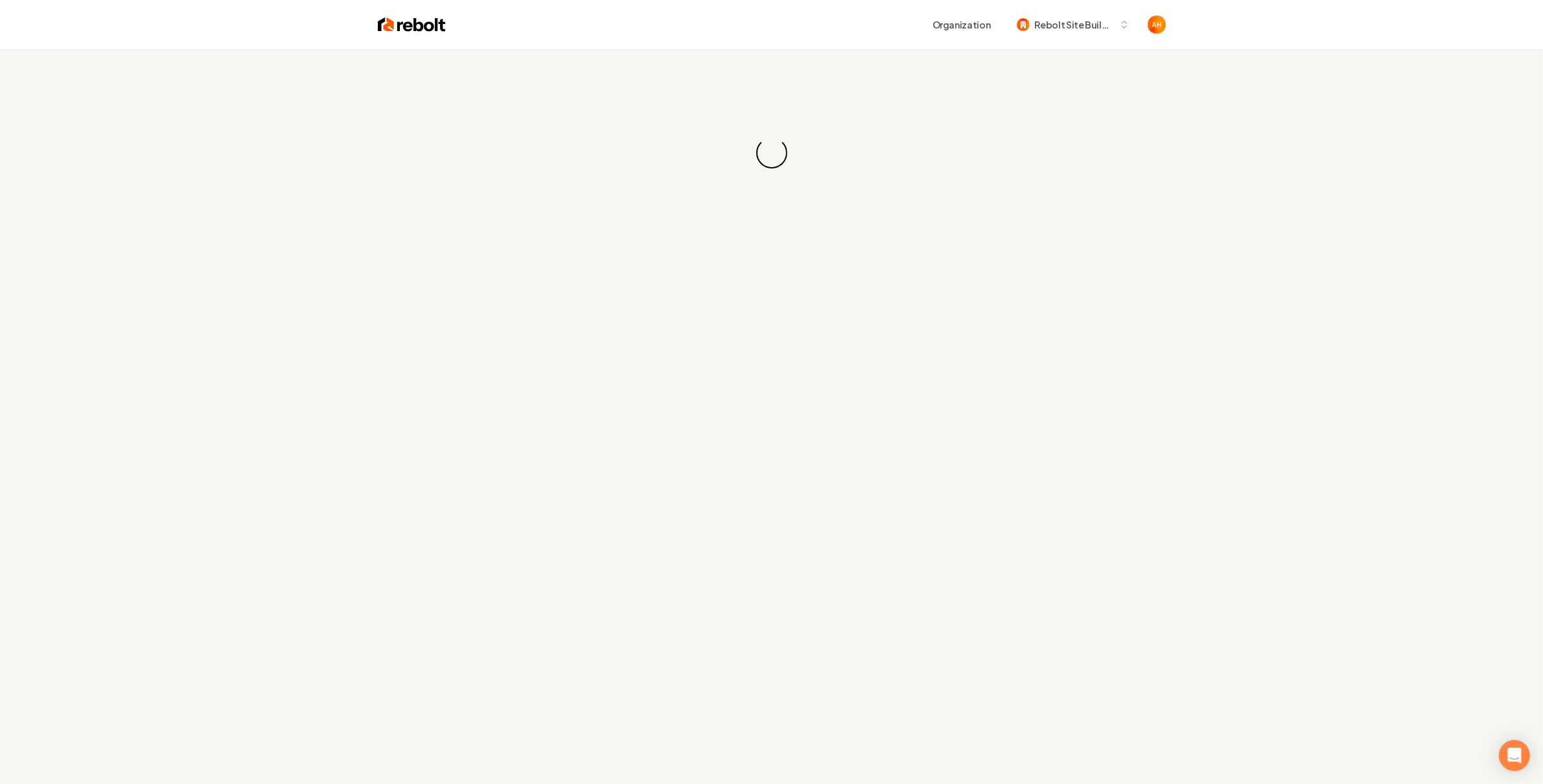
click at [795, 39] on div "Organization Rebolt Site Builder" at bounding box center [772, 25] width 830 height 49
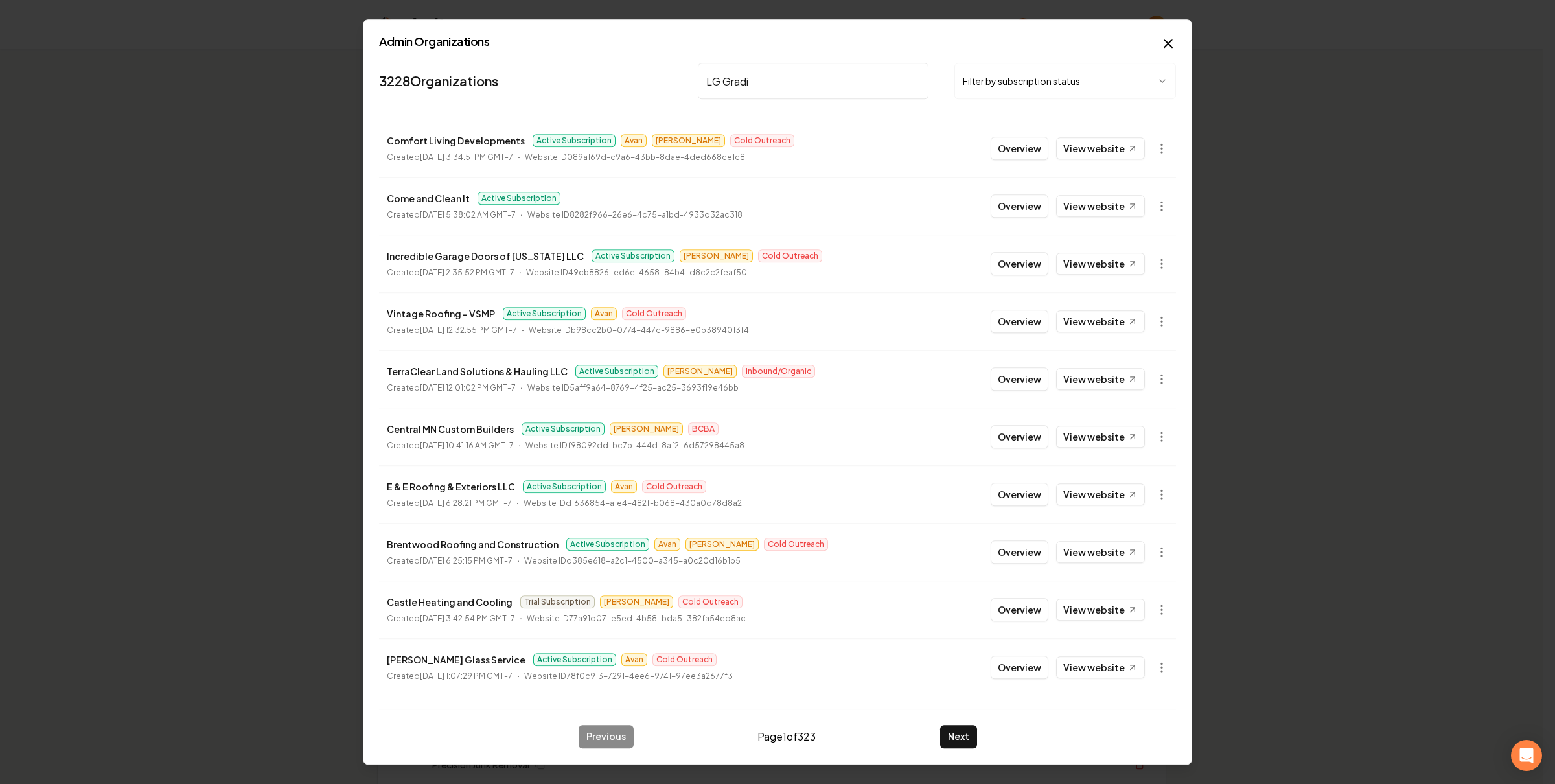
type input "LG Gradin"
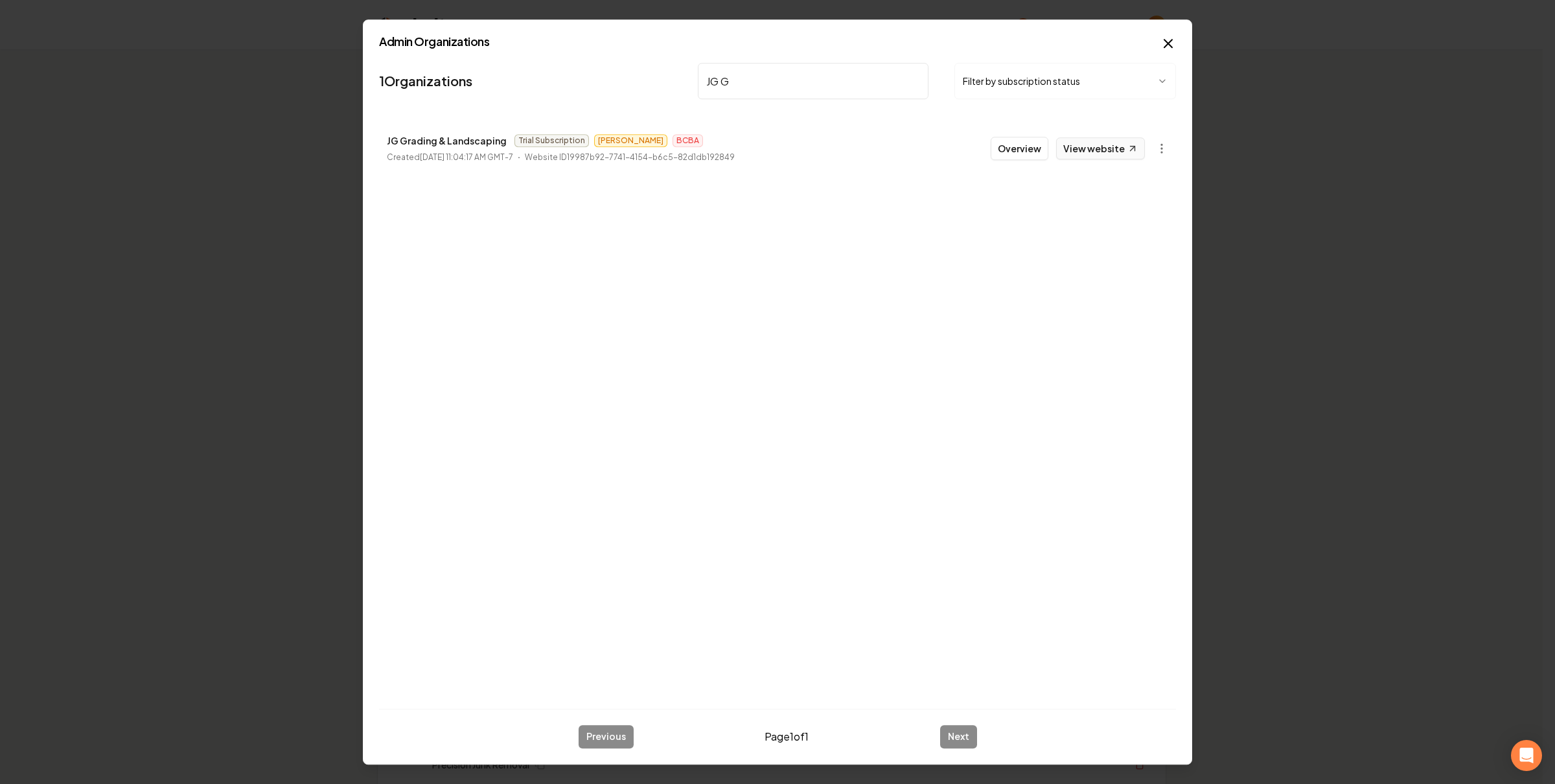
type input "JG G"
click at [1091, 154] on link "View website" at bounding box center [1100, 148] width 88 height 22
click at [1029, 148] on button "Overview" at bounding box center [1019, 148] width 58 height 23
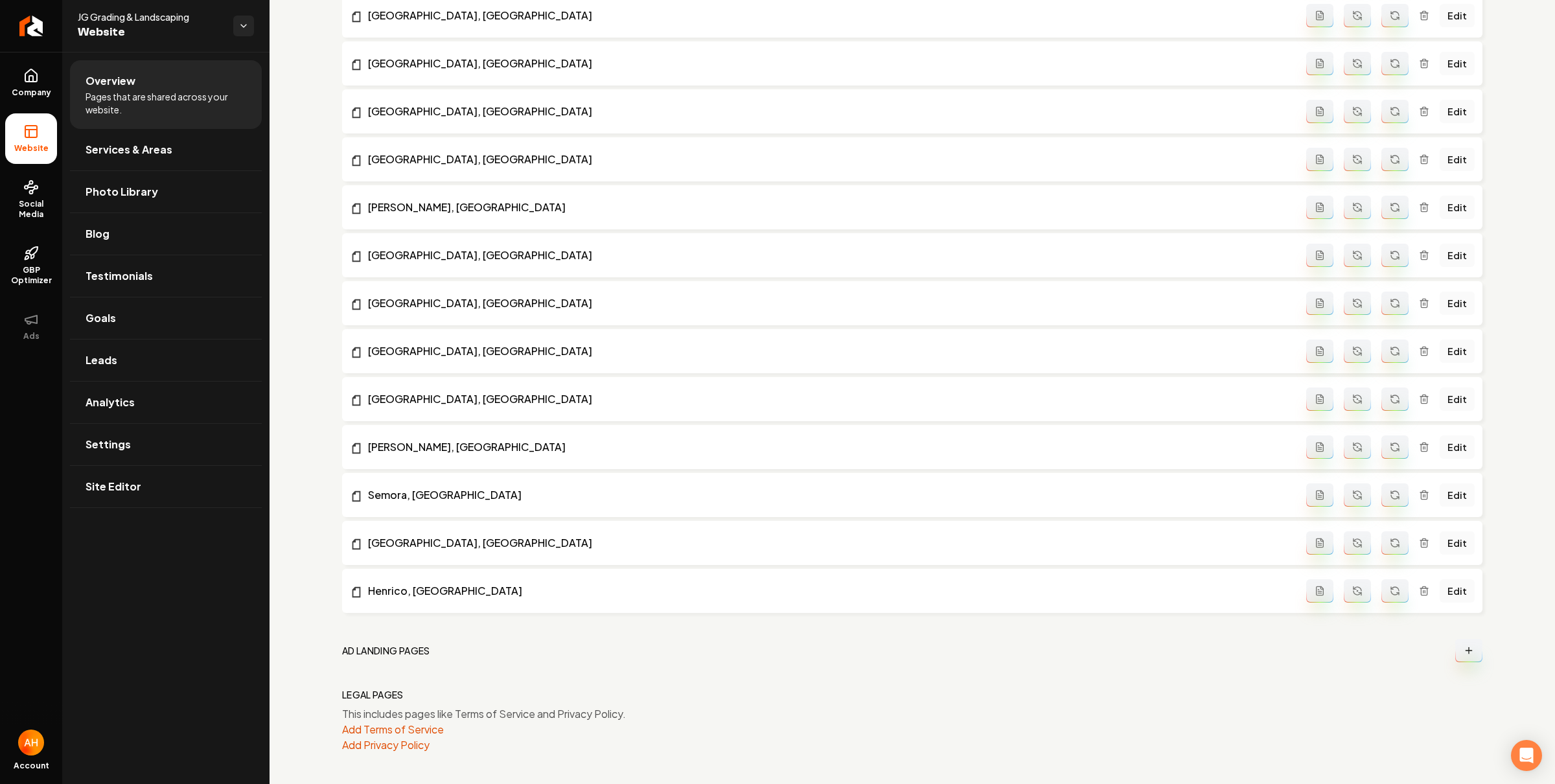
scroll to position [2438, 0]
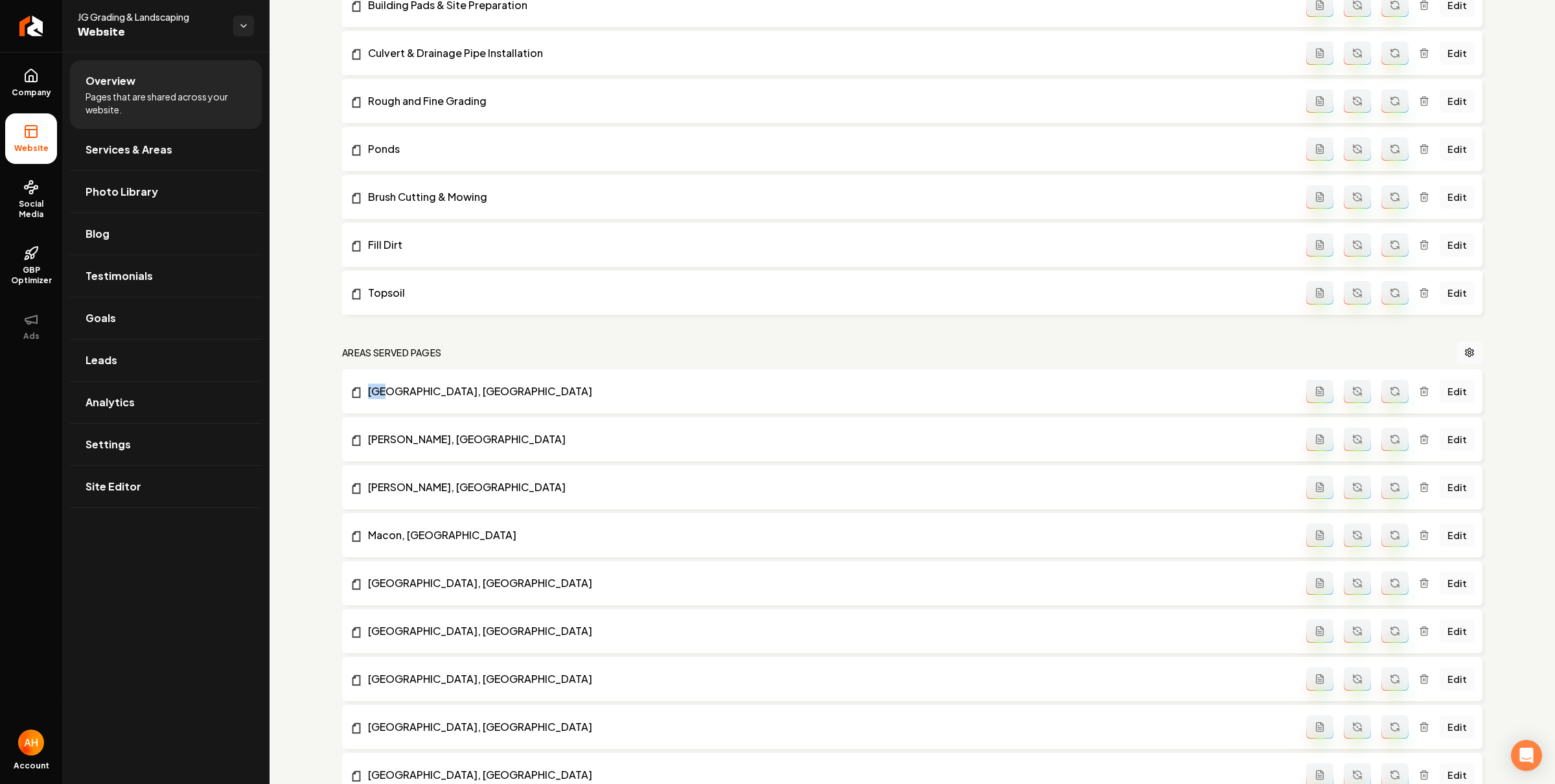
click at [402, 380] on li "Oxford, NC Edit" at bounding box center [913, 391] width 1140 height 44
click at [402, 383] on li "Oxford, NC Edit" at bounding box center [913, 391] width 1140 height 44
click at [408, 390] on link "Oxford, NC" at bounding box center [828, 392] width 956 height 15
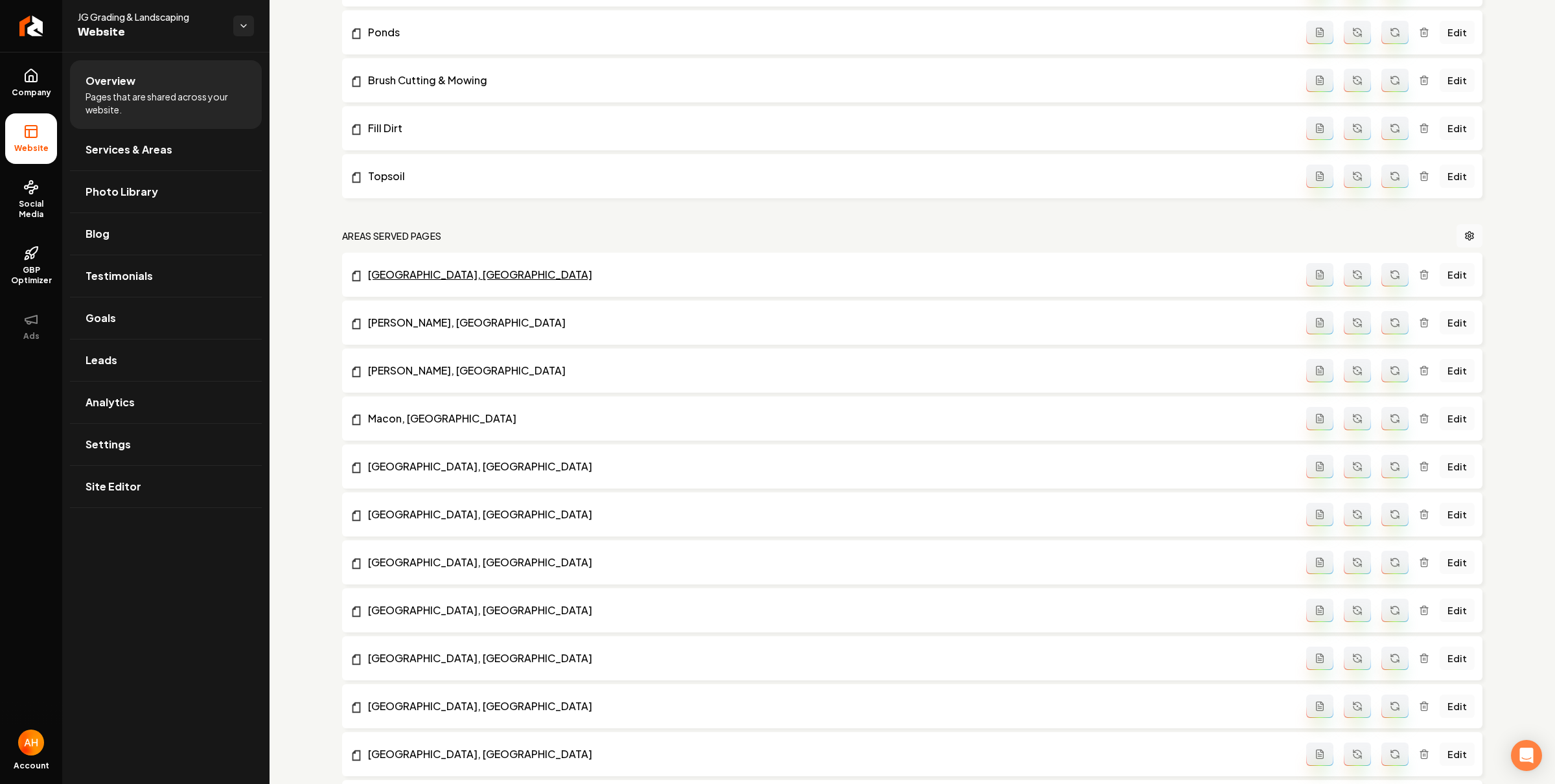
scroll to position [1526, 0]
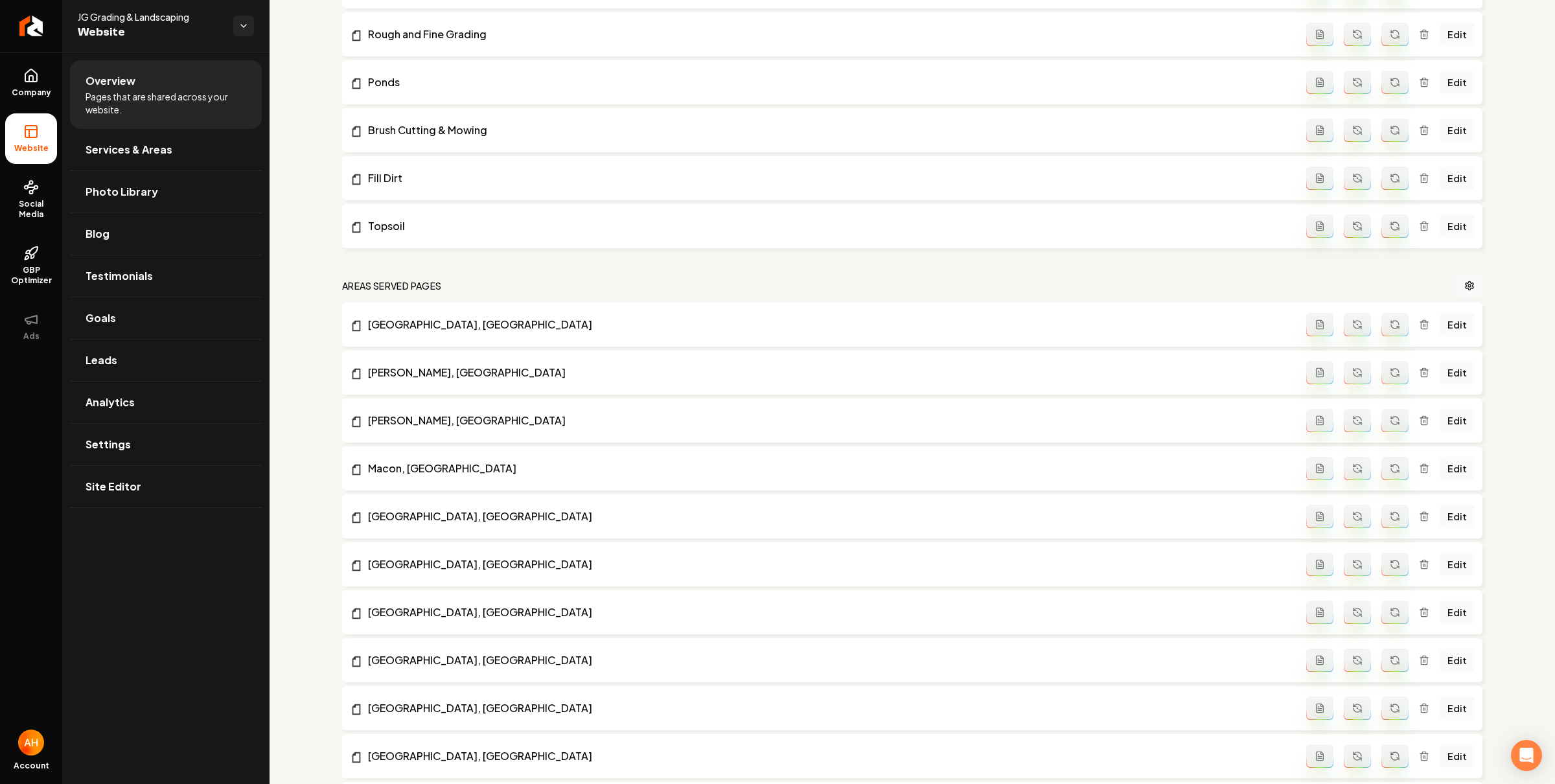
drag, startPoint x: 401, startPoint y: 319, endPoint x: 405, endPoint y: 343, distance: 24.3
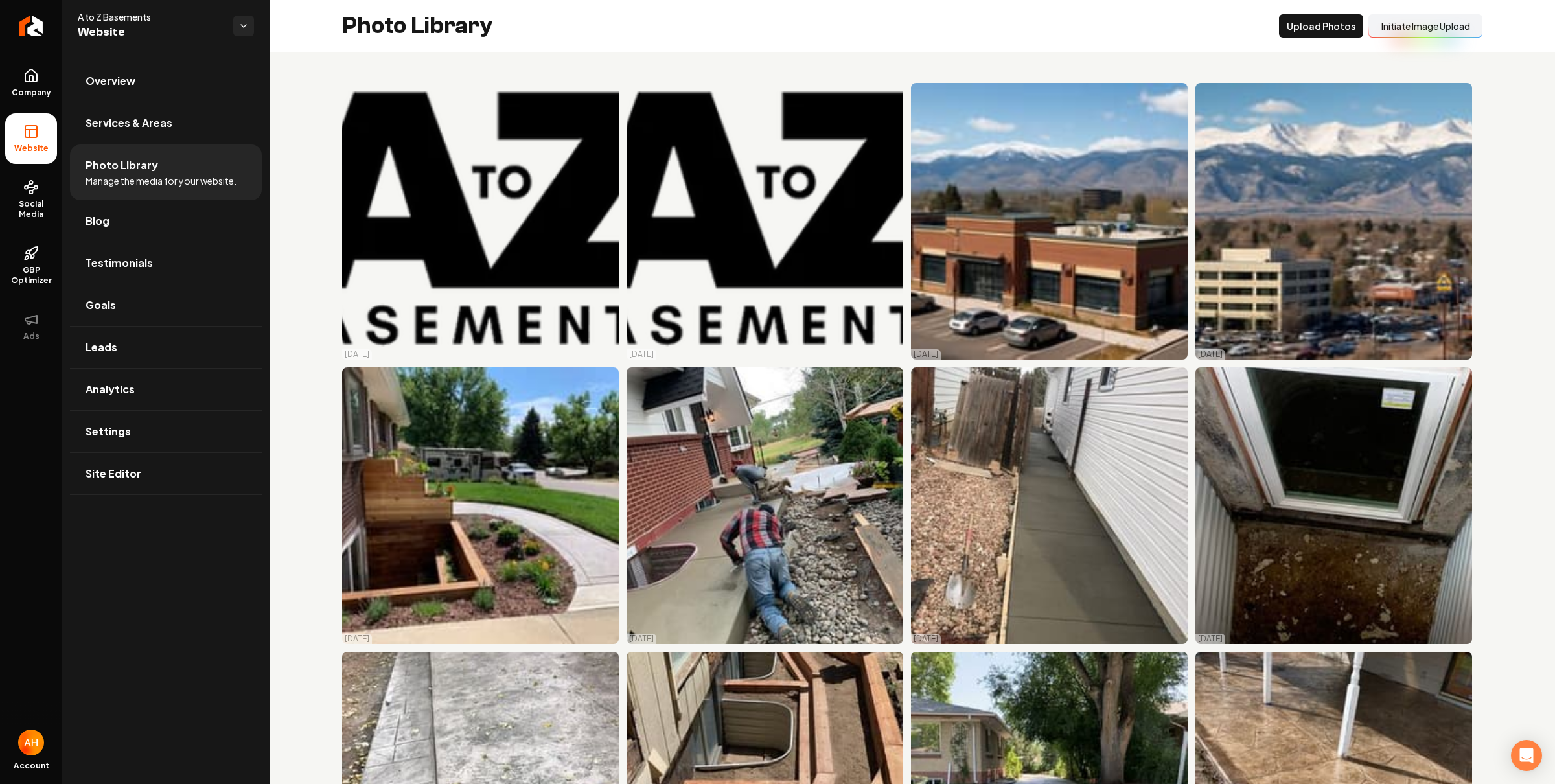
drag, startPoint x: 169, startPoint y: 119, endPoint x: 213, endPoint y: 131, distance: 45.6
click at [169, 119] on span "Services & Areas" at bounding box center [128, 123] width 87 height 15
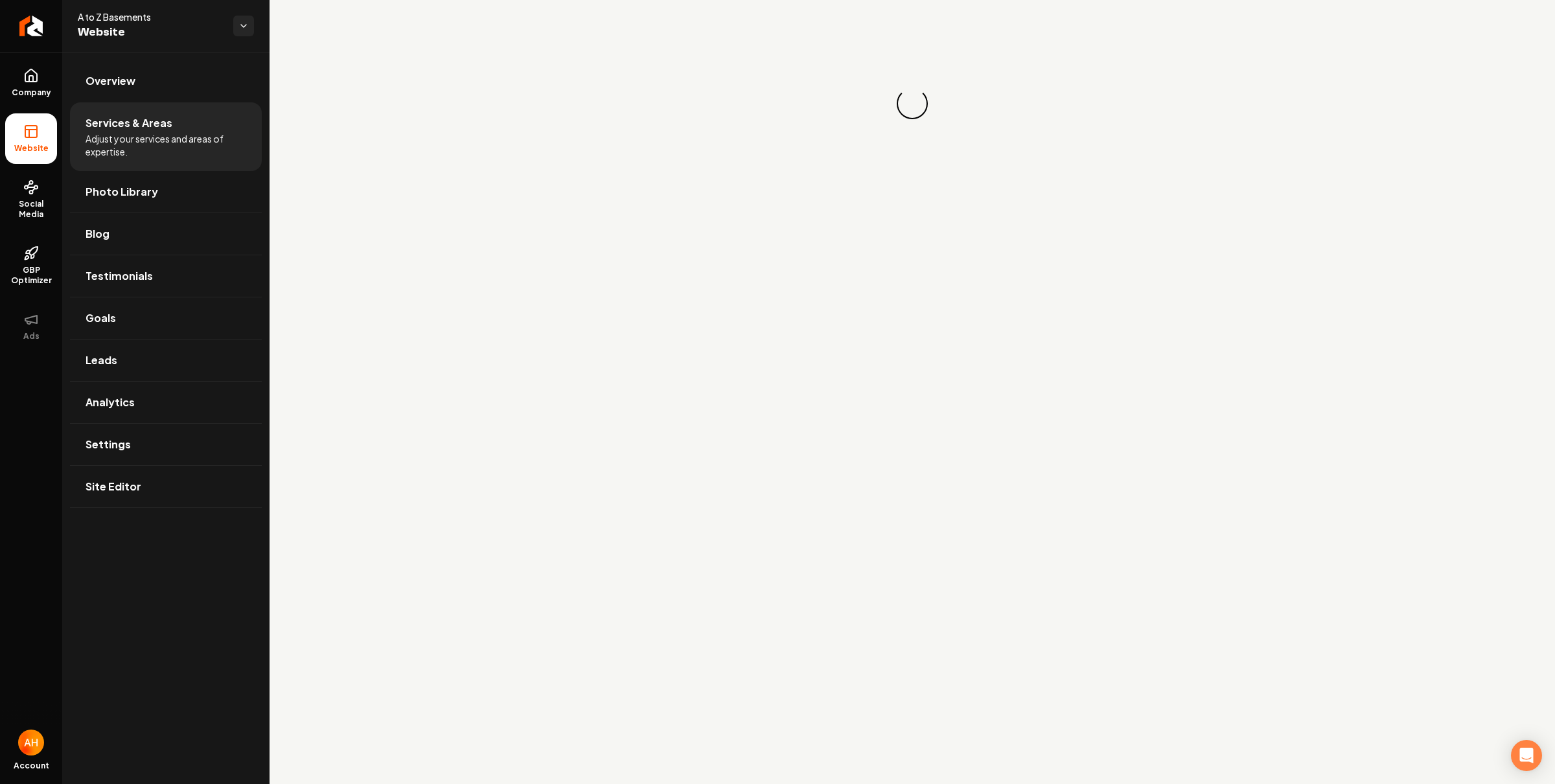
click at [839, 44] on div "Loading... Loading..." at bounding box center [912, 104] width 1286 height 208
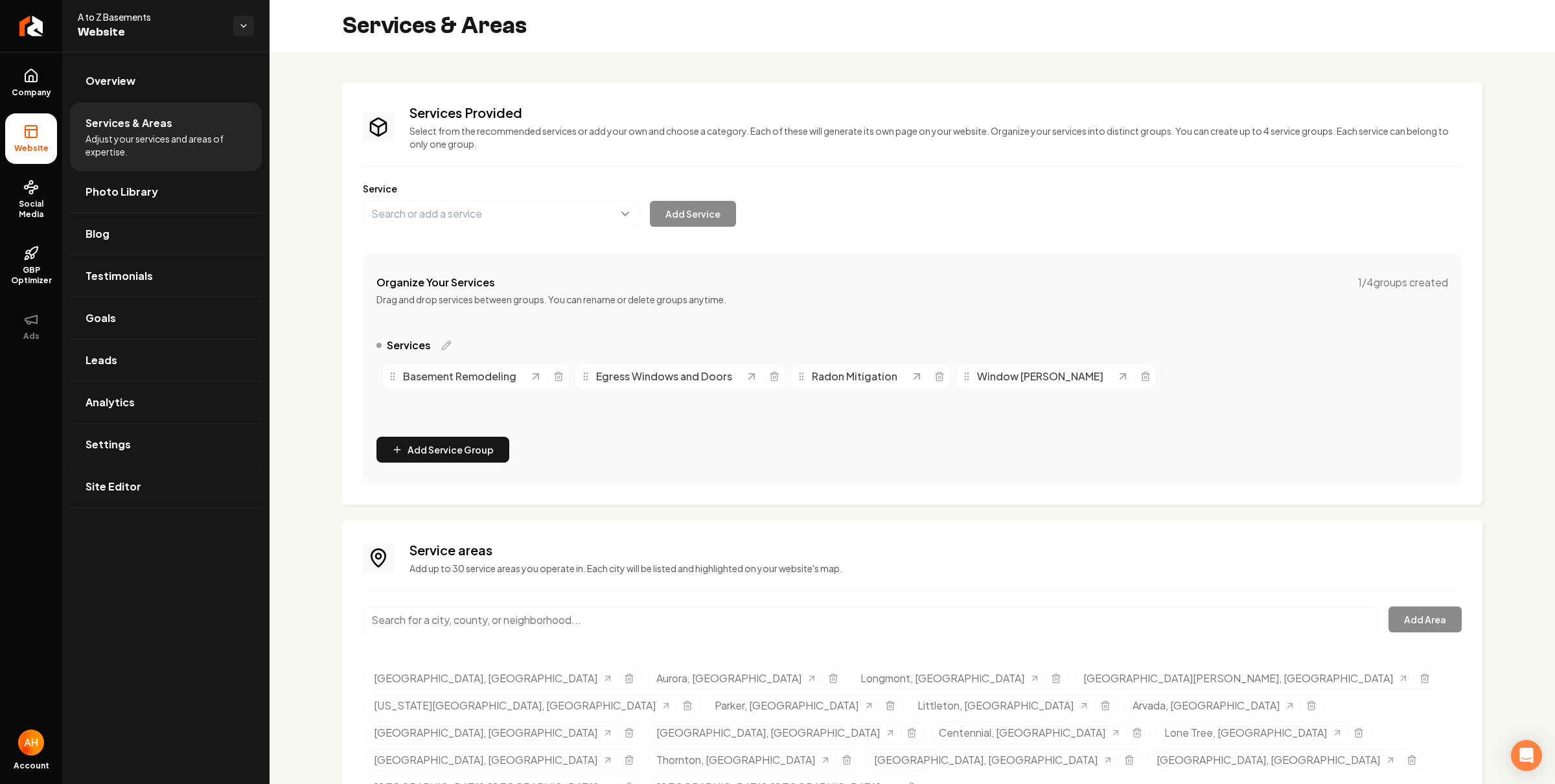
scroll to position [18, 0]
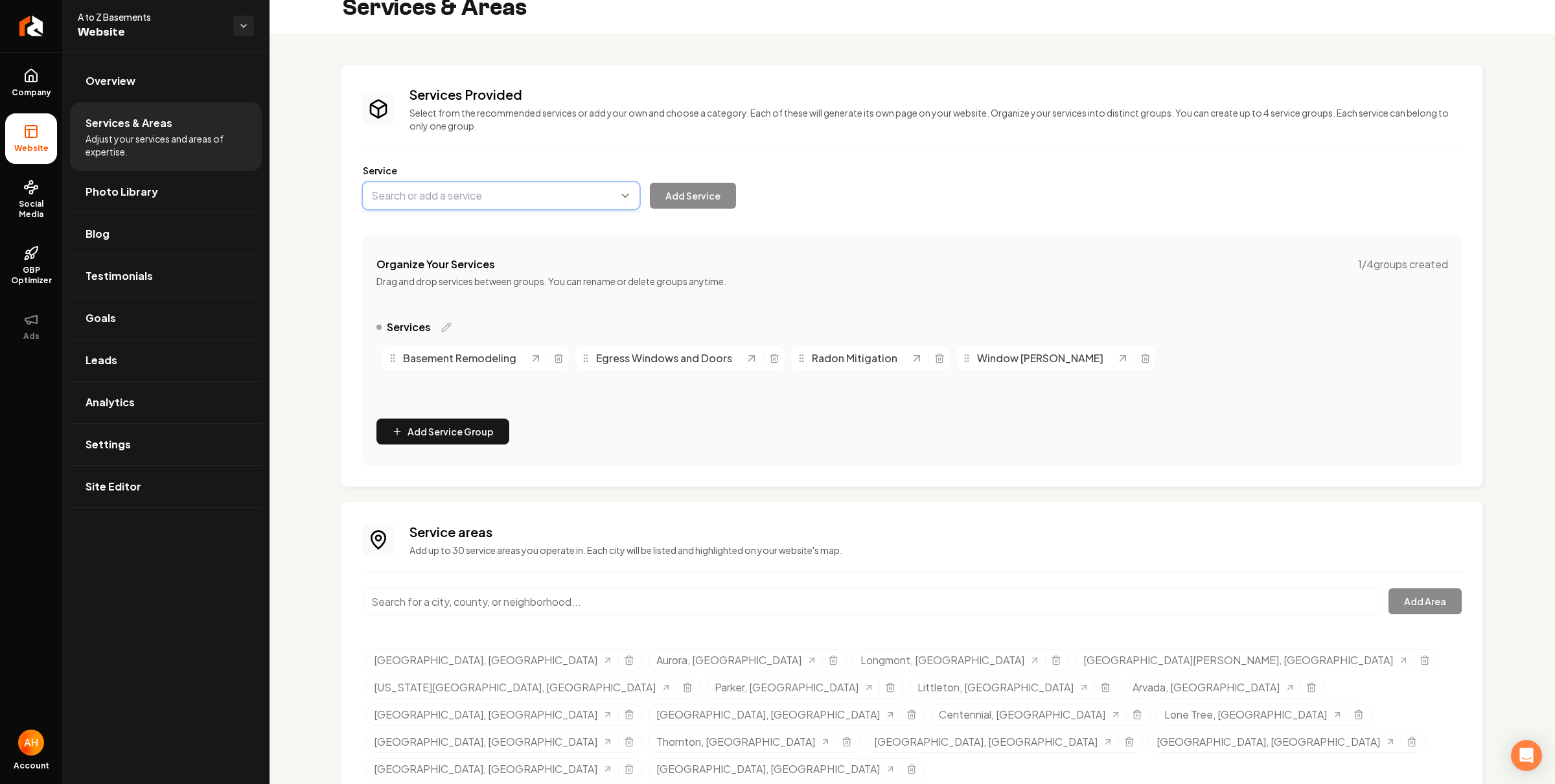
click at [502, 195] on button "Main content area" at bounding box center [502, 195] width 277 height 27
type input "Concrete Work"
click at [696, 198] on button "Add Service" at bounding box center [693, 196] width 86 height 26
click at [159, 89] on link "Overview" at bounding box center [165, 81] width 192 height 42
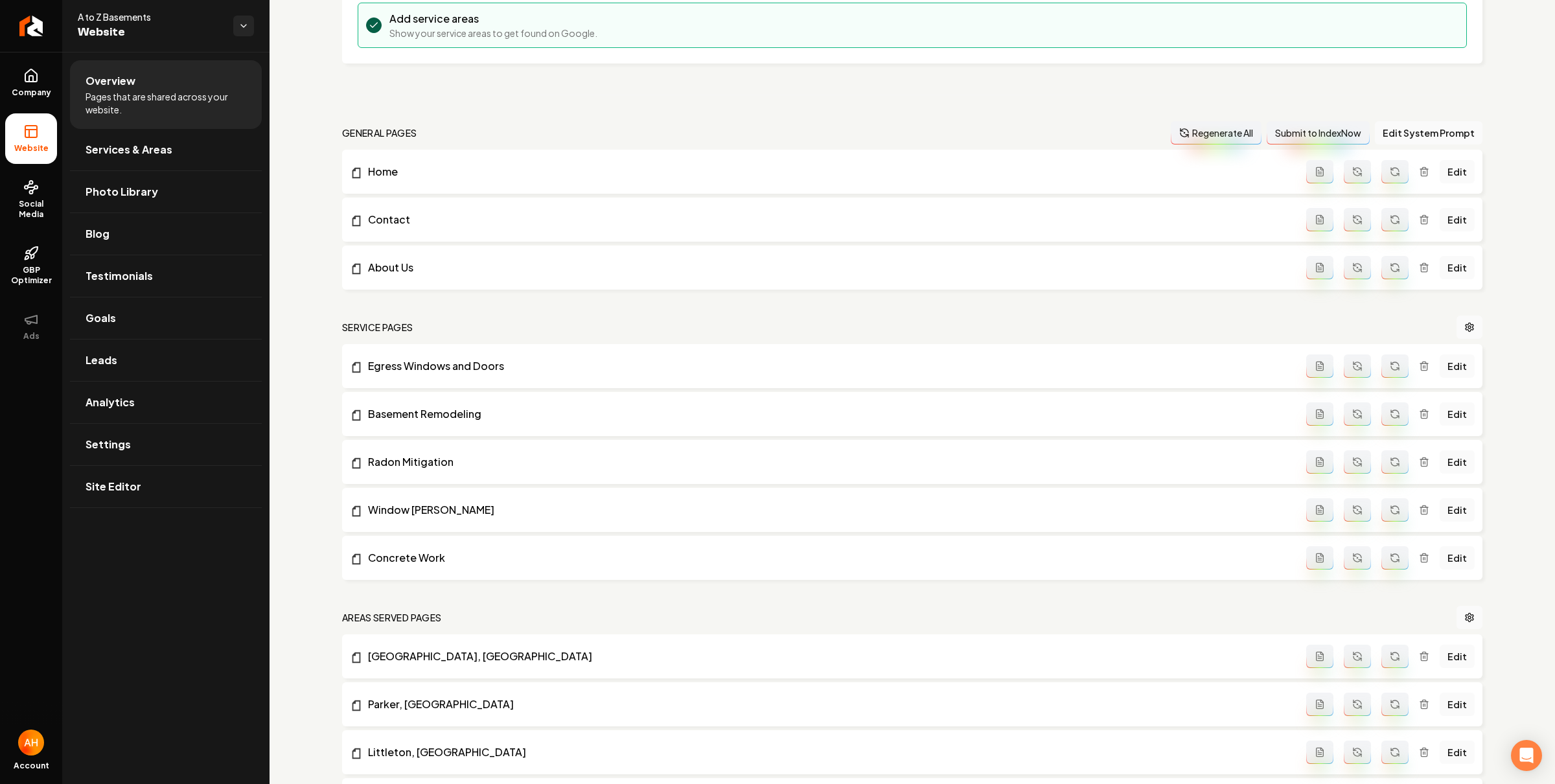
scroll to position [488, 0]
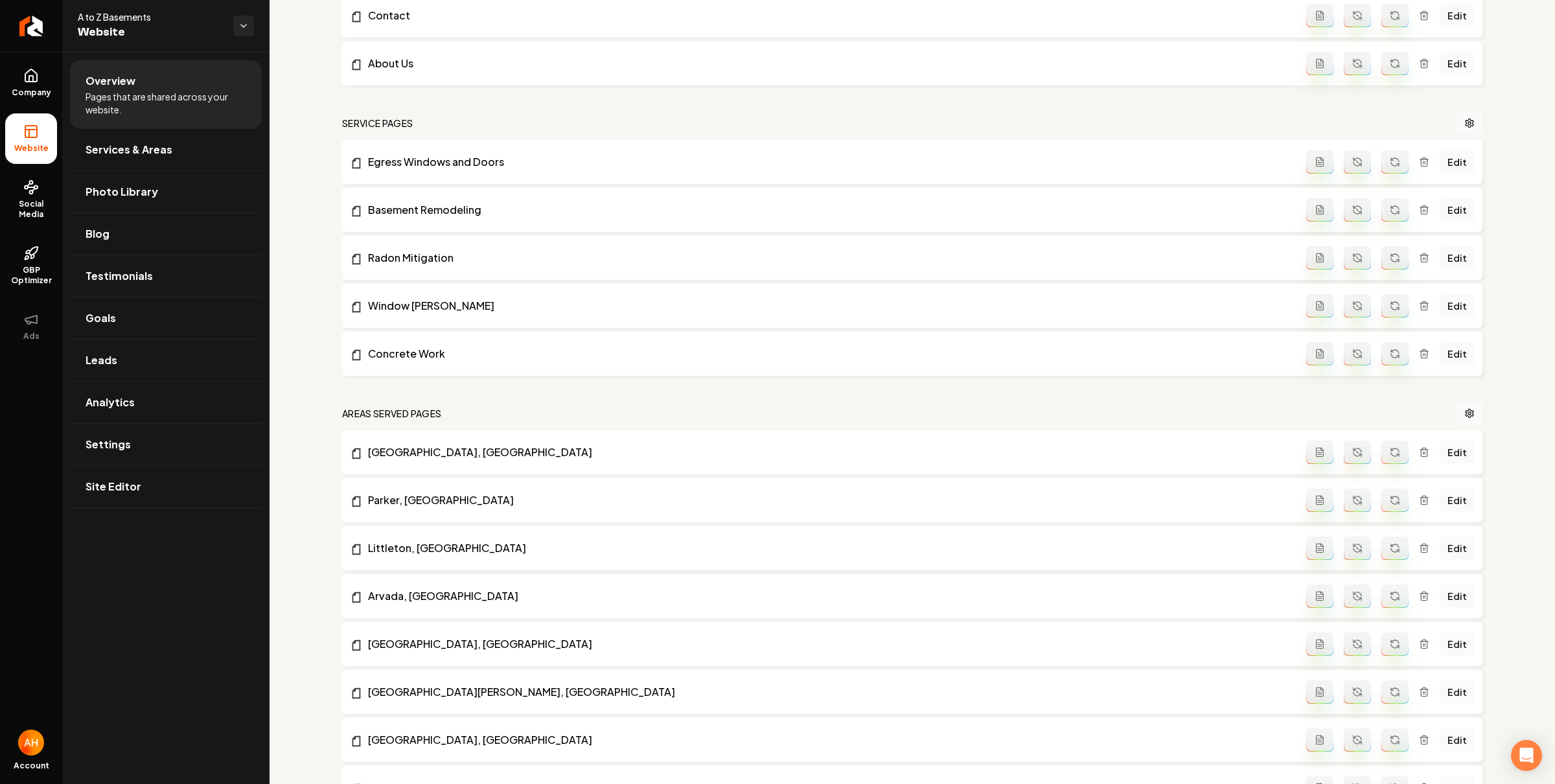
click at [1316, 358] on icon "Main content area" at bounding box center [1320, 353] width 7 height 8
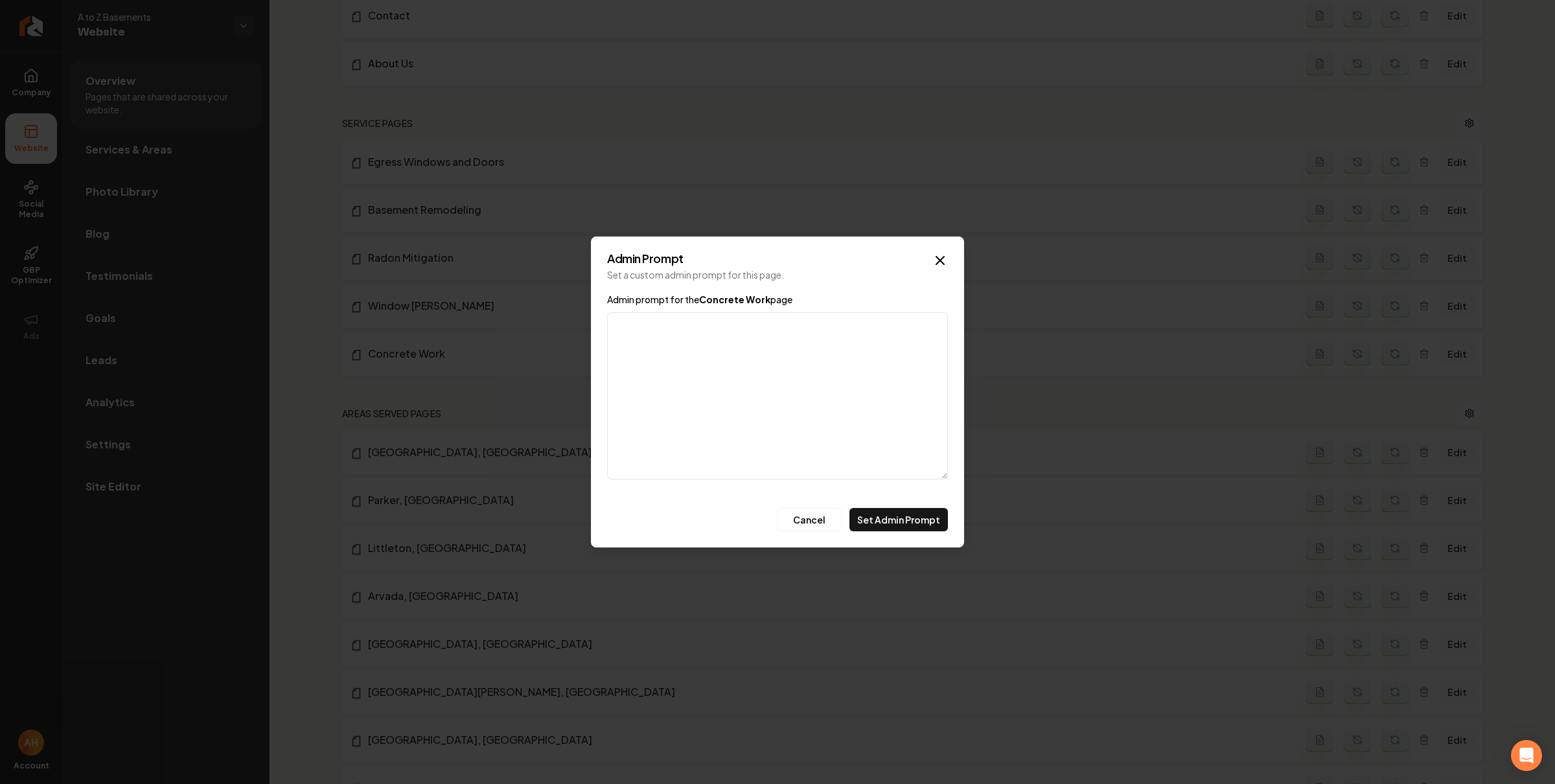
click at [769, 355] on textarea "Admin prompt for the Concrete Work page" at bounding box center [777, 395] width 341 height 167
paste textarea "patios, driveways, walkways"
type textarea "patios, driveways, walkways"
click at [917, 515] on button "Set Admin Prompt" at bounding box center [899, 519] width 98 height 23
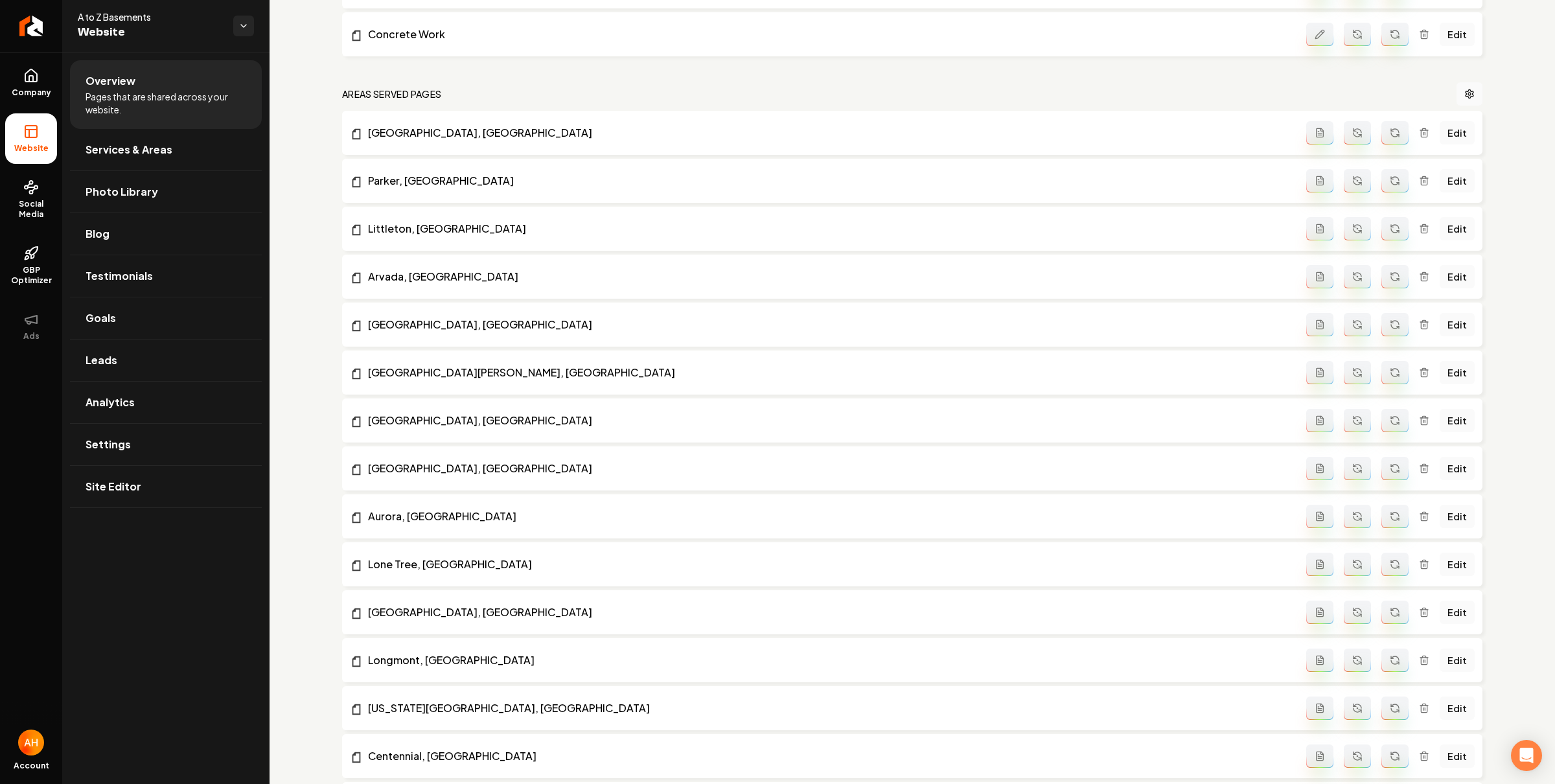
scroll to position [491, 0]
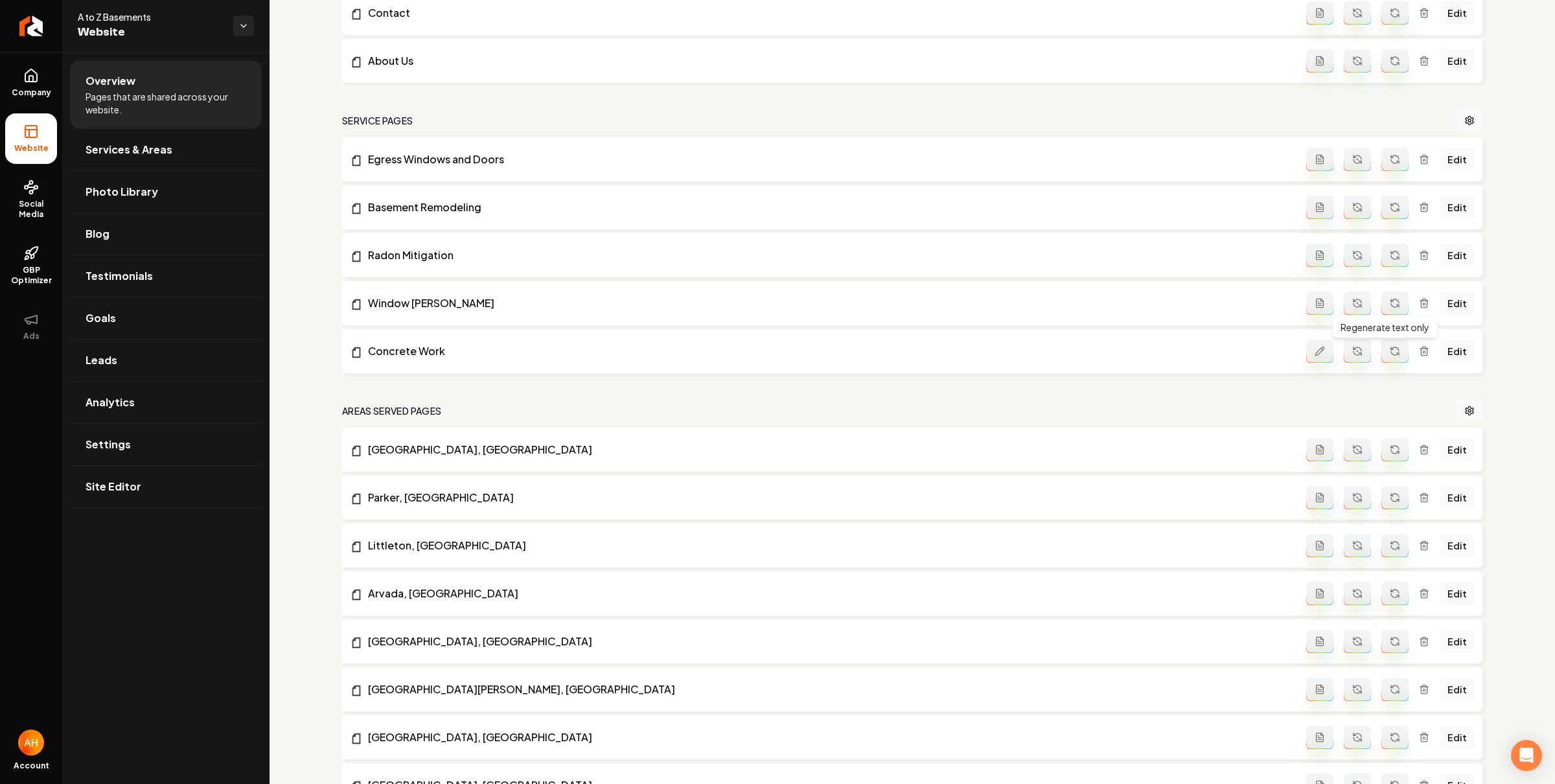
click at [1390, 360] on button "Main content area" at bounding box center [1395, 351] width 27 height 23
